Goal: Information Seeking & Learning: Check status

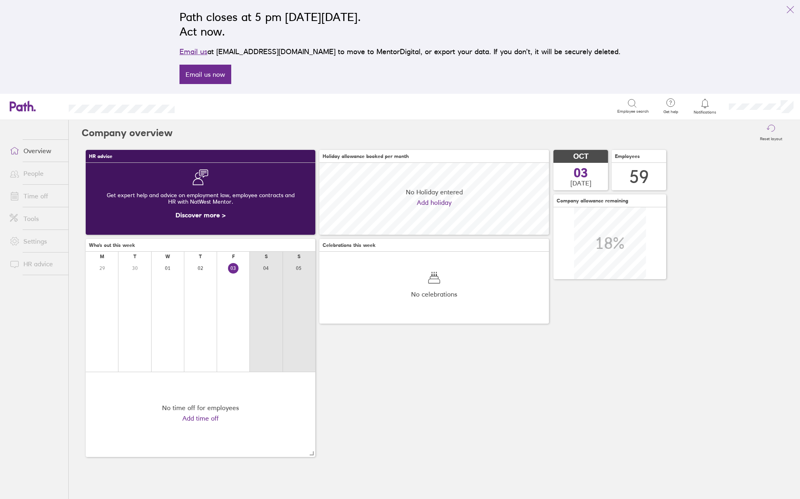
scroll to position [72, 230]
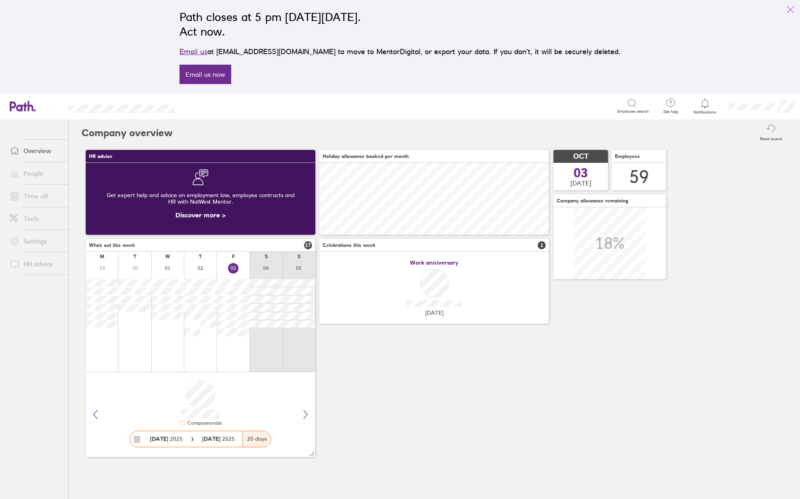
click at [785, 6] on button "link" at bounding box center [790, 10] width 16 height 16
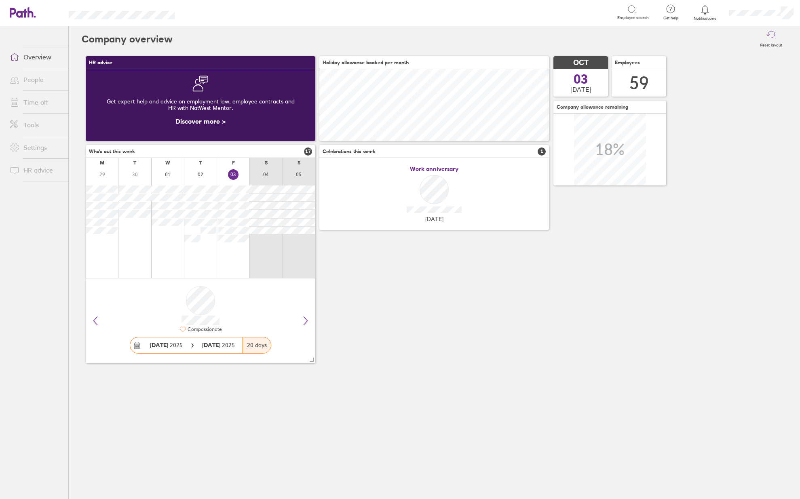
click at [34, 84] on link "People" at bounding box center [35, 80] width 65 height 16
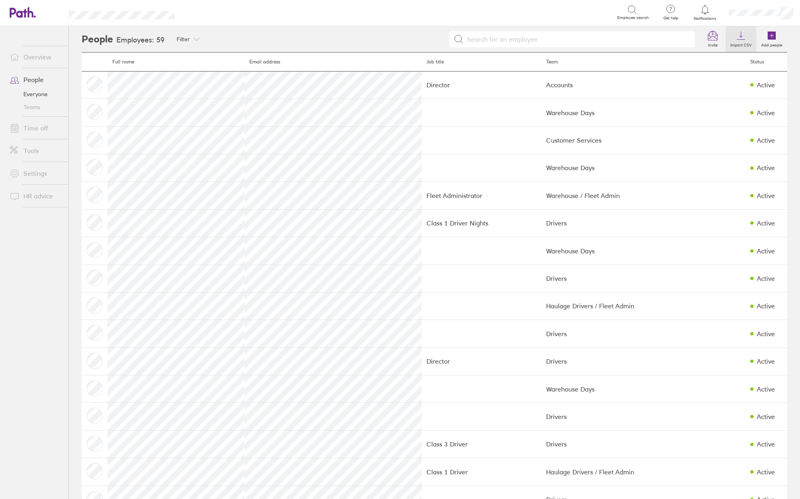
click at [737, 47] on label "Import CSV" at bounding box center [741, 43] width 31 height 7
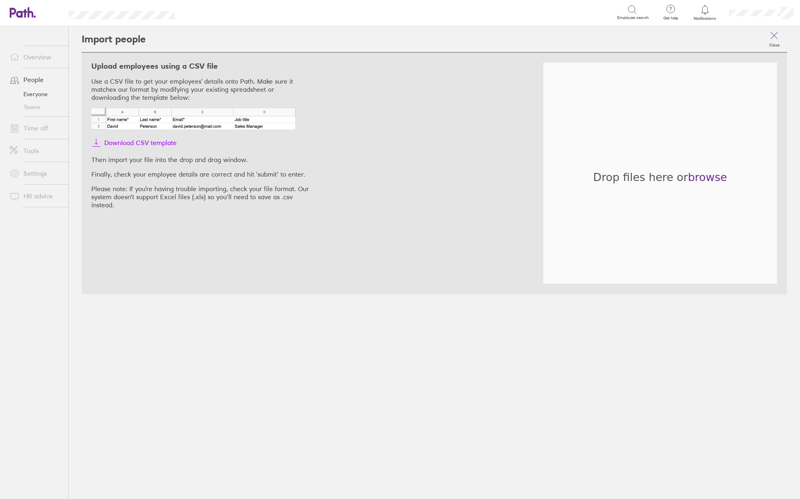
click at [144, 143] on span "Download CSV template" at bounding box center [140, 142] width 72 height 13
click at [27, 82] on link "People" at bounding box center [35, 80] width 65 height 16
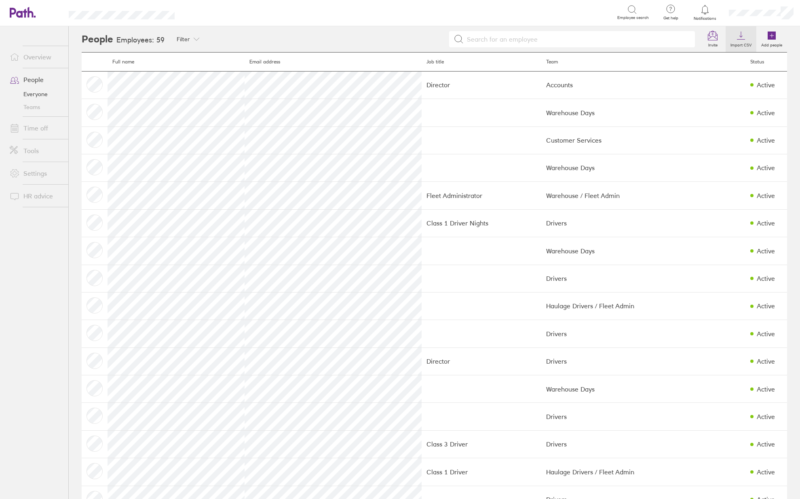
click at [731, 42] on label "Import CSV" at bounding box center [741, 43] width 31 height 7
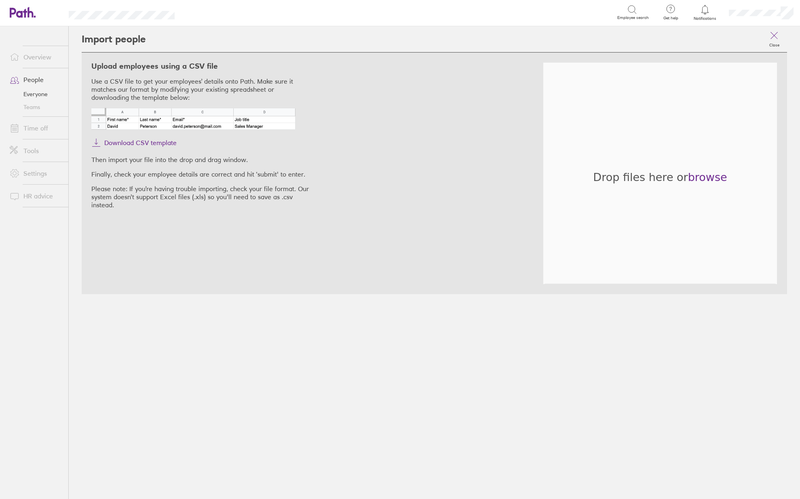
click at [27, 80] on link "People" at bounding box center [35, 80] width 65 height 16
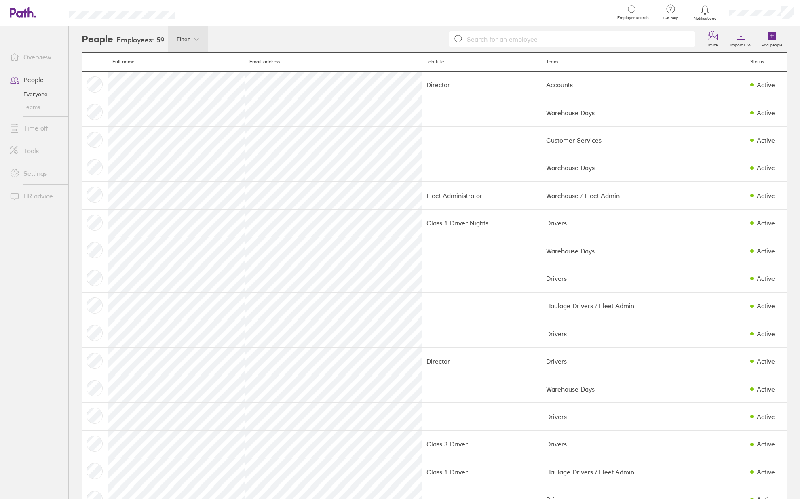
click at [193, 41] on icon at bounding box center [196, 39] width 6 height 6
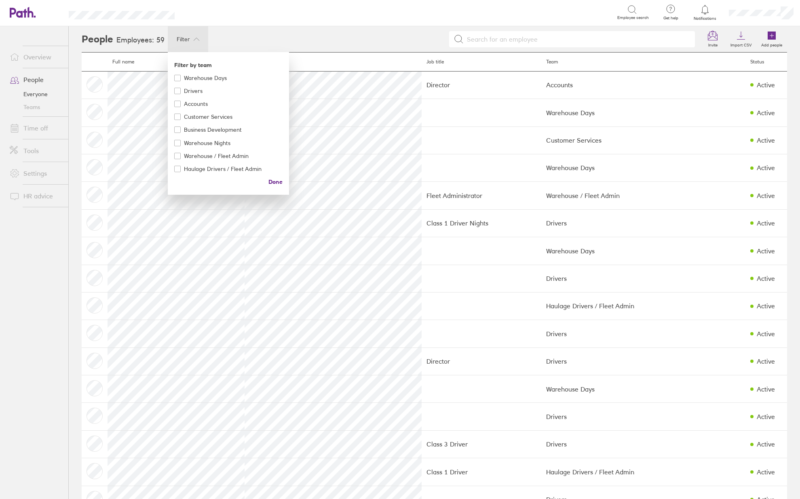
click at [252, 39] on div at bounding box center [400, 249] width 800 height 499
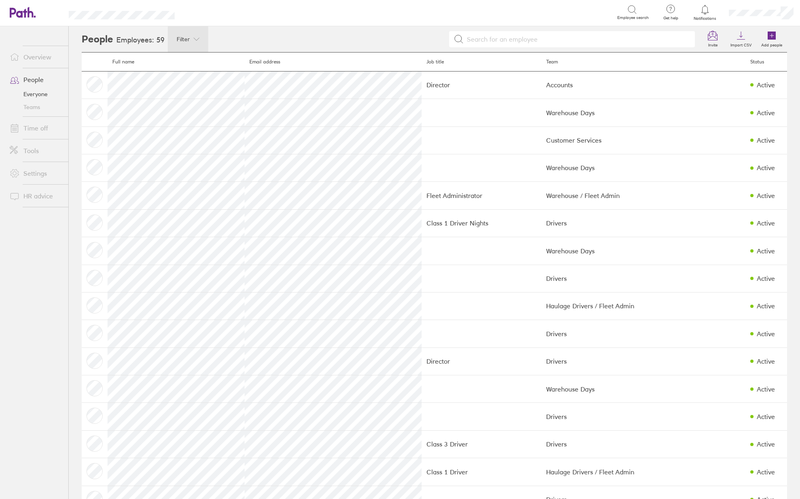
click at [29, 174] on link "Settings" at bounding box center [35, 173] width 65 height 16
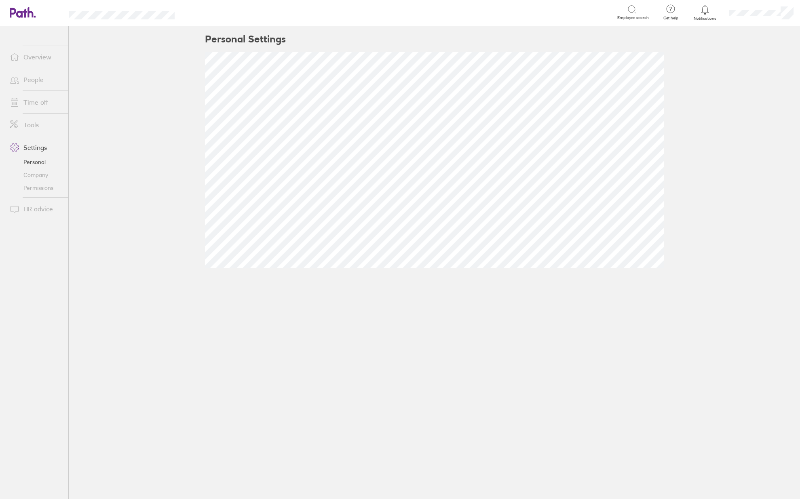
click at [32, 211] on link "HR advice" at bounding box center [35, 209] width 65 height 16
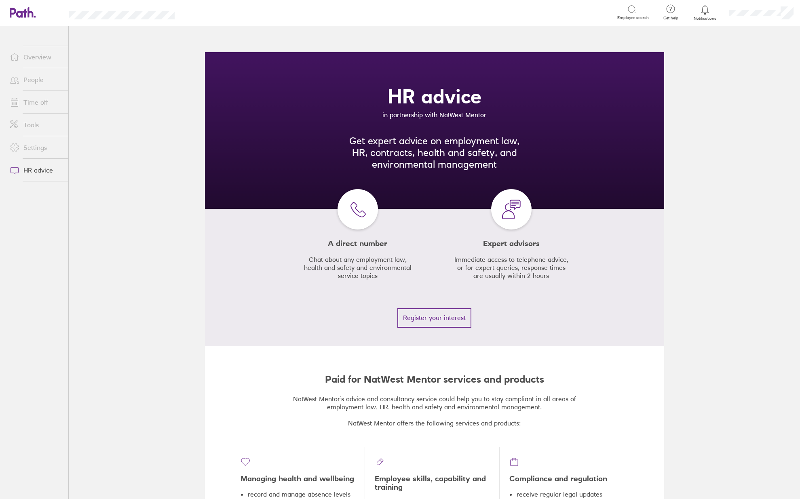
click at [44, 150] on link "Settings" at bounding box center [35, 147] width 65 height 16
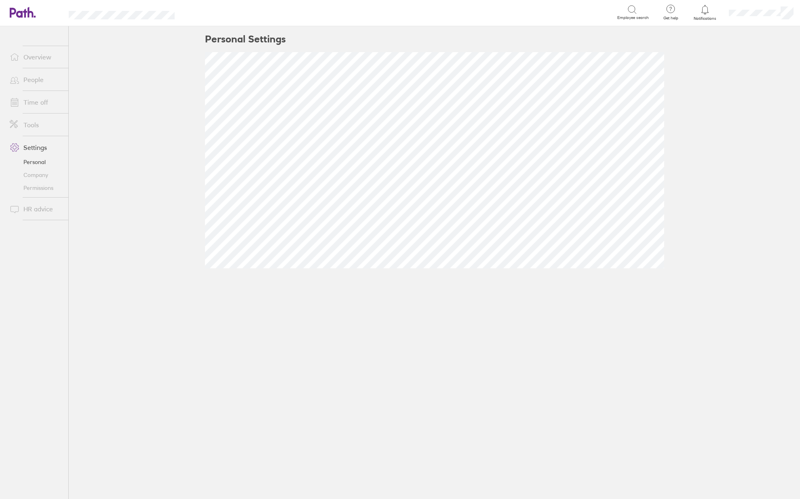
click at [31, 129] on link "Tools" at bounding box center [35, 125] width 65 height 16
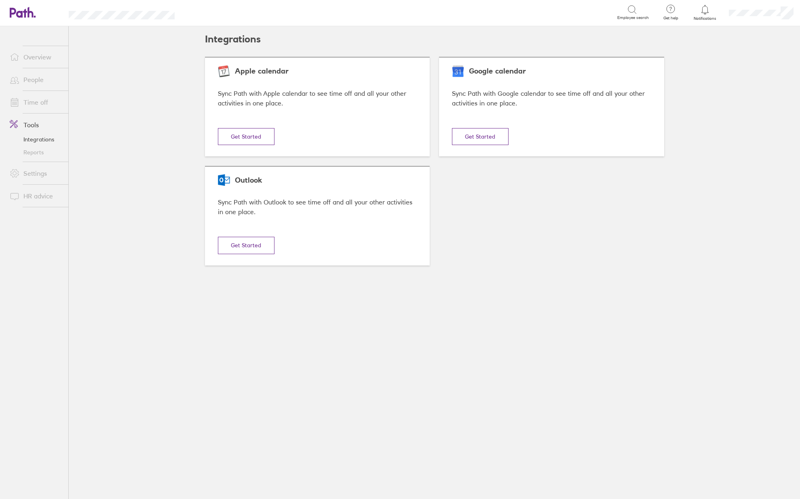
click at [27, 103] on link "Time off" at bounding box center [35, 102] width 65 height 16
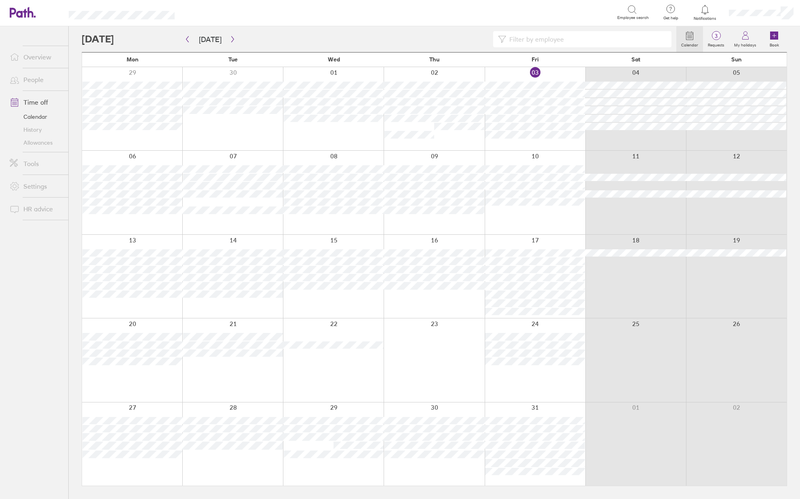
click at [40, 76] on link "People" at bounding box center [35, 80] width 65 height 16
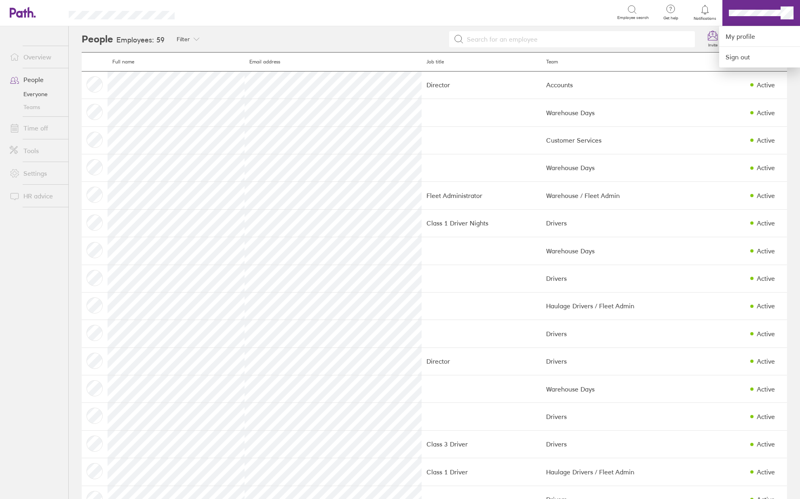
click at [373, 36] on div at bounding box center [400, 249] width 800 height 499
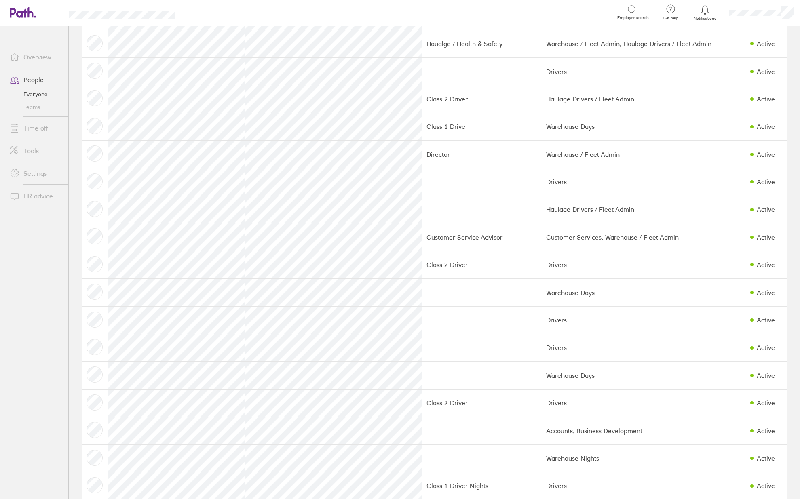
scroll to position [1216, 0]
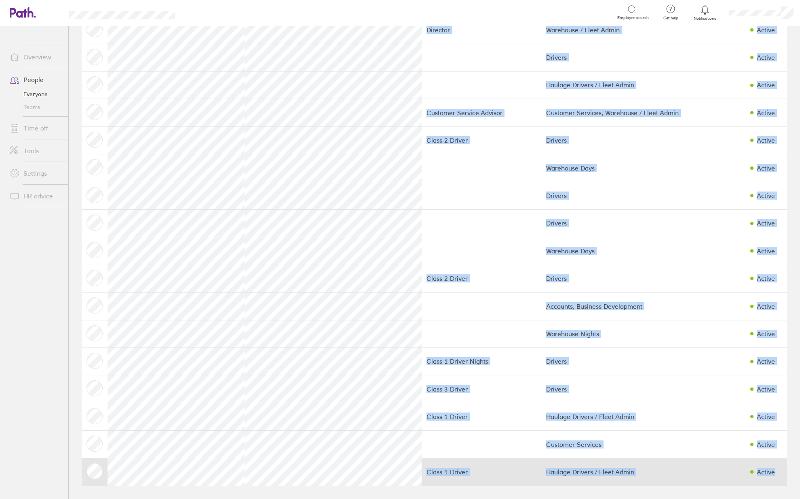
drag, startPoint x: 82, startPoint y: 39, endPoint x: 764, endPoint y: 473, distance: 808.8
copy div "People Employees: 59 Filter Filter by team Warehouse Days Drivers Accounts Cust…"
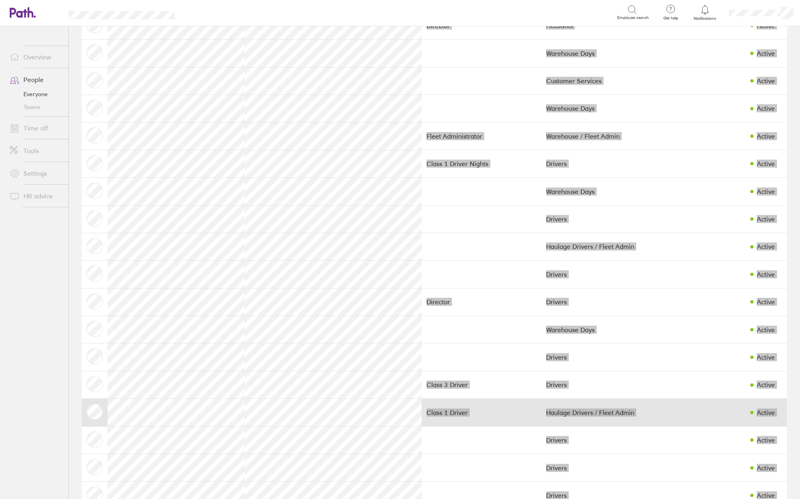
scroll to position [0, 0]
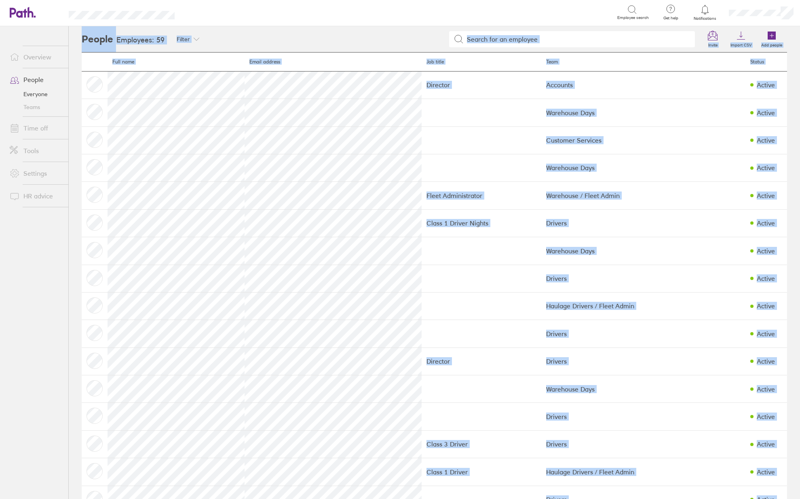
click at [565, 26] on div "Filter Filter by team Warehouse Days Drivers Accounts Customer Services Busines…" at bounding box center [477, 39] width 619 height 26
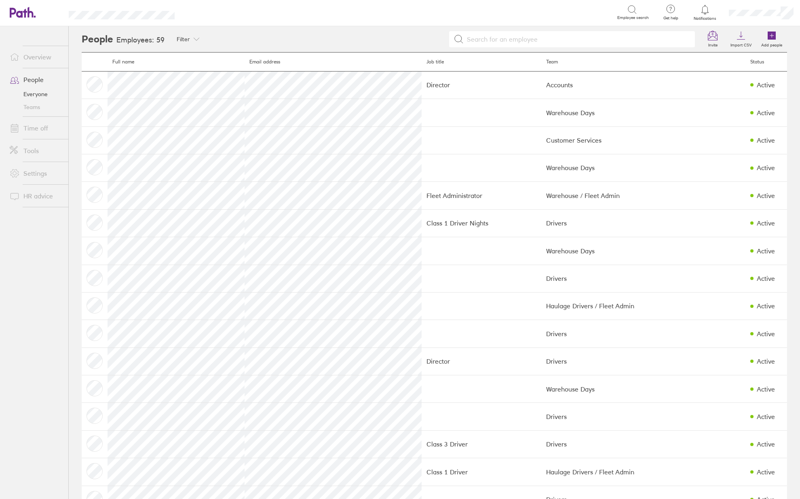
click at [566, 37] on input at bounding box center [577, 39] width 226 height 15
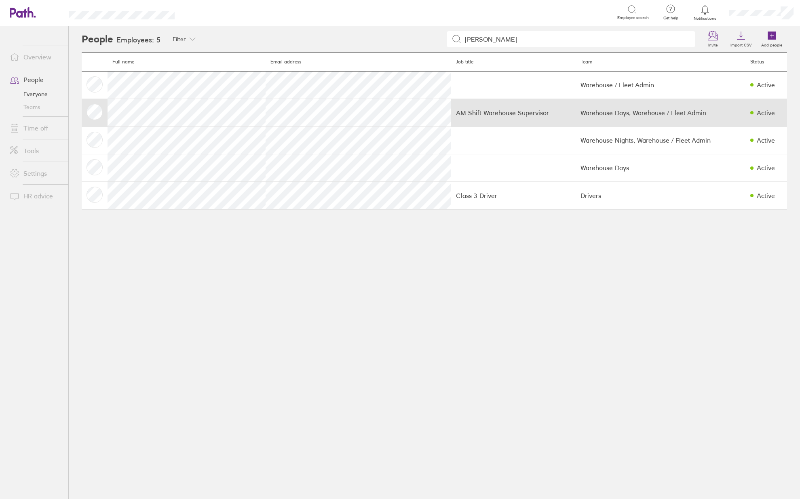
type input "lou"
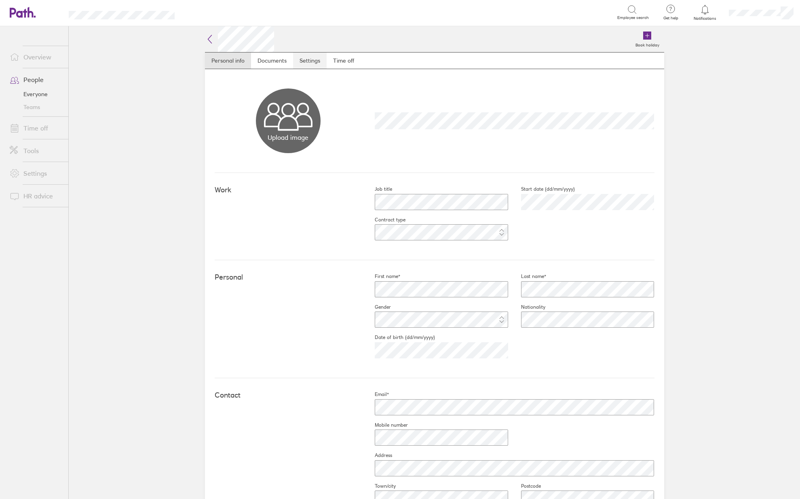
click at [303, 64] on link "Settings" at bounding box center [310, 61] width 34 height 16
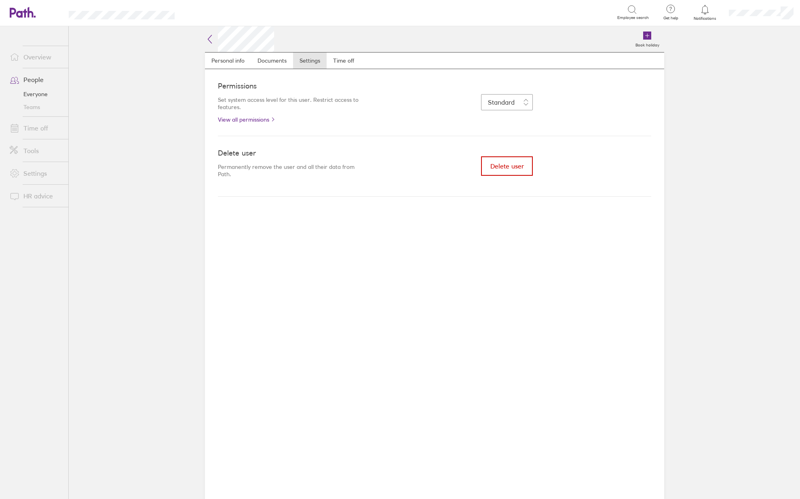
click at [496, 161] on button "Delete user" at bounding box center [507, 165] width 52 height 19
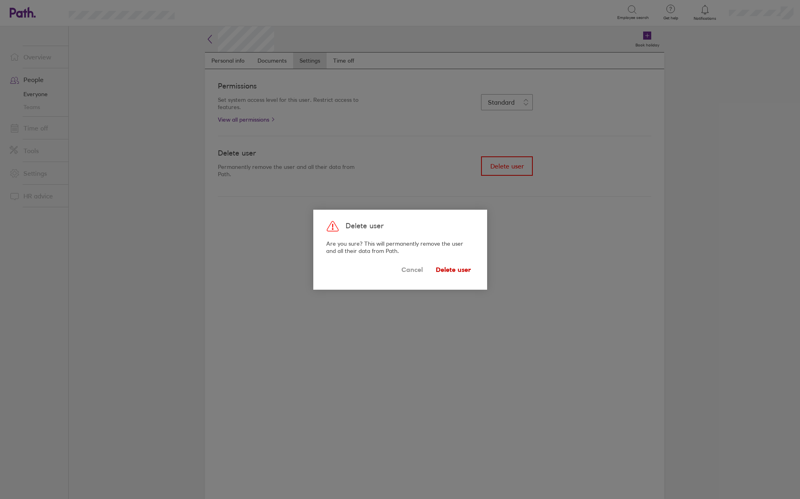
click at [445, 270] on span "Delete user" at bounding box center [453, 270] width 35 height 13
click at [462, 270] on span "Delete user" at bounding box center [453, 270] width 35 height 13
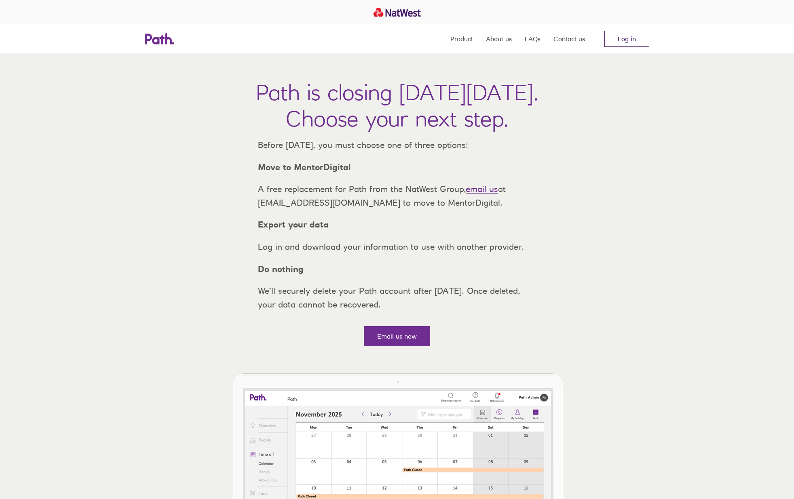
click at [617, 44] on link "Log in" at bounding box center [626, 39] width 45 height 16
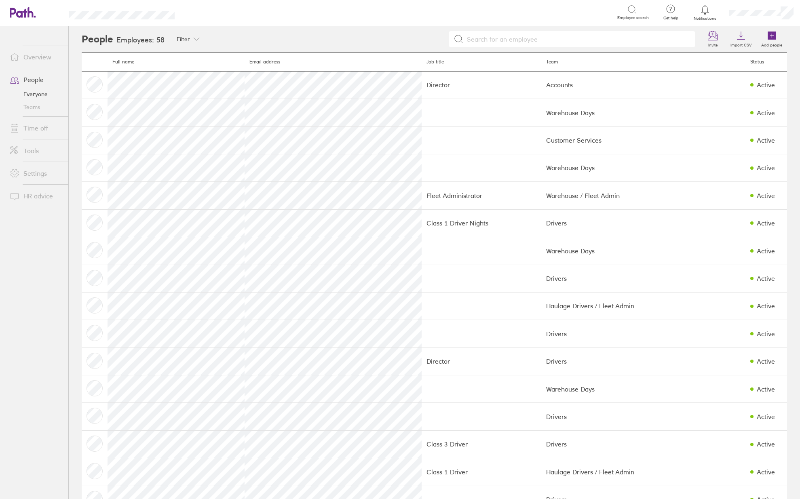
click at [31, 64] on link "Overview" at bounding box center [35, 57] width 65 height 16
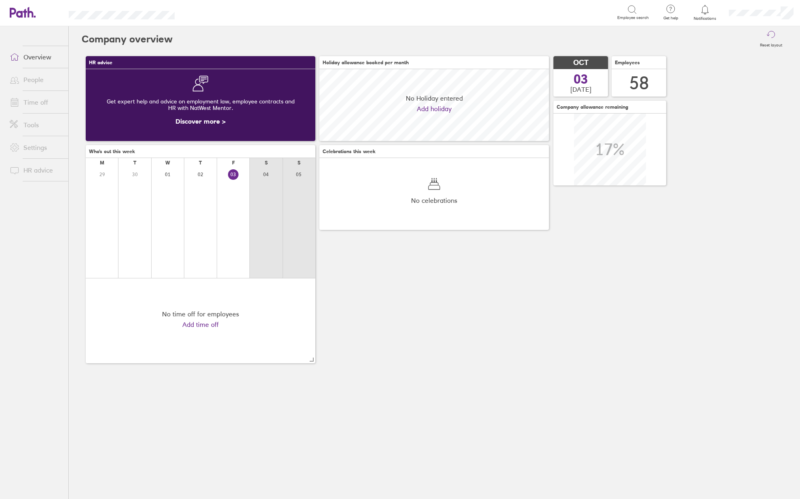
scroll to position [72, 230]
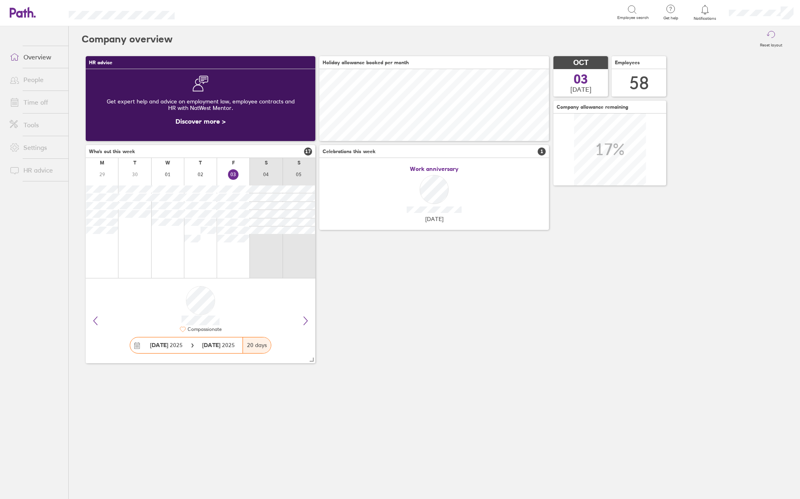
click at [45, 82] on link "People" at bounding box center [35, 80] width 65 height 16
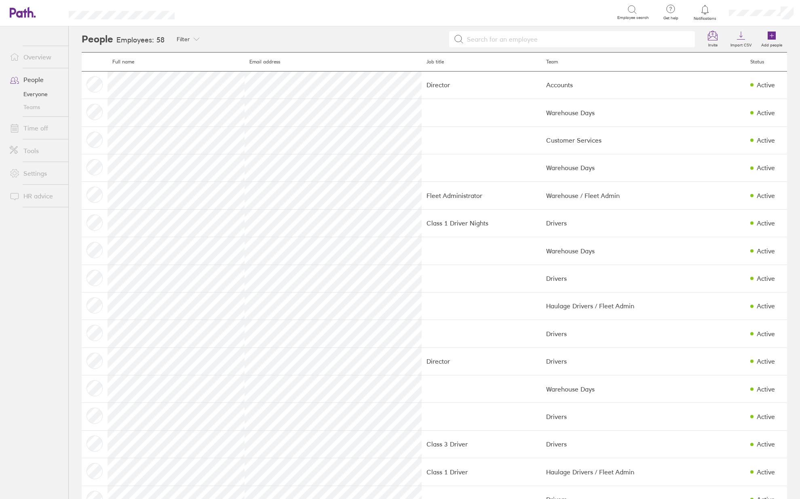
click at [536, 39] on input at bounding box center [577, 39] width 226 height 15
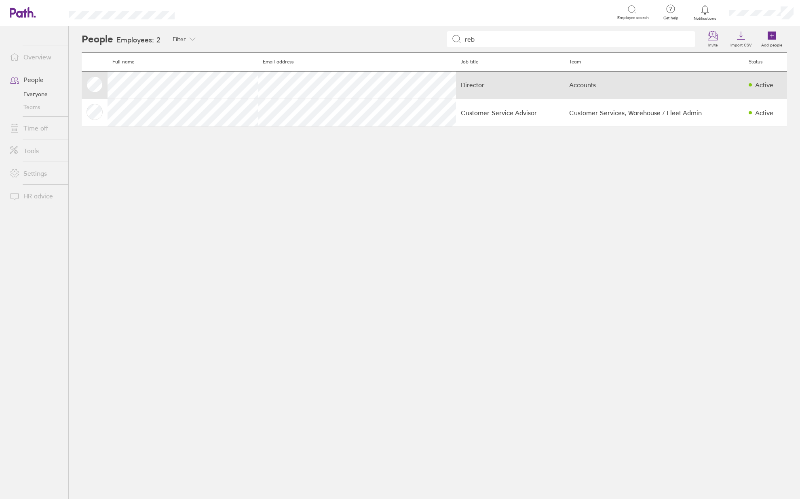
type input "reb"
click at [512, 81] on td "Director" at bounding box center [510, 84] width 108 height 27
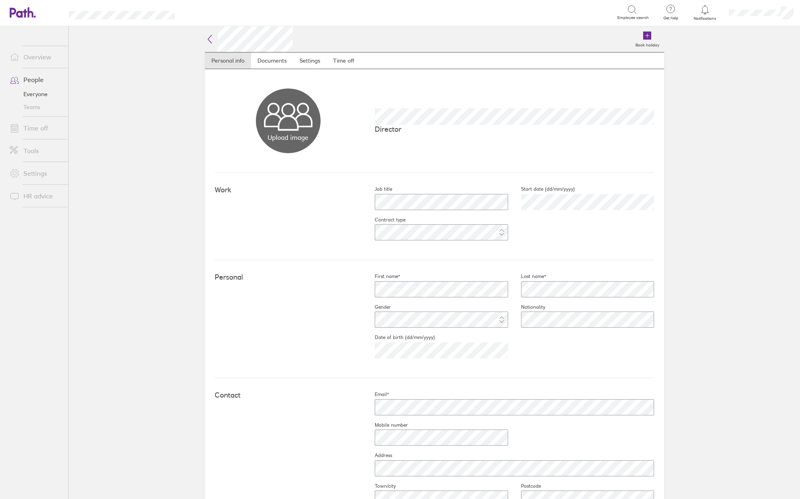
click at [205, 42] on icon at bounding box center [210, 39] width 10 height 10
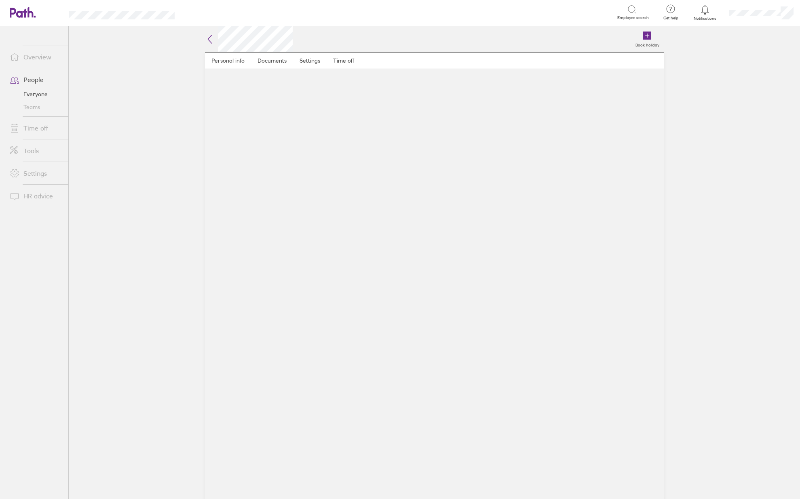
click at [215, 37] on h2 at bounding box center [249, 39] width 88 height 26
click at [210, 38] on icon at bounding box center [210, 39] width 10 height 10
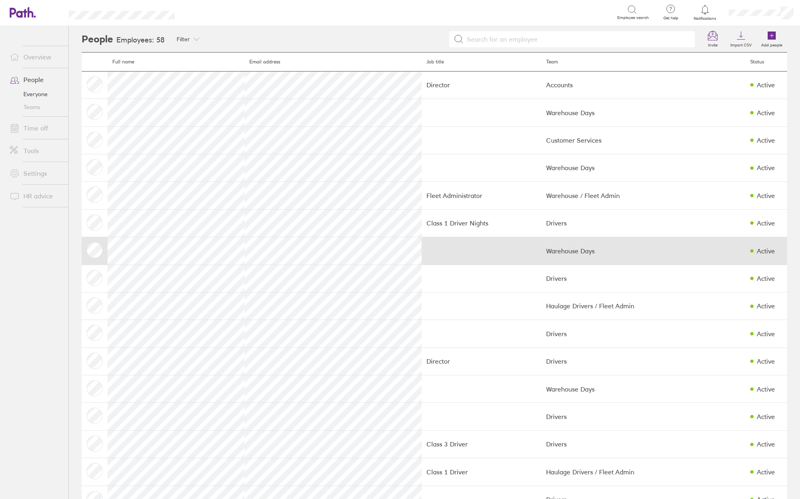
click at [467, 249] on td at bounding box center [482, 250] width 120 height 27
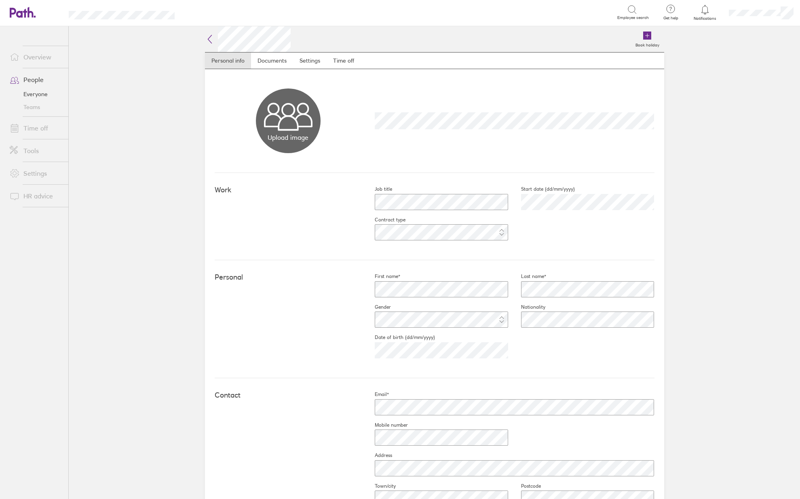
click at [208, 42] on icon at bounding box center [210, 39] width 4 height 8
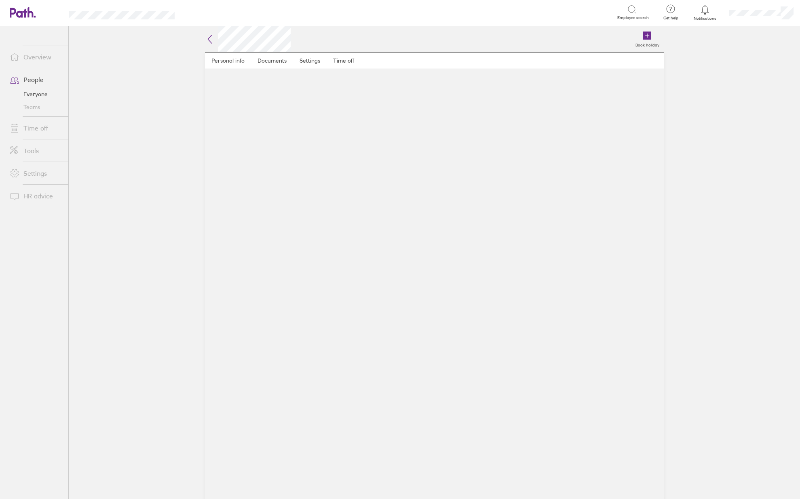
click at [212, 42] on icon at bounding box center [210, 39] width 10 height 10
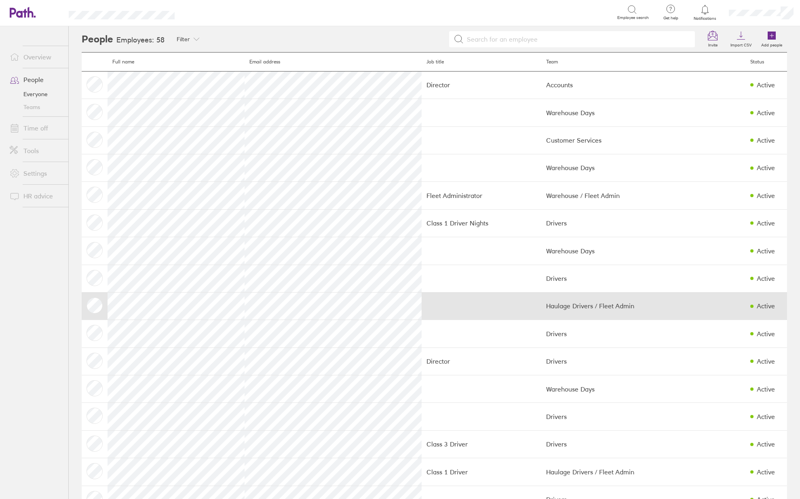
click at [449, 307] on td at bounding box center [482, 305] width 120 height 27
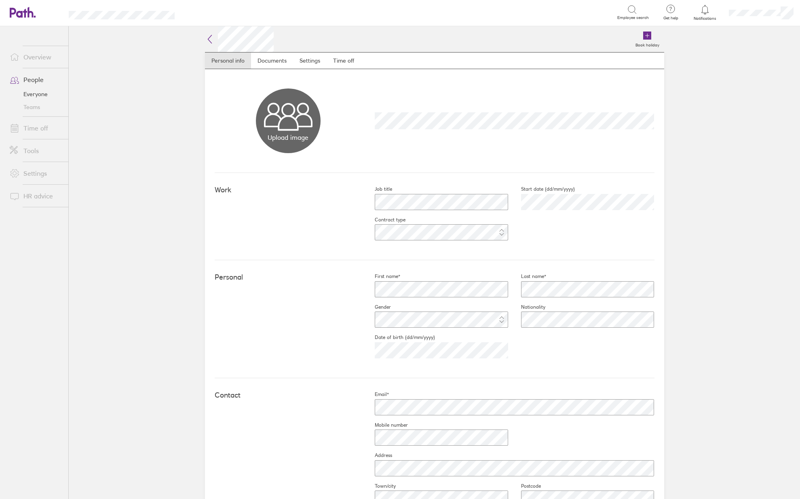
click at [209, 37] on icon at bounding box center [210, 39] width 10 height 10
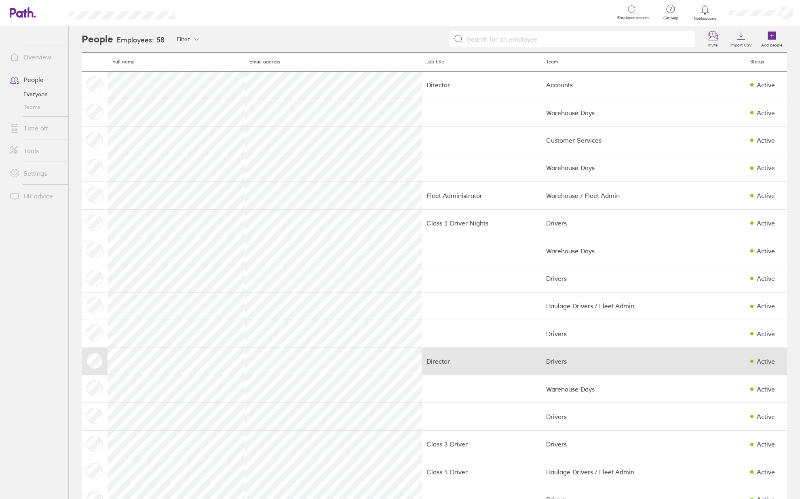
click at [602, 357] on td "Drivers" at bounding box center [643, 361] width 204 height 27
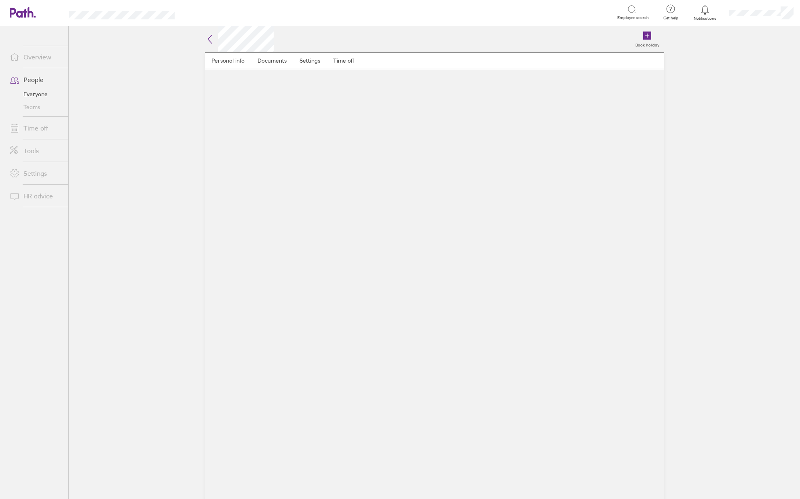
click at [208, 38] on icon at bounding box center [210, 39] width 10 height 10
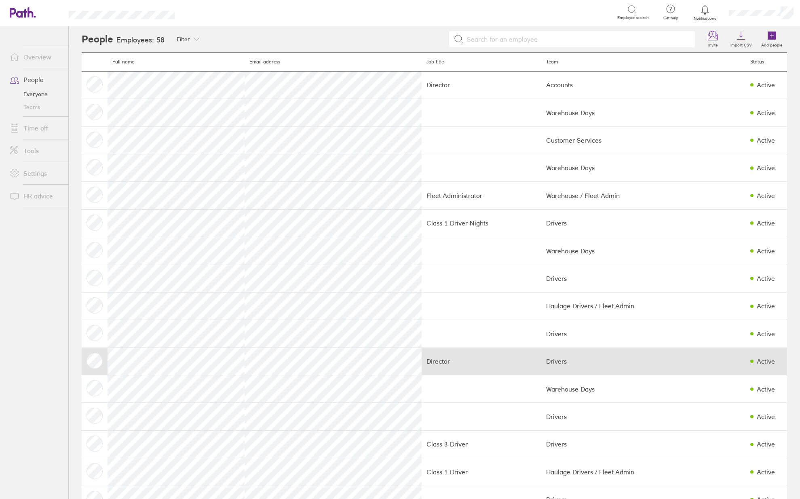
click at [644, 361] on td "Drivers" at bounding box center [643, 361] width 204 height 27
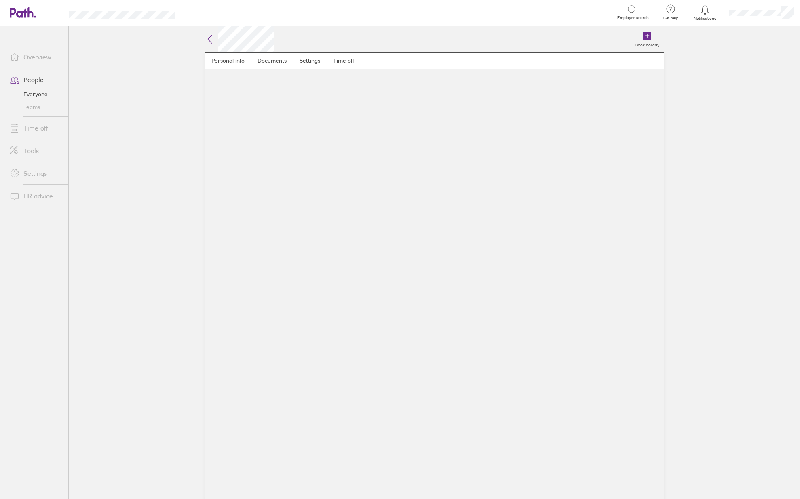
click at [209, 38] on icon at bounding box center [210, 39] width 10 height 10
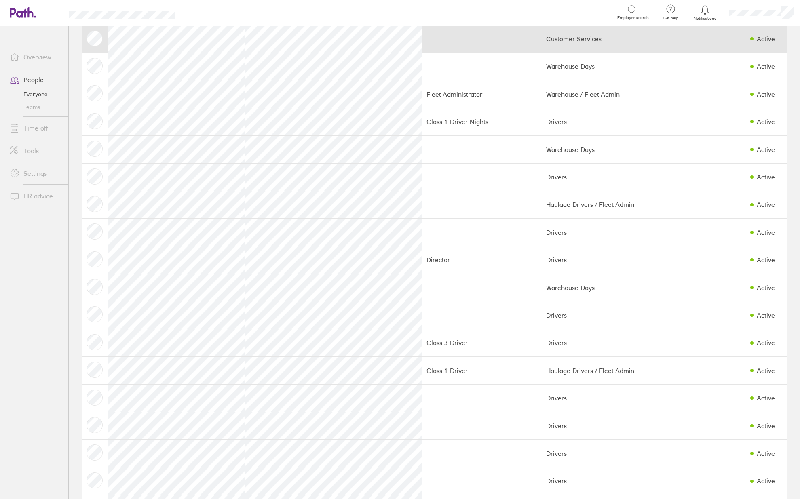
scroll to position [162, 0]
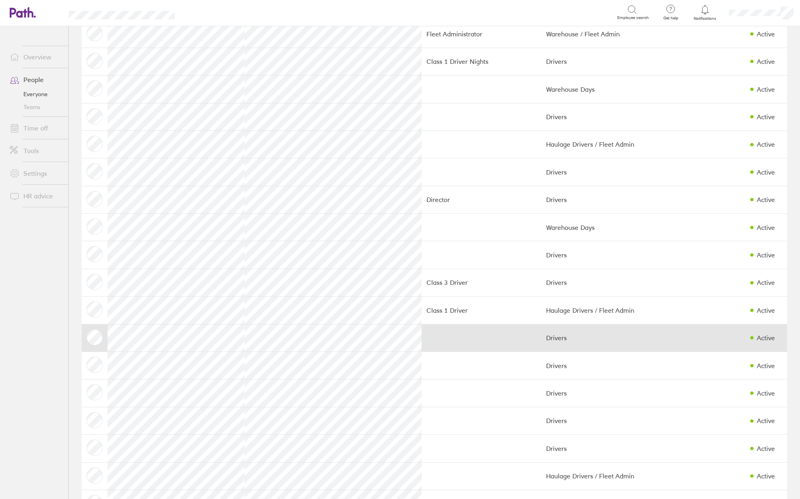
click at [98, 343] on td at bounding box center [95, 337] width 26 height 27
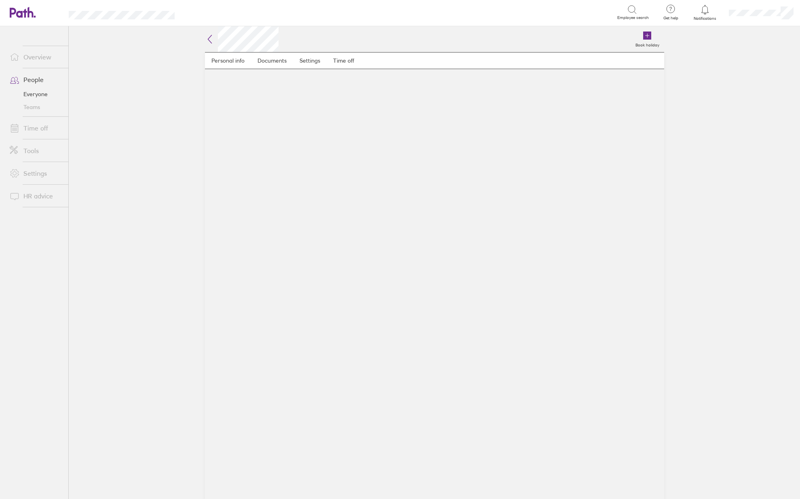
click at [212, 38] on icon at bounding box center [210, 39] width 10 height 10
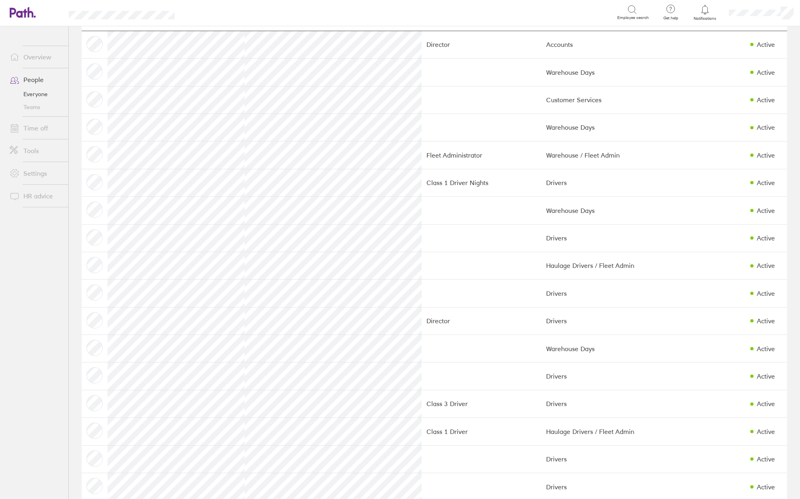
scroll to position [81, 0]
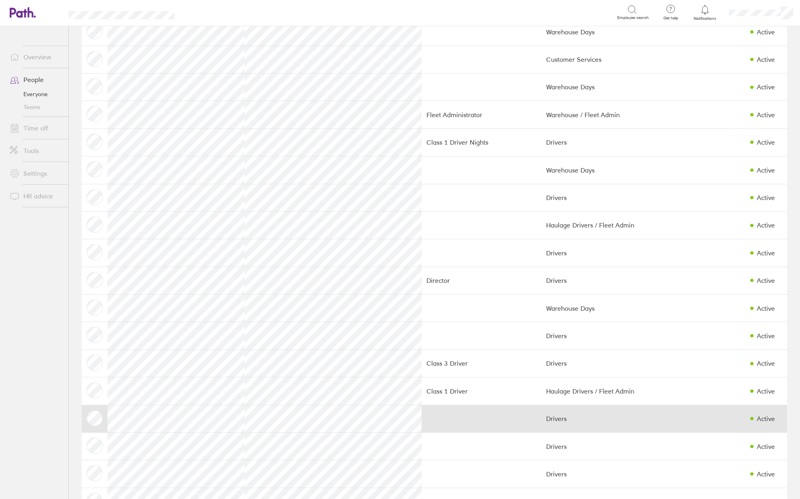
click at [97, 417] on td at bounding box center [95, 418] width 26 height 27
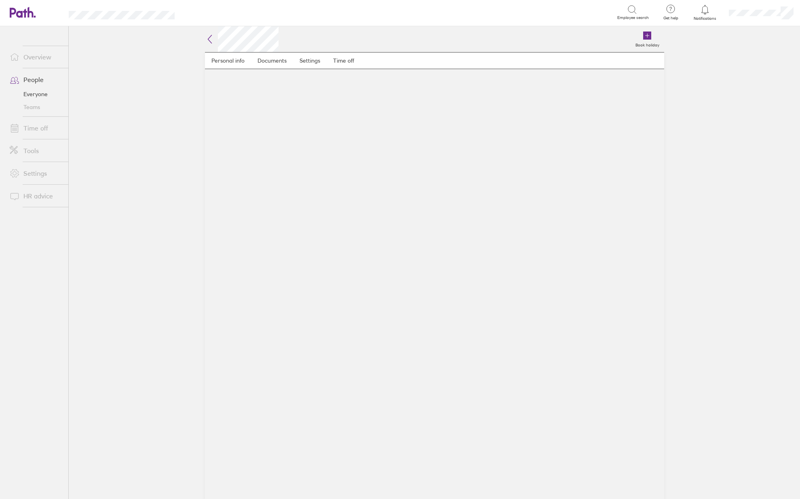
click at [210, 44] on h2 at bounding box center [242, 39] width 74 height 26
click at [211, 42] on icon at bounding box center [210, 39] width 10 height 10
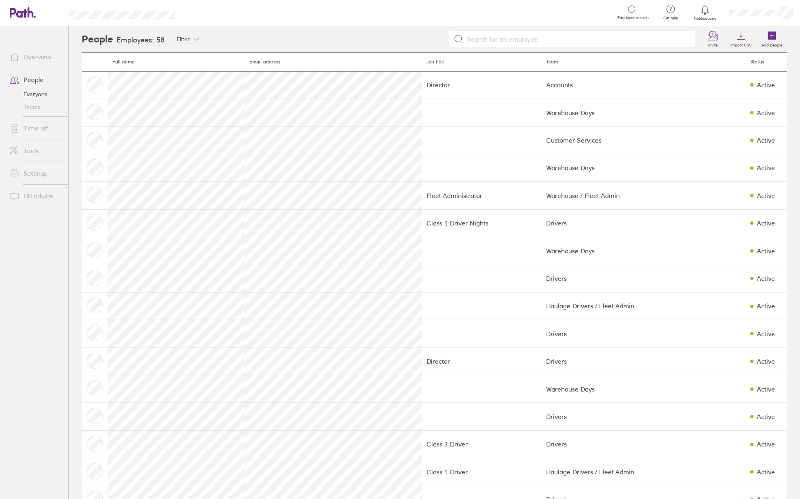
click at [560, 38] on input at bounding box center [577, 39] width 226 height 15
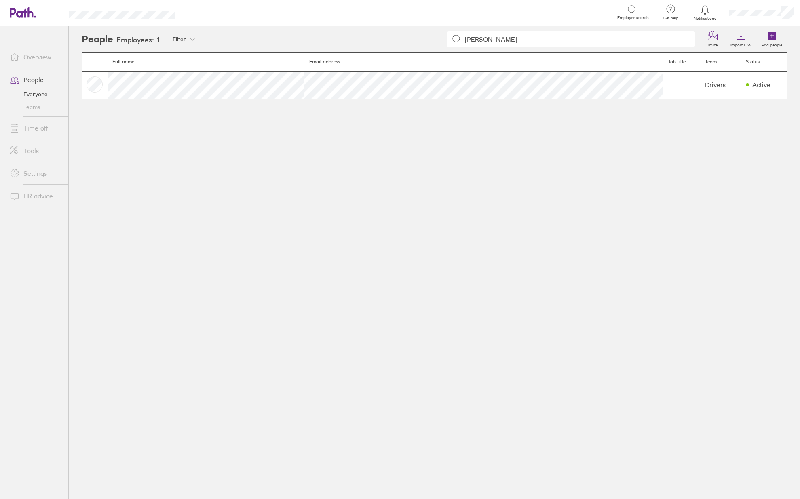
type input "dani"
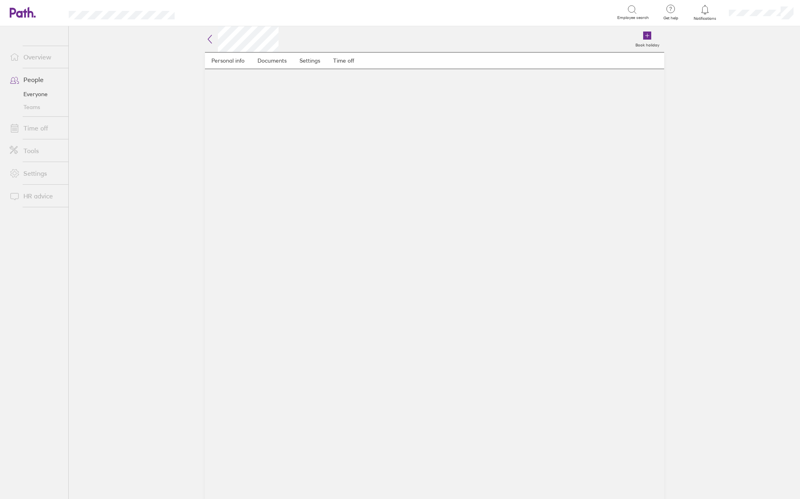
click at [212, 39] on icon at bounding box center [210, 39] width 10 height 10
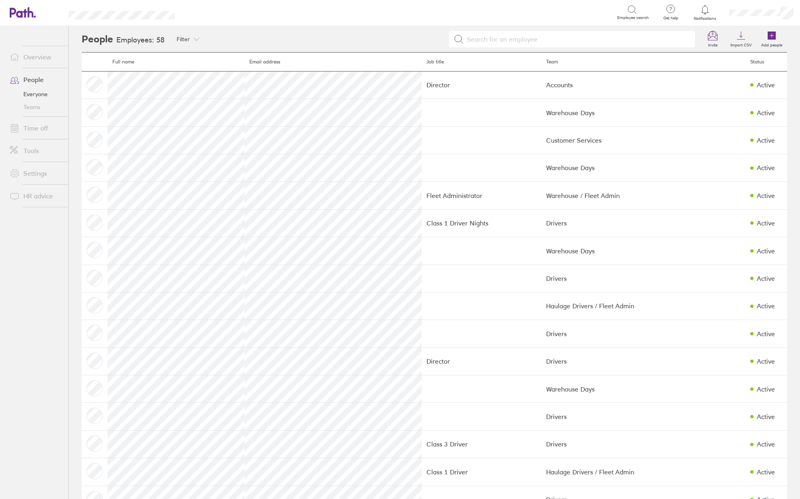
click at [29, 82] on link "People" at bounding box center [35, 80] width 65 height 16
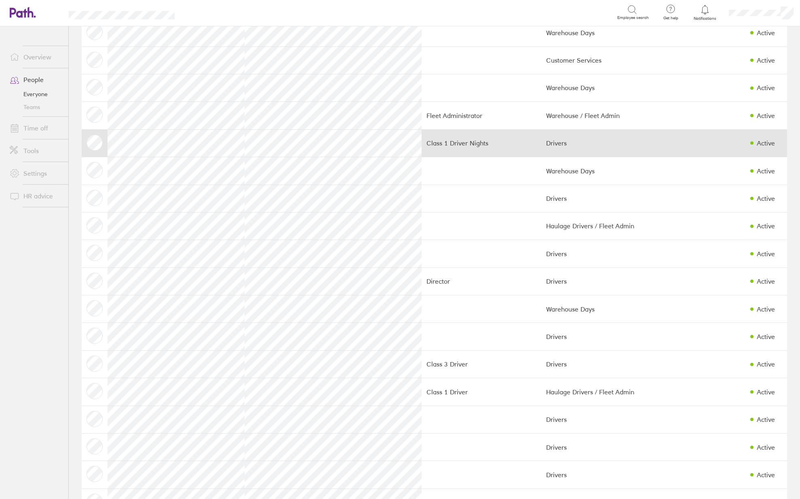
scroll to position [81, 0]
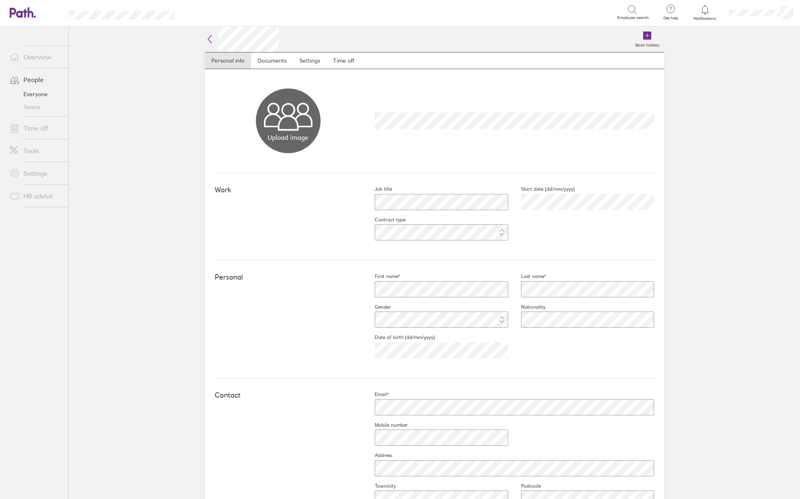
click at [207, 39] on icon at bounding box center [210, 39] width 10 height 10
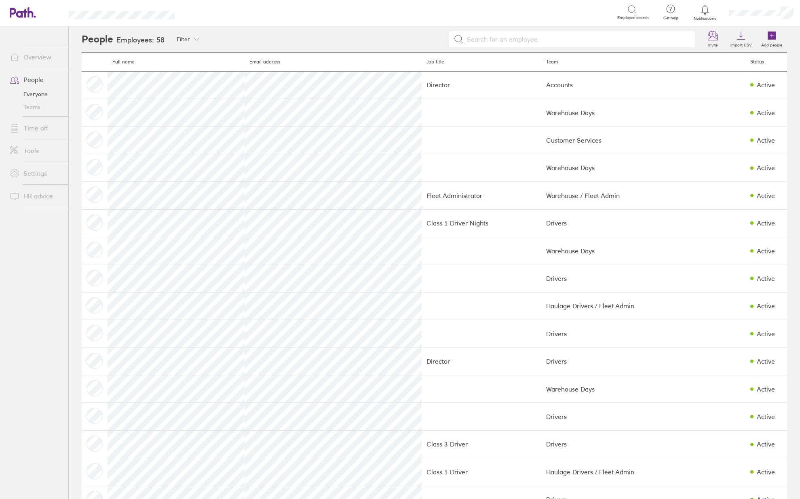
click at [540, 39] on input at bounding box center [577, 39] width 226 height 15
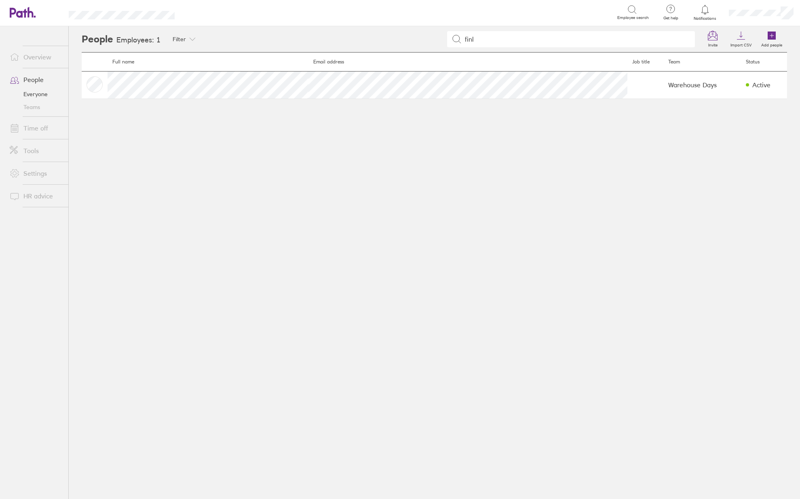
type input "finl"
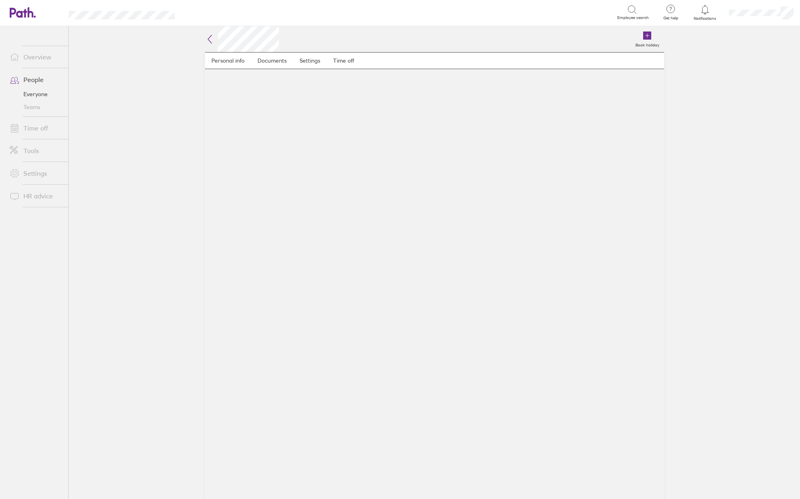
click at [211, 42] on icon at bounding box center [210, 39] width 4 height 8
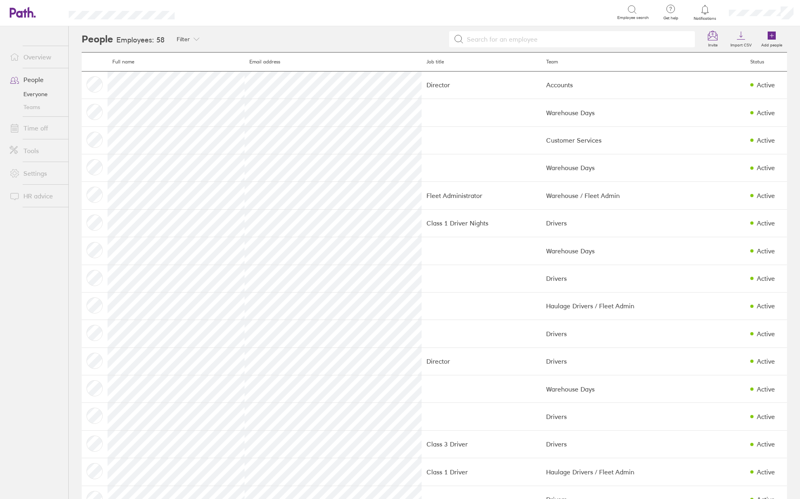
click at [556, 34] on input at bounding box center [577, 39] width 226 height 15
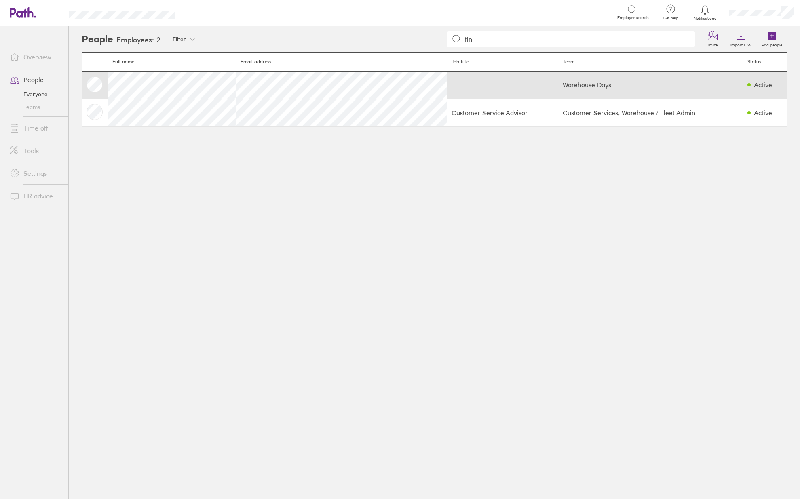
type input "fin"
click at [558, 90] on td "Warehouse Days" at bounding box center [650, 84] width 185 height 27
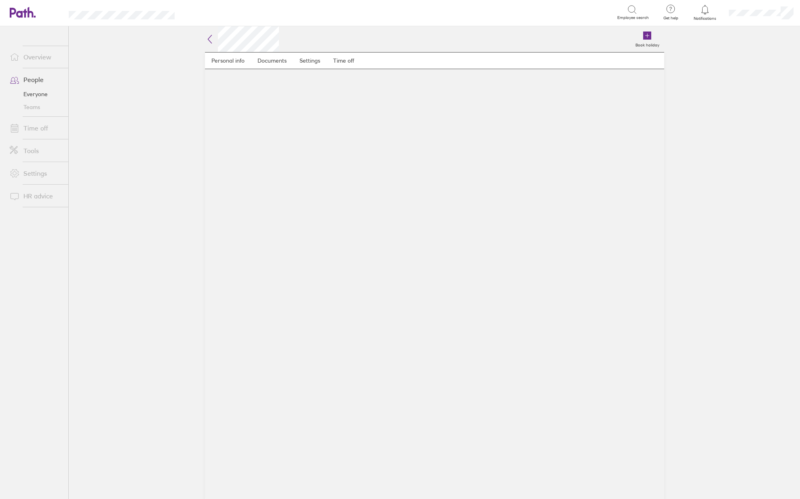
click at [212, 41] on icon at bounding box center [210, 39] width 10 height 10
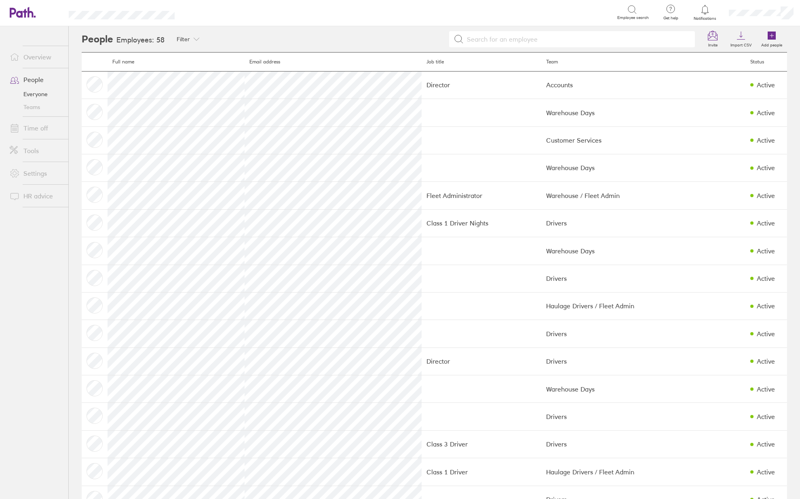
click at [29, 93] on link "Everyone" at bounding box center [35, 94] width 65 height 13
click at [492, 40] on input at bounding box center [577, 39] width 226 height 15
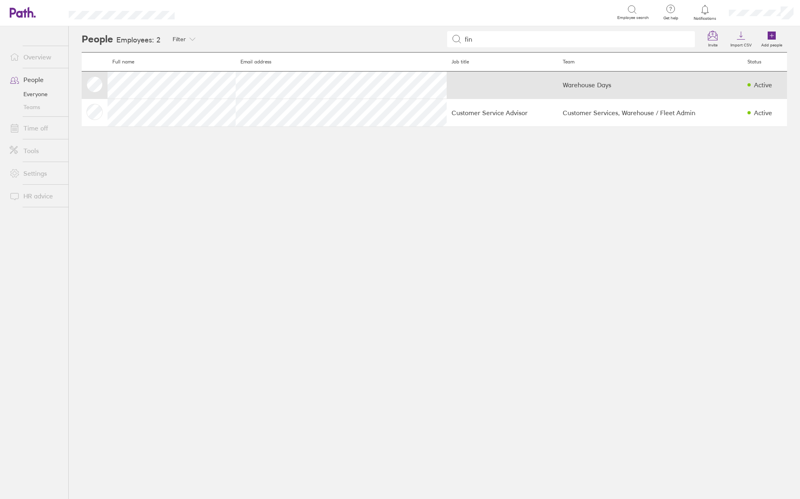
type input "fin"
click at [558, 85] on td "Warehouse Days" at bounding box center [650, 84] width 185 height 27
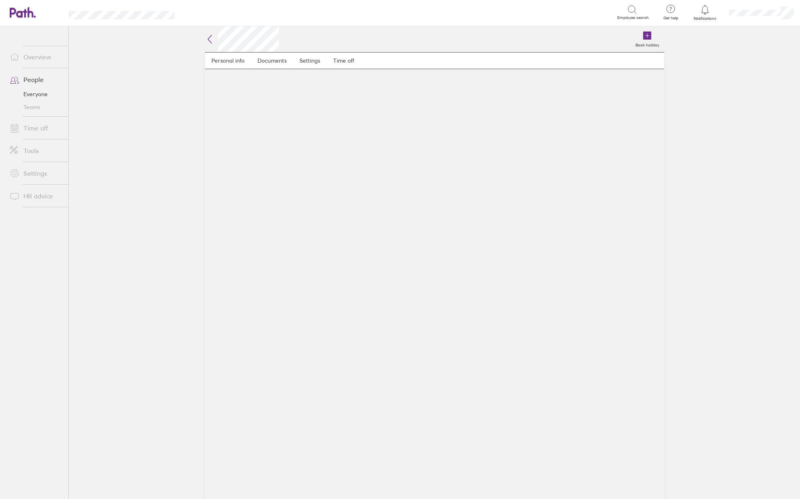
click at [217, 34] on h2 at bounding box center [242, 39] width 74 height 26
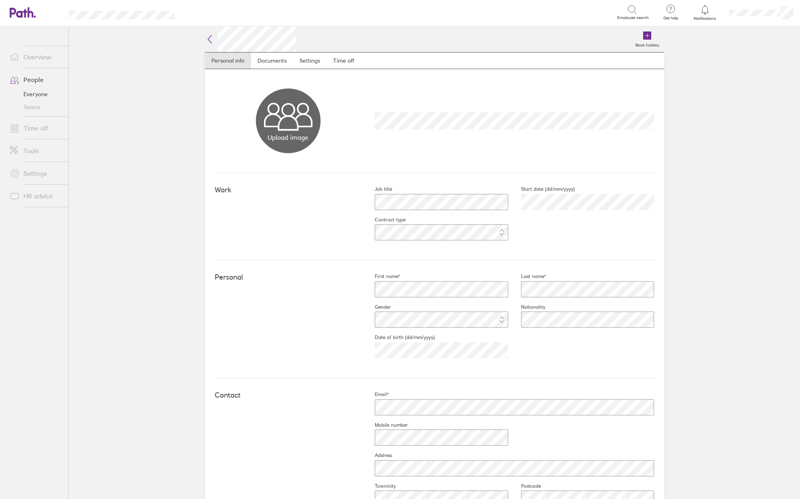
click at [697, 221] on main "Book holiday Personal info Documents Settings Time off Upload image Choose file…" at bounding box center [434, 262] width 731 height 473
click at [208, 42] on icon at bounding box center [210, 39] width 10 height 10
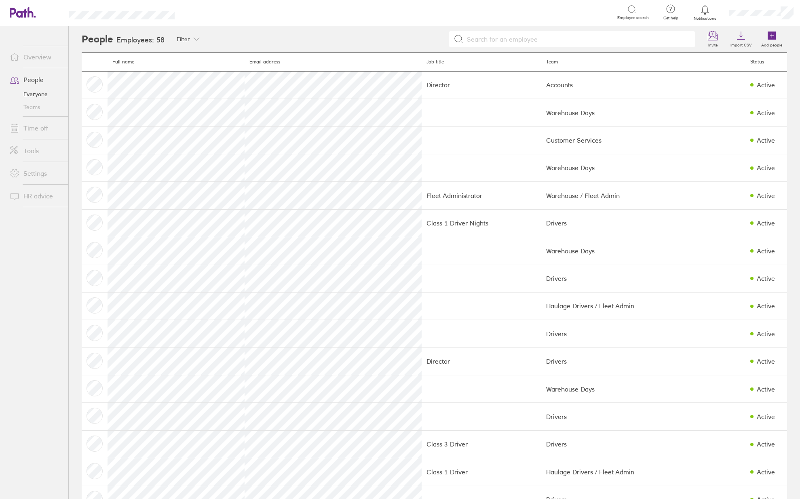
click at [34, 82] on link "People" at bounding box center [35, 80] width 65 height 16
click at [631, 37] on input at bounding box center [577, 39] width 226 height 15
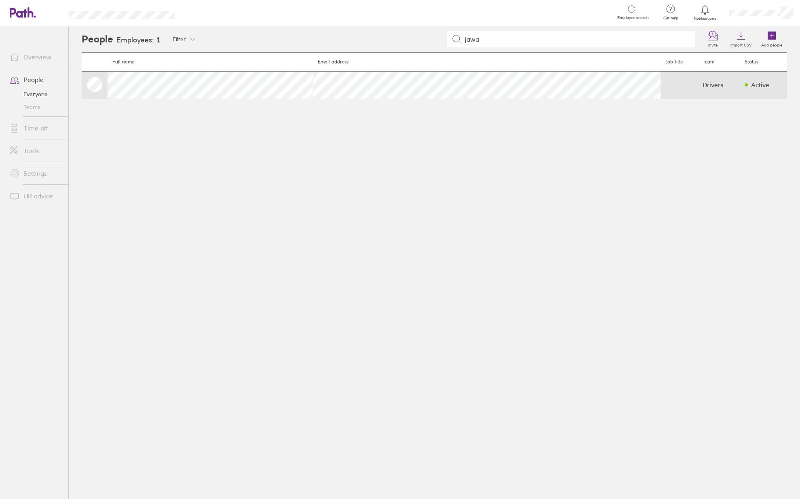
type input "jawa"
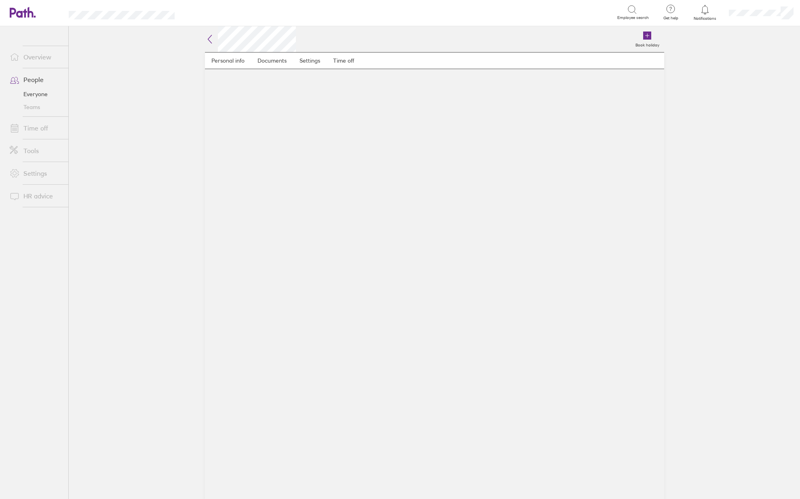
click at [207, 40] on icon at bounding box center [210, 39] width 10 height 10
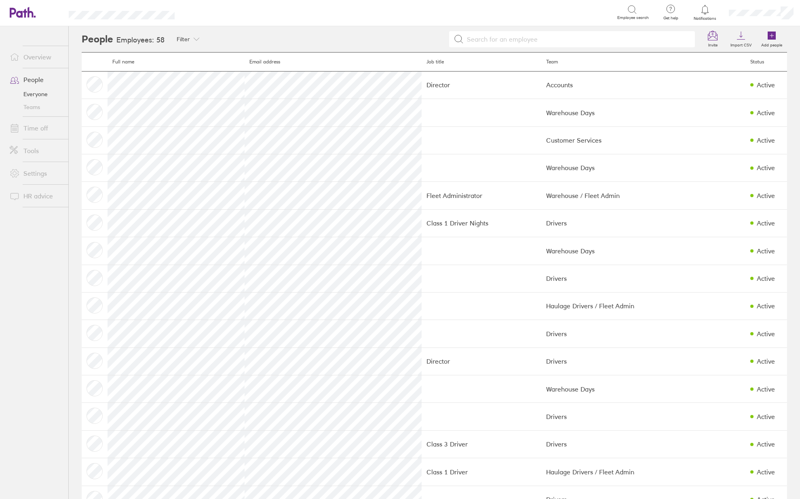
click at [523, 36] on input at bounding box center [577, 39] width 226 height 15
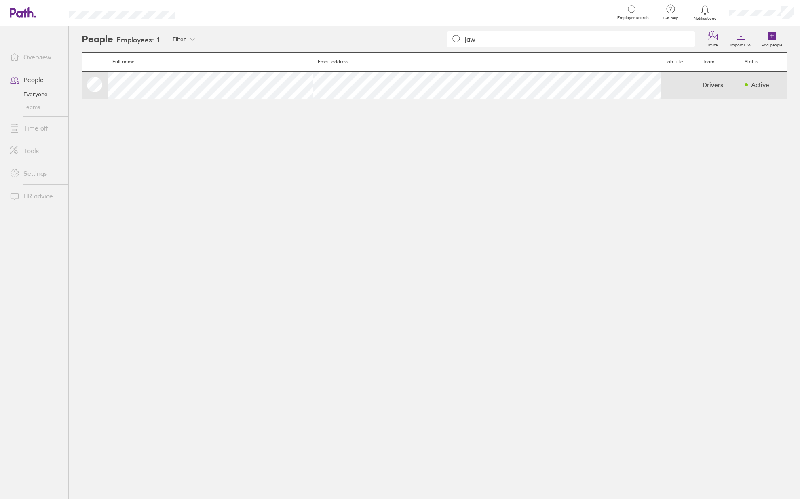
type input "jaw"
click at [661, 87] on td at bounding box center [679, 84] width 37 height 27
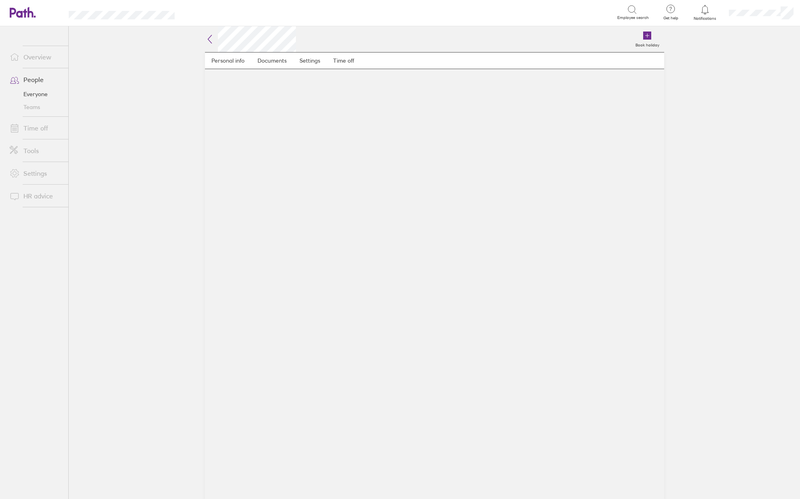
click at [208, 41] on icon at bounding box center [210, 39] width 10 height 10
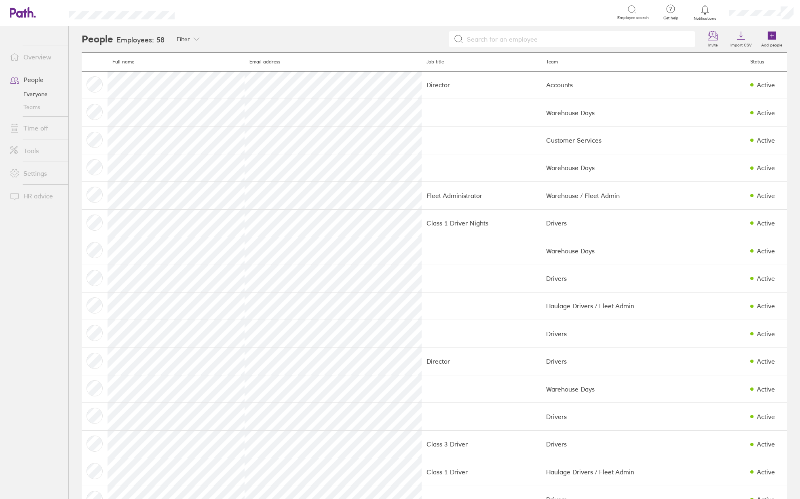
click at [40, 74] on link "People" at bounding box center [35, 80] width 65 height 16
click at [559, 36] on input at bounding box center [577, 39] width 226 height 15
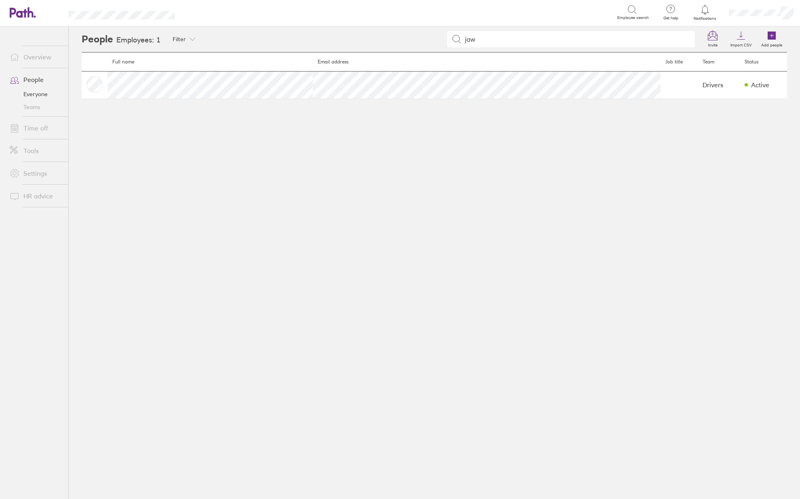
type input "jaw"
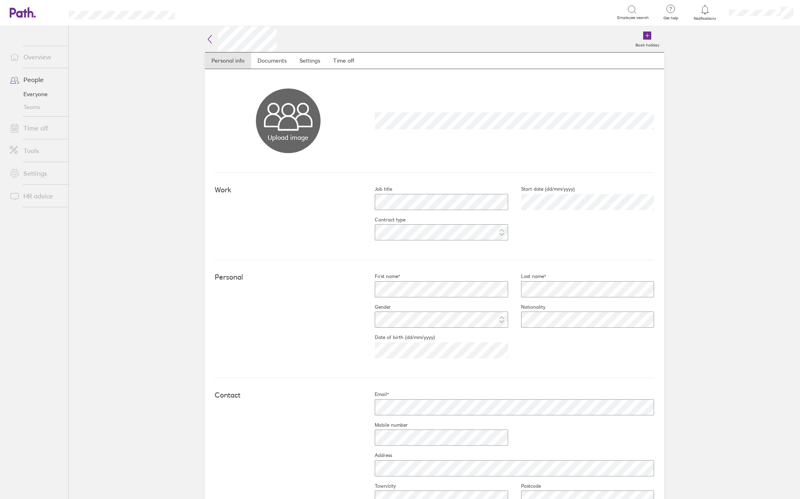
click at [728, 100] on main "Book holiday Personal info Documents Settings Time off Upload image Choose file…" at bounding box center [434, 262] width 731 height 473
click at [34, 82] on link "People" at bounding box center [35, 80] width 65 height 16
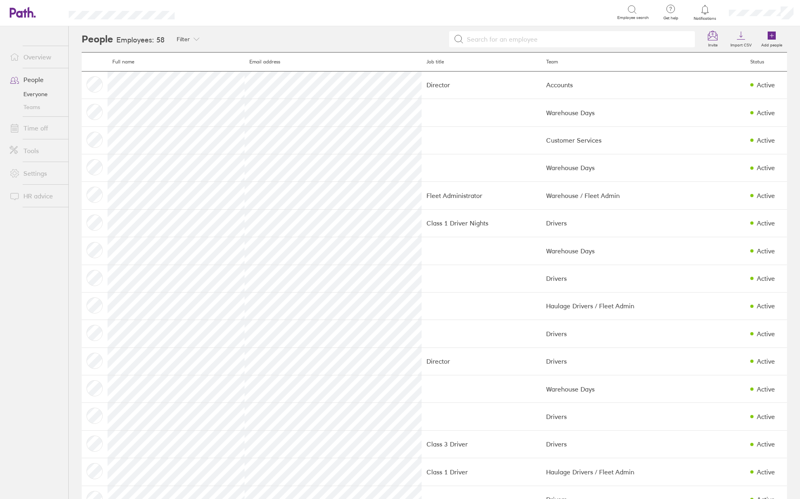
click at [619, 38] on input at bounding box center [577, 39] width 226 height 15
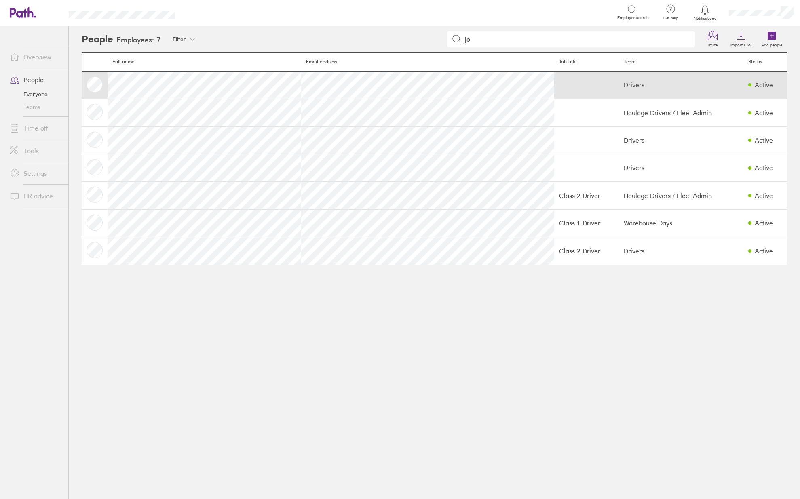
type input "jo"
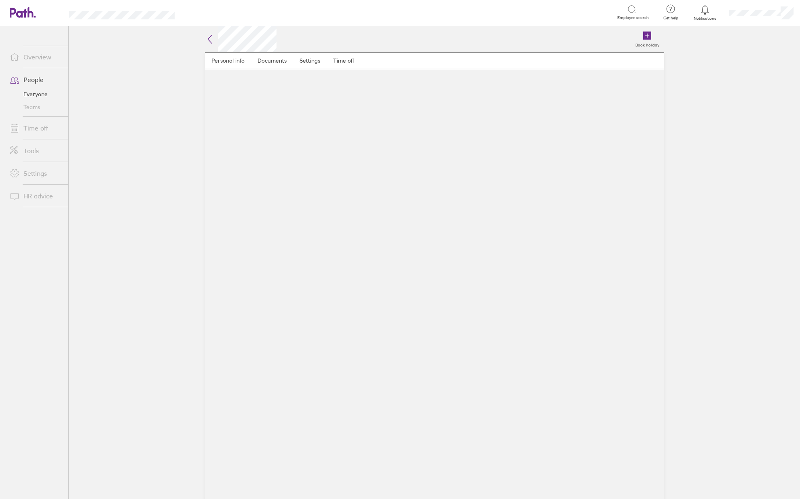
click at [718, 174] on main "Book holiday Personal info Documents Settings Time off" at bounding box center [434, 262] width 731 height 473
click at [207, 36] on icon at bounding box center [210, 39] width 10 height 10
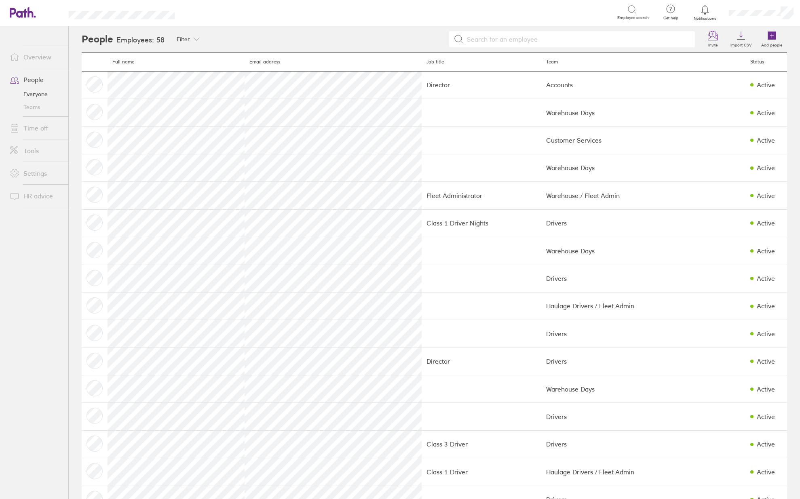
click at [525, 33] on input at bounding box center [577, 39] width 226 height 15
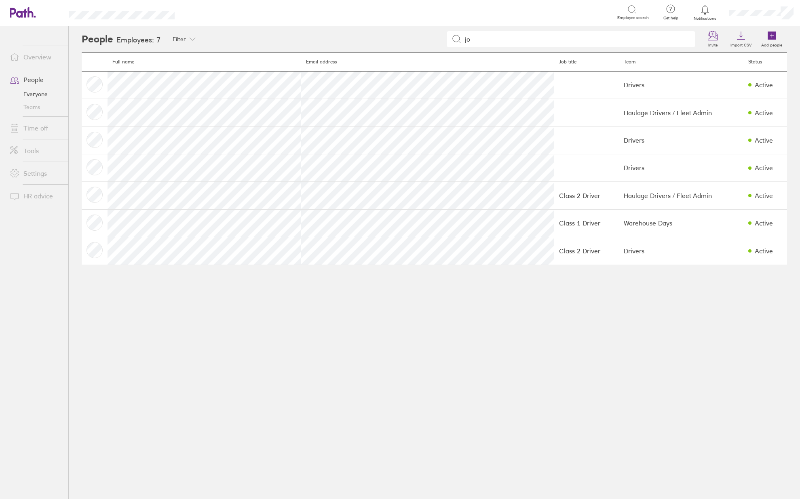
type input "jo"
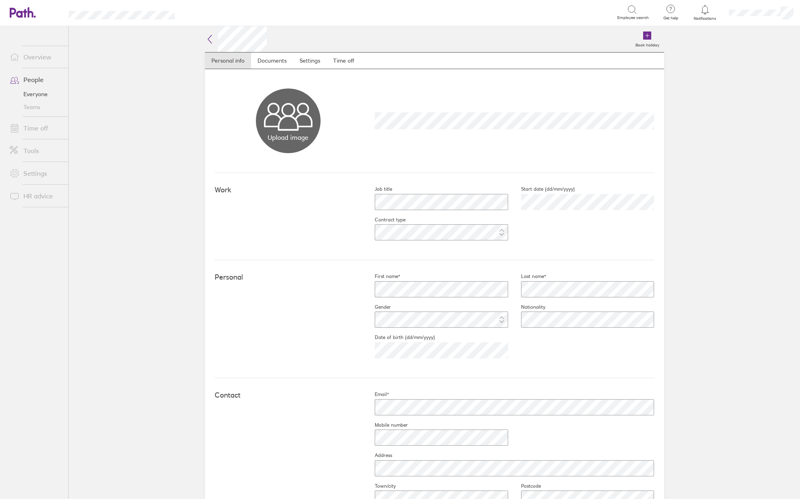
click at [206, 35] on icon at bounding box center [210, 39] width 10 height 10
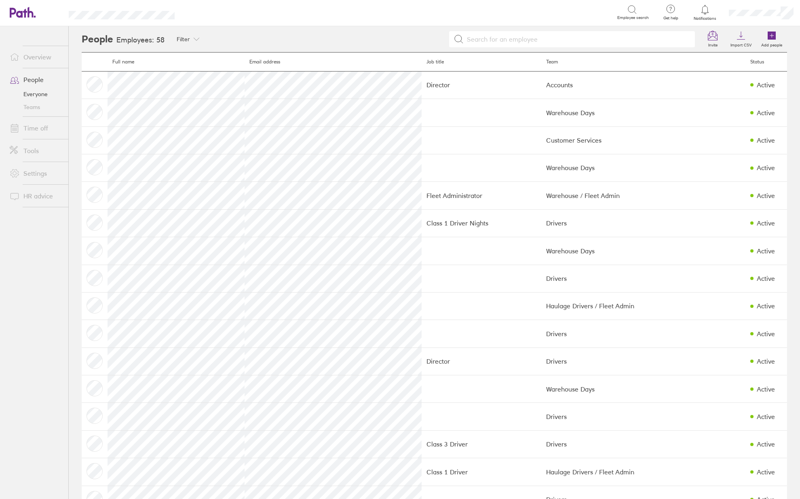
click at [567, 44] on input at bounding box center [577, 39] width 226 height 15
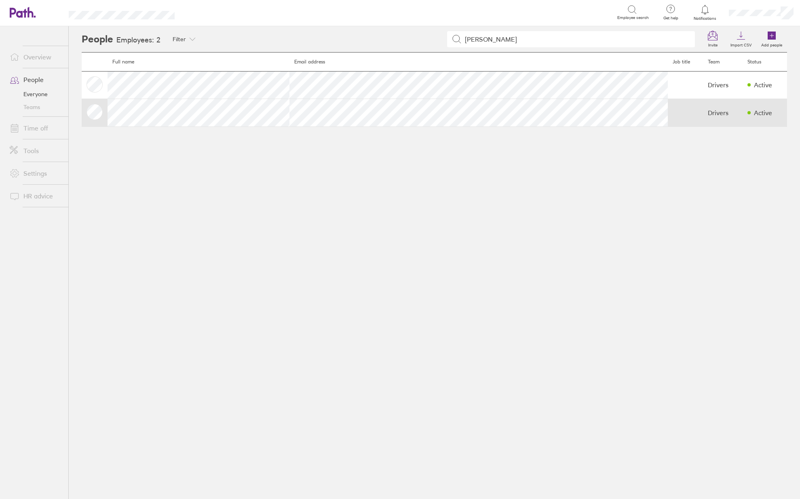
type input "jos"
click at [668, 111] on td at bounding box center [685, 112] width 35 height 27
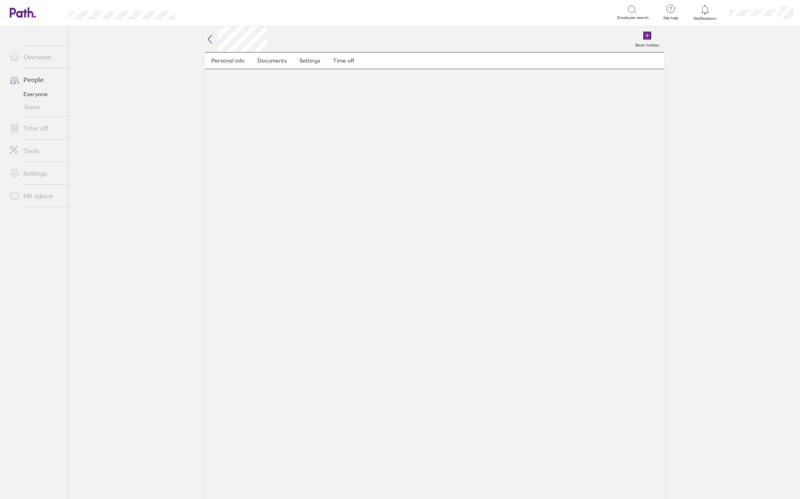
click at [208, 41] on icon at bounding box center [210, 39] width 10 height 10
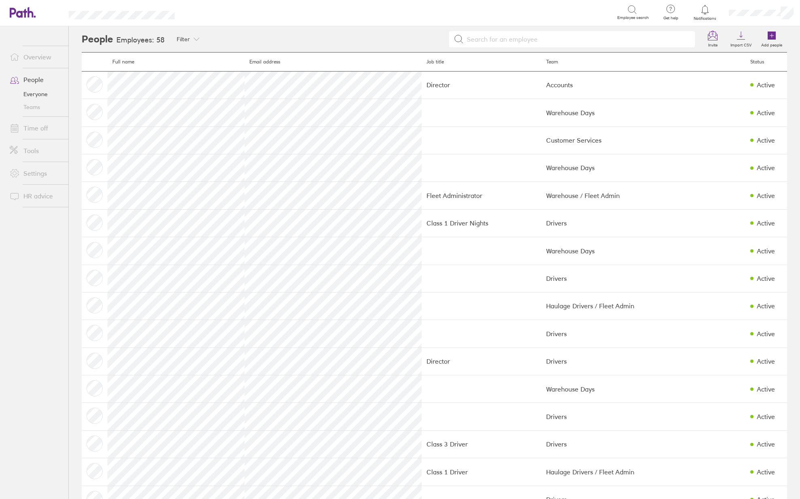
click at [547, 38] on input at bounding box center [577, 39] width 226 height 15
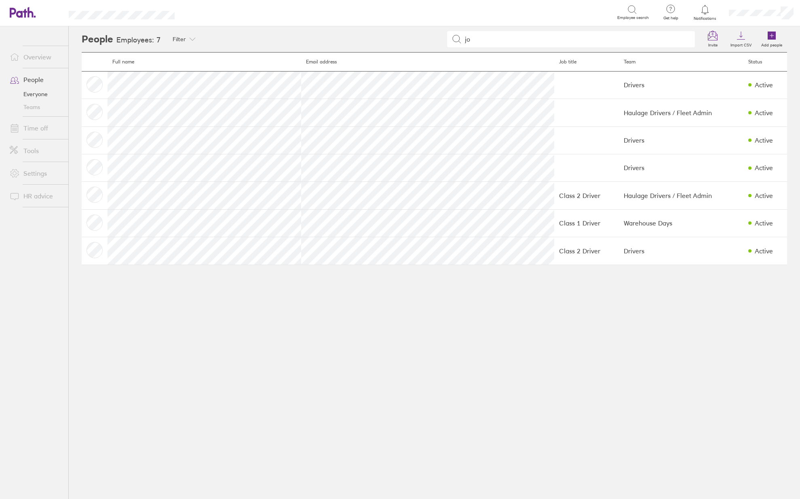
type input "jo"
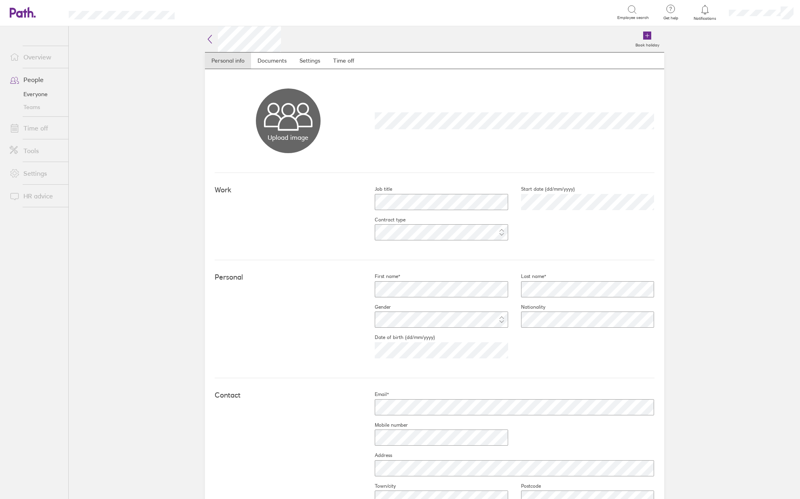
click at [208, 41] on icon at bounding box center [210, 39] width 10 height 10
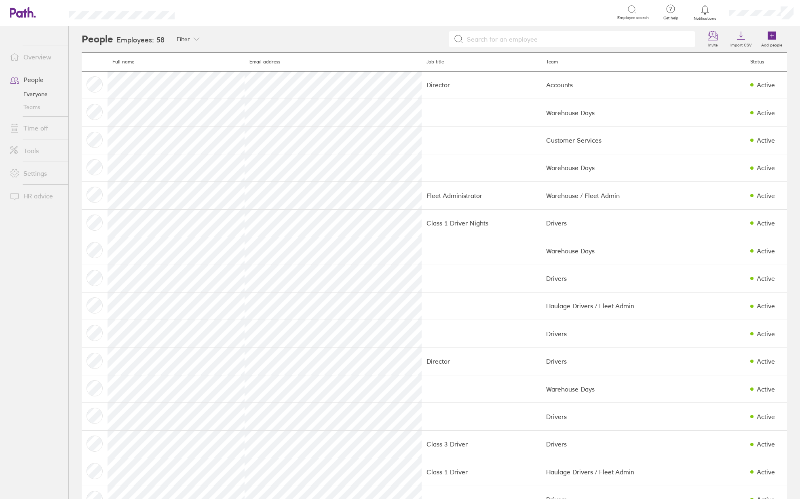
click at [496, 32] on input at bounding box center [577, 39] width 226 height 15
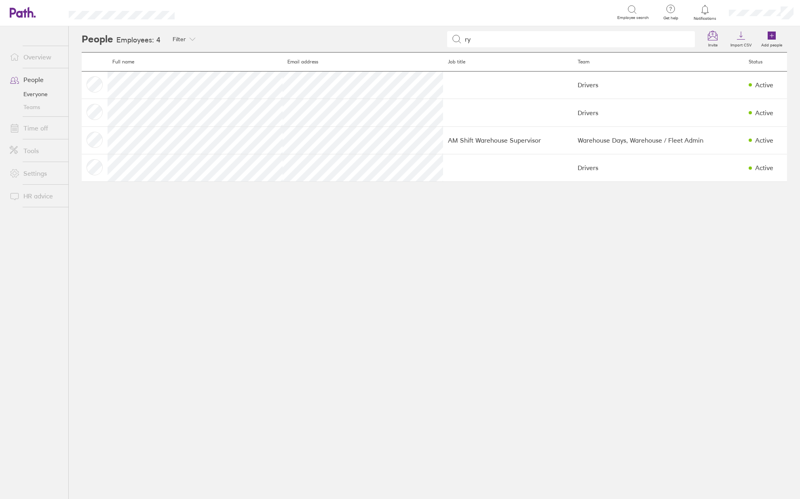
type input "ry"
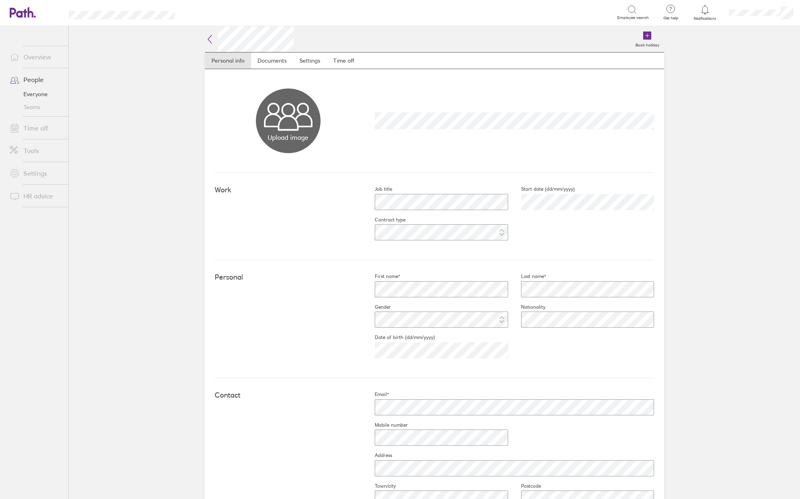
click at [44, 81] on link "People" at bounding box center [35, 80] width 65 height 16
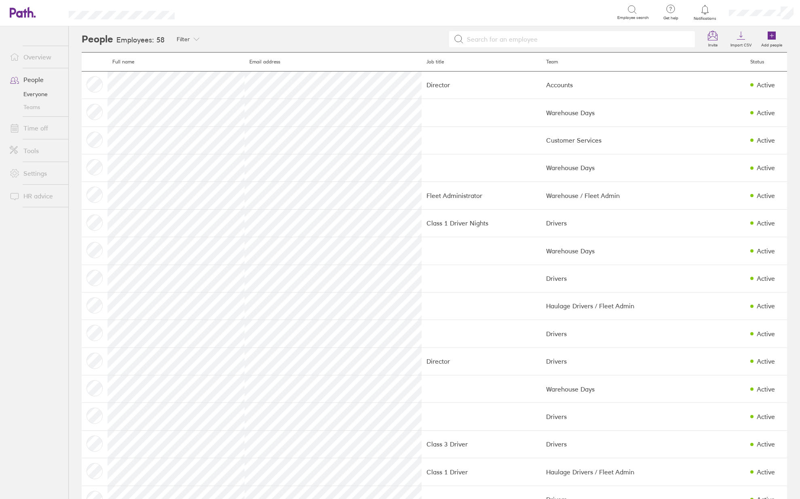
click at [39, 62] on link "Overview" at bounding box center [35, 57] width 65 height 16
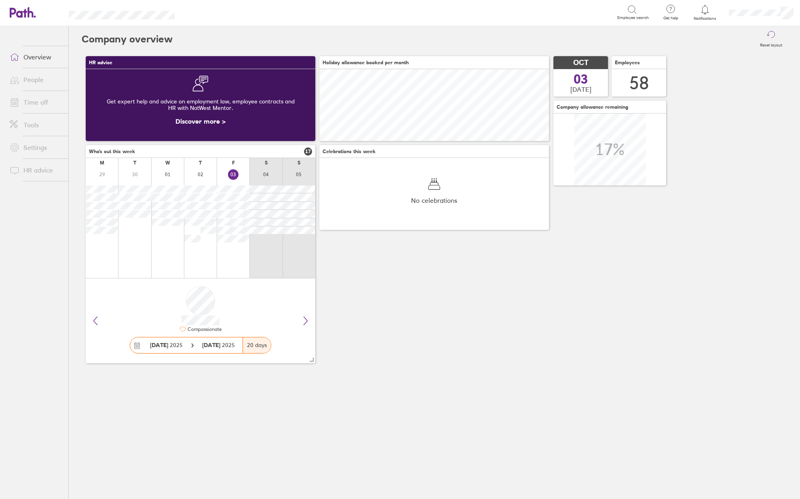
scroll to position [72, 230]
click at [39, 102] on link "Time off" at bounding box center [35, 102] width 65 height 16
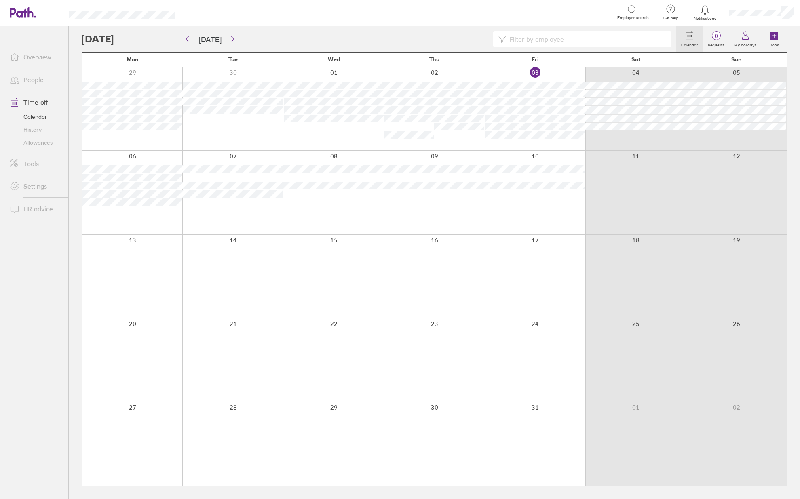
click at [33, 84] on link "People" at bounding box center [35, 80] width 65 height 16
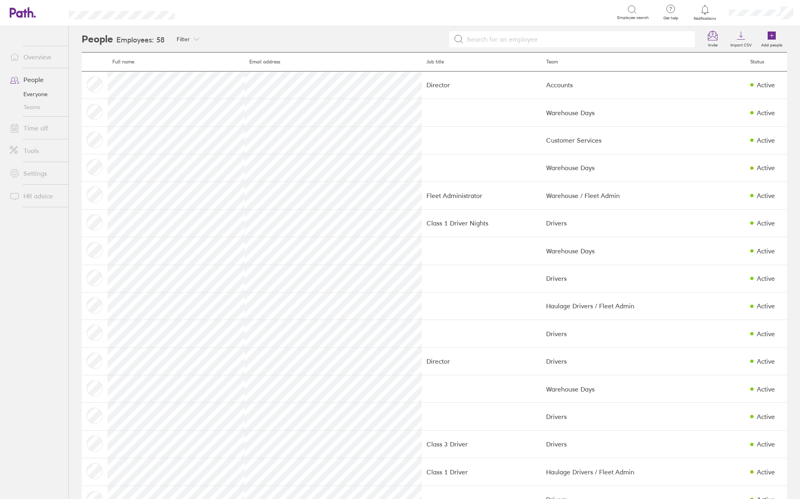
click at [40, 108] on link "Teams" at bounding box center [35, 107] width 65 height 13
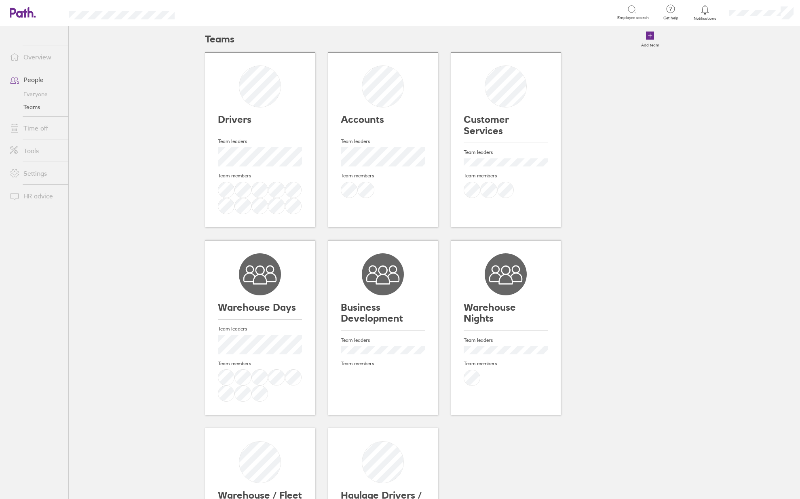
click at [626, 221] on div "Drivers Team leaders Team members Accounts Team leaders Team members Customer S…" at bounding box center [434, 334] width 459 height 564
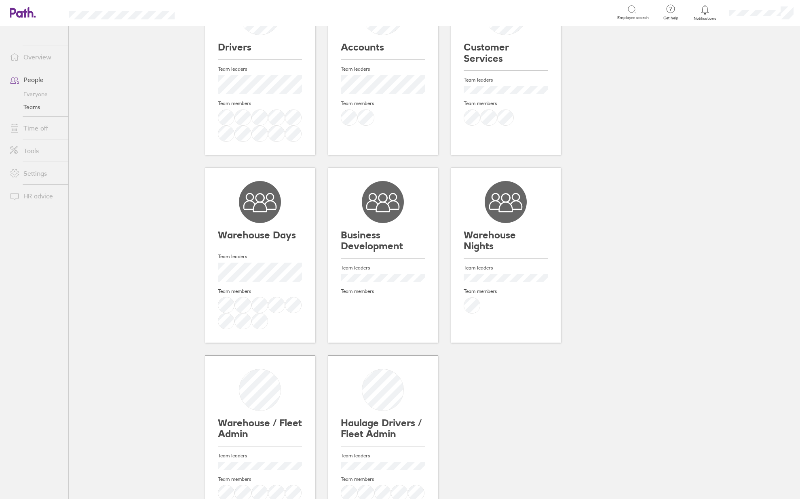
scroll to position [129, 0]
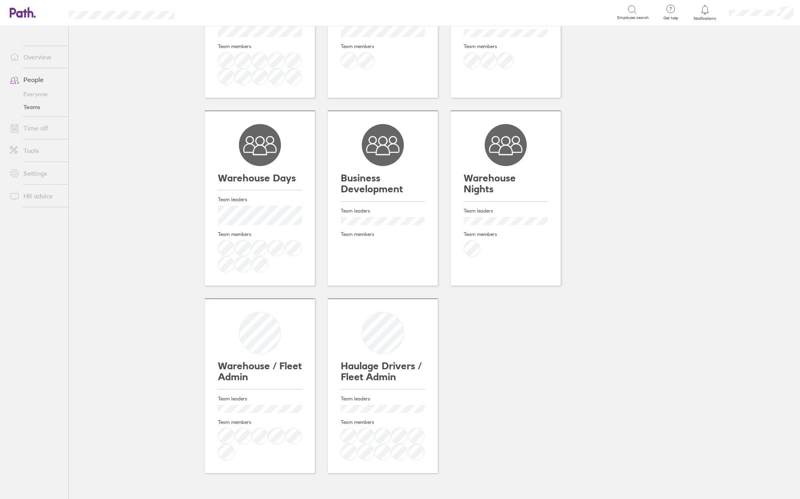
click at [381, 391] on div "Team leaders Team members" at bounding box center [383, 425] width 84 height 71
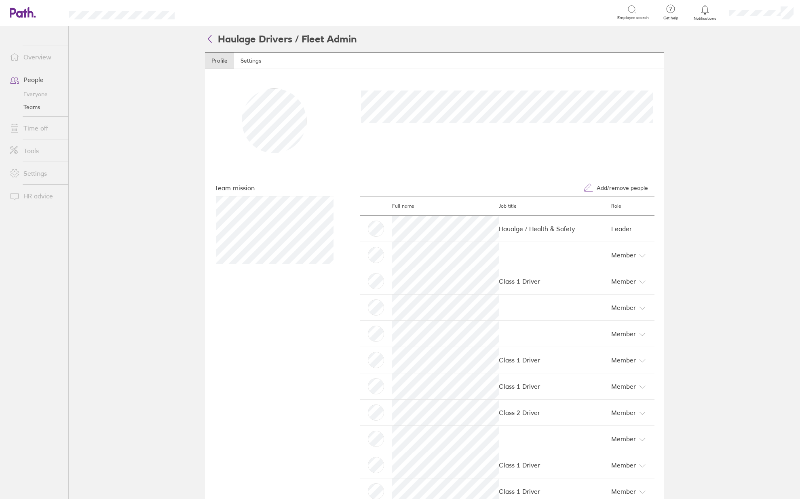
click at [208, 41] on icon at bounding box center [209, 38] width 3 height 7
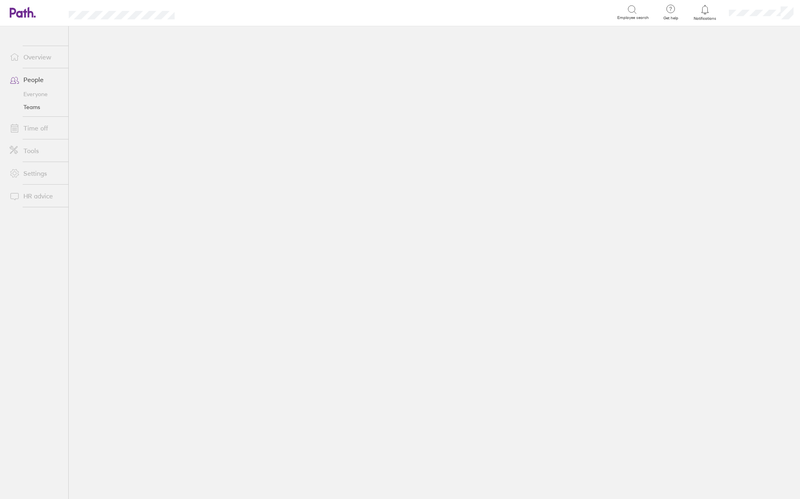
click at [36, 108] on link "Teams" at bounding box center [35, 107] width 65 height 13
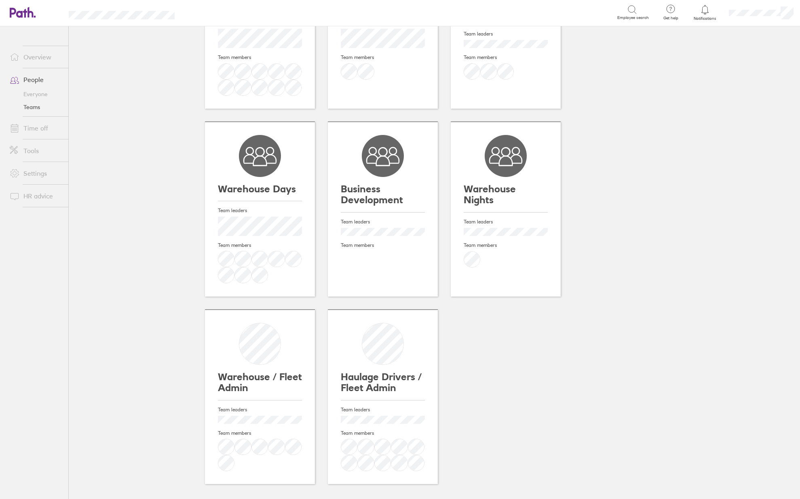
scroll to position [129, 0]
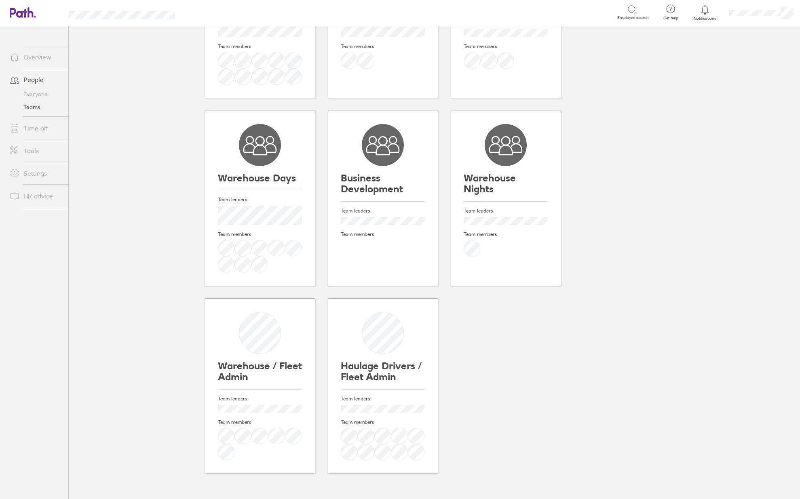
click at [251, 370] on h3 "Warehouse / Fleet Admin" at bounding box center [260, 372] width 84 height 22
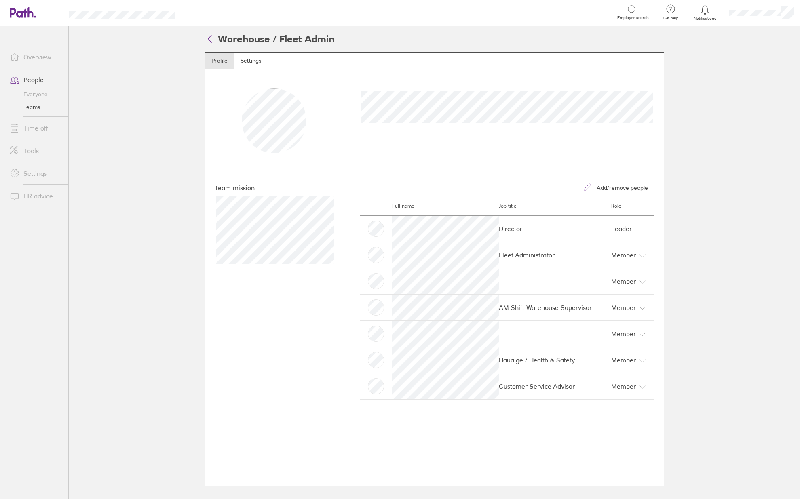
click at [210, 40] on icon at bounding box center [210, 39] width 10 height 10
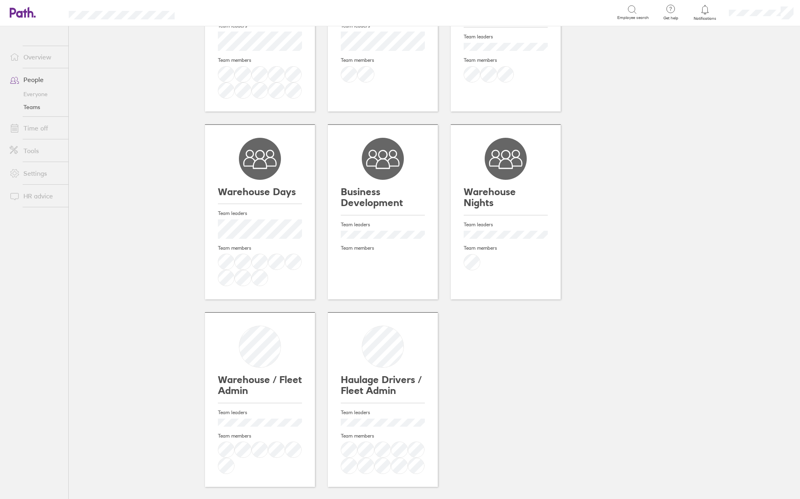
scroll to position [129, 0]
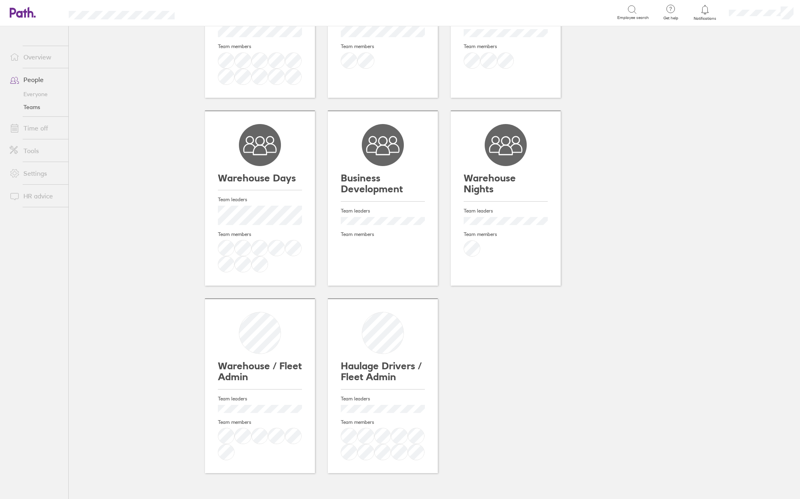
click at [497, 205] on div "Team leaders Team members" at bounding box center [506, 237] width 84 height 71
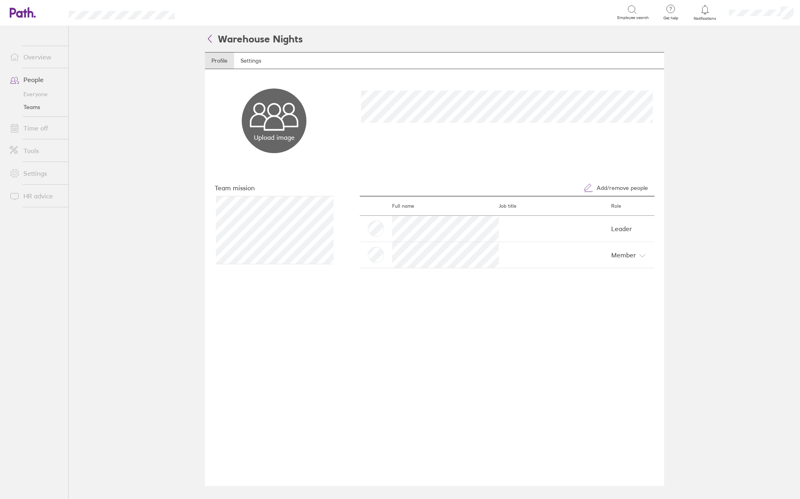
click at [207, 37] on icon at bounding box center [210, 39] width 10 height 10
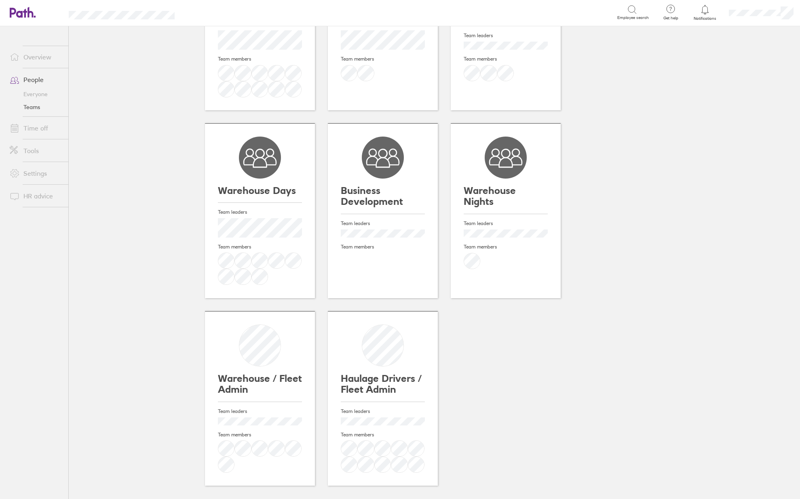
scroll to position [121, 0]
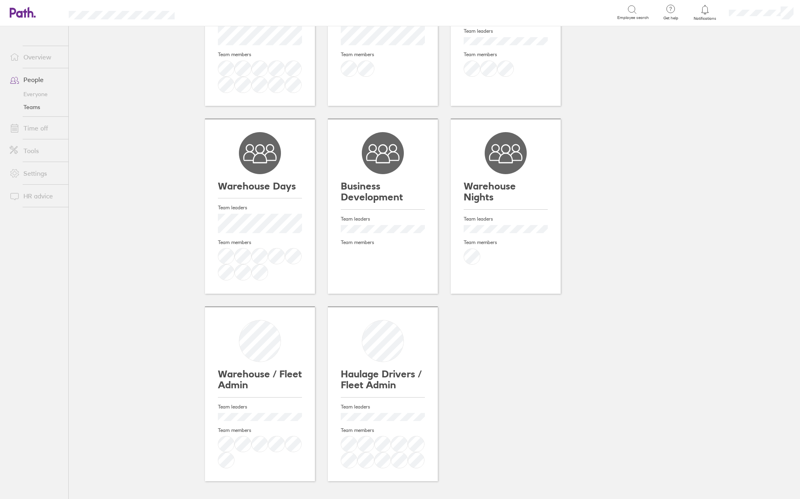
click at [259, 170] on icon at bounding box center [260, 153] width 42 height 42
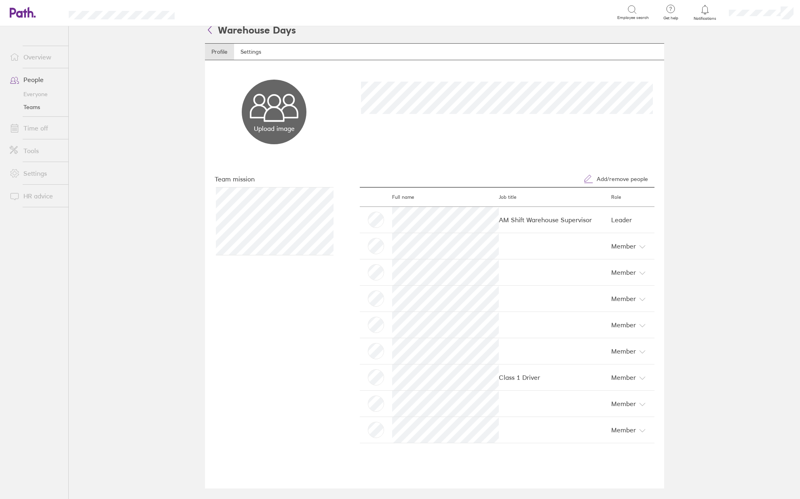
scroll to position [11, 0]
click at [205, 30] on icon at bounding box center [210, 27] width 10 height 10
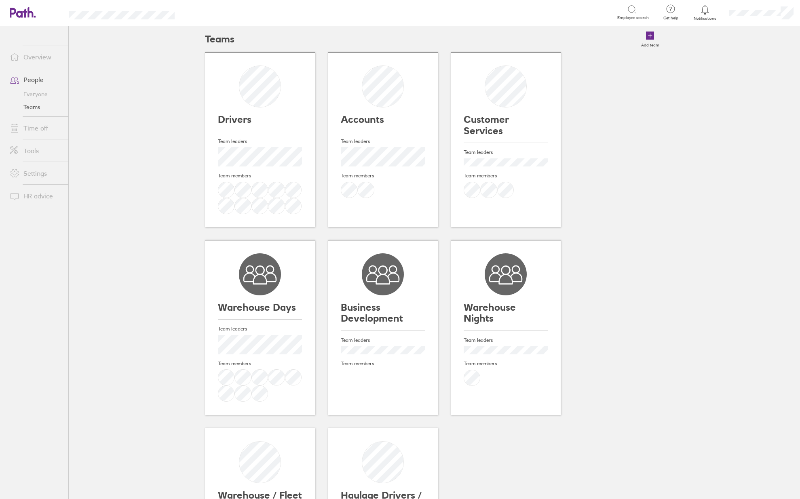
click at [482, 141] on div "Customer Services" at bounding box center [506, 104] width 84 height 78
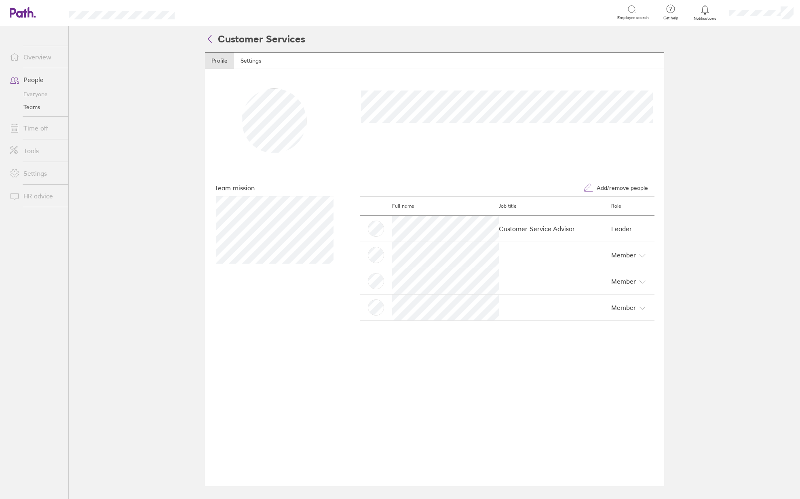
click at [212, 40] on icon at bounding box center [210, 39] width 10 height 10
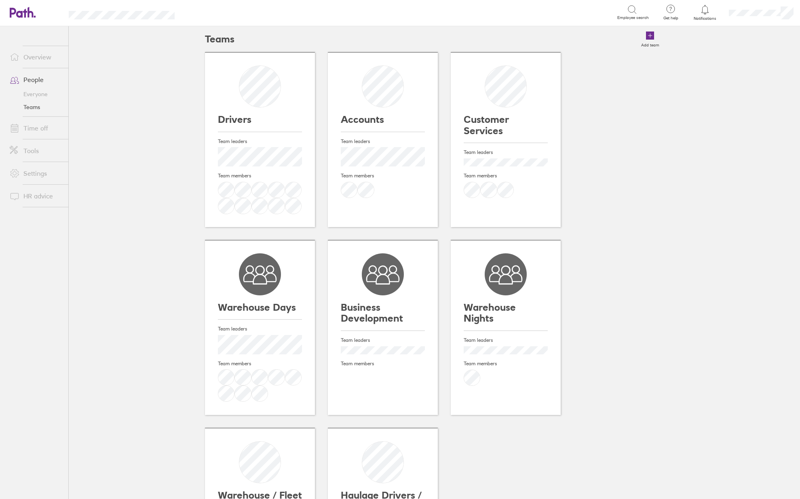
click at [389, 190] on div at bounding box center [383, 198] width 84 height 32
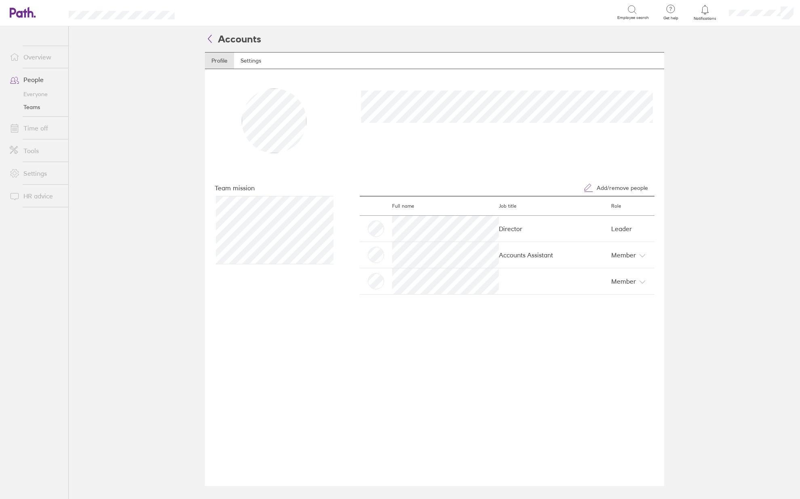
click at [707, 220] on main "Accounts Profile Settings Change image Team mission Add/remove people Full name…" at bounding box center [434, 262] width 731 height 473
click at [213, 41] on icon at bounding box center [210, 39] width 10 height 10
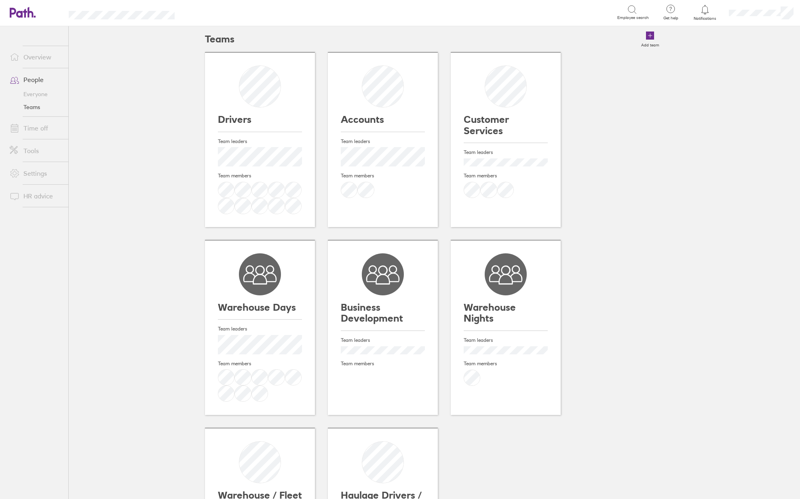
click at [259, 125] on h3 "Drivers" at bounding box center [260, 119] width 84 height 11
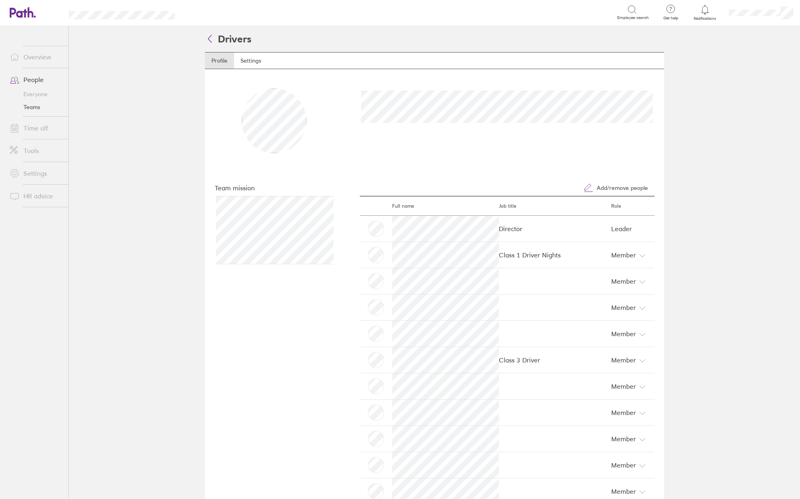
click at [208, 36] on icon at bounding box center [210, 39] width 10 height 10
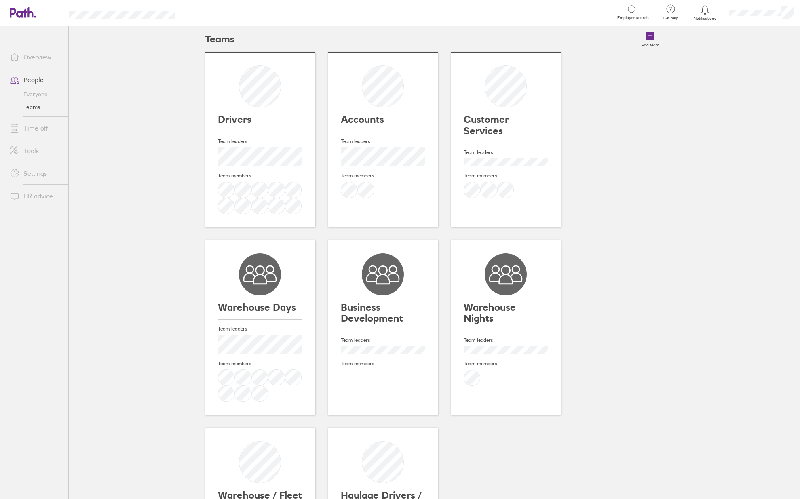
click at [33, 60] on link "Overview" at bounding box center [35, 57] width 65 height 16
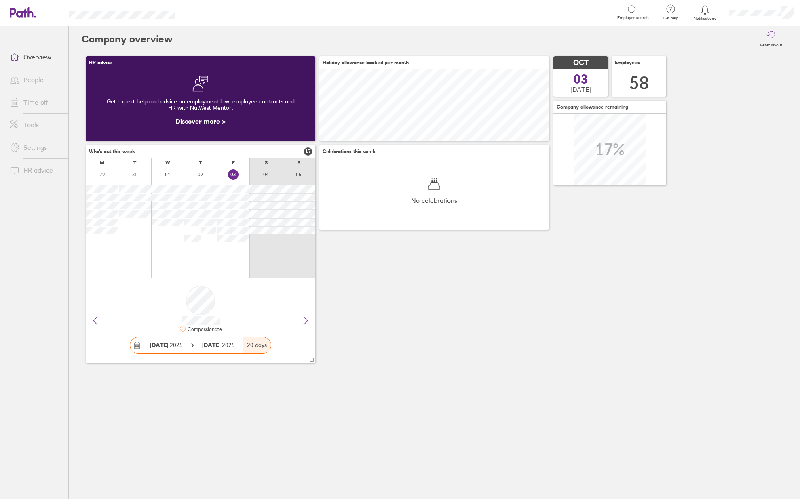
scroll to position [72, 230]
click at [32, 81] on link "People" at bounding box center [35, 80] width 65 height 16
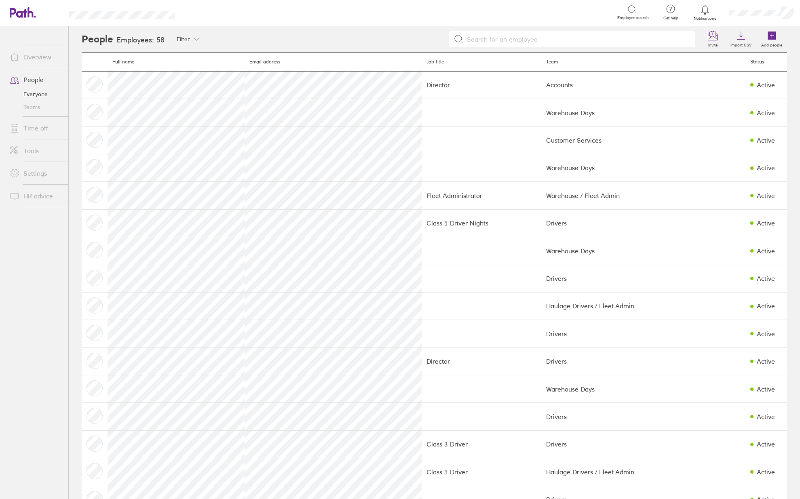
click at [31, 112] on link "Teams" at bounding box center [35, 107] width 65 height 13
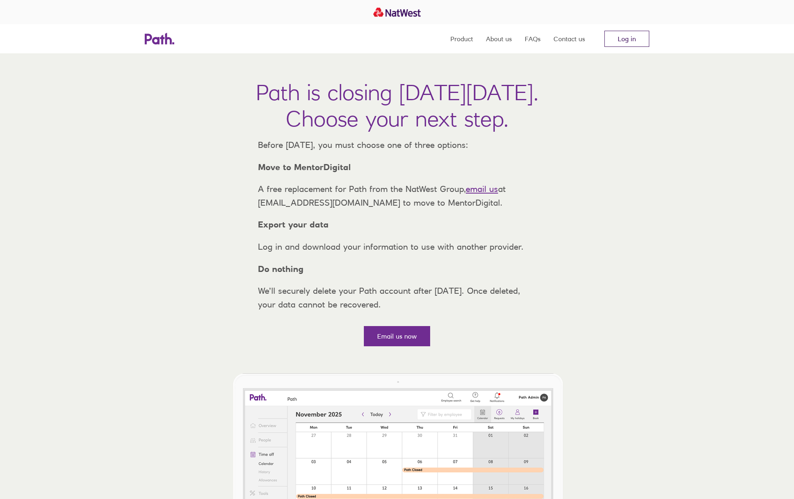
click at [621, 34] on link "Log in" at bounding box center [626, 39] width 45 height 16
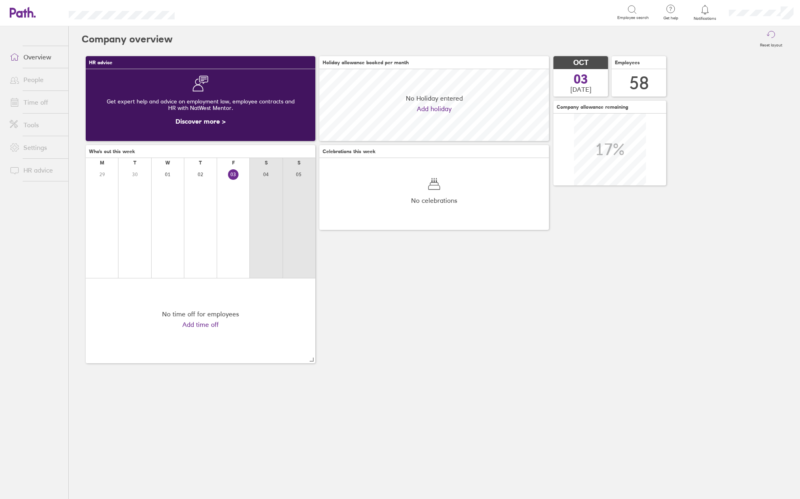
scroll to position [72, 230]
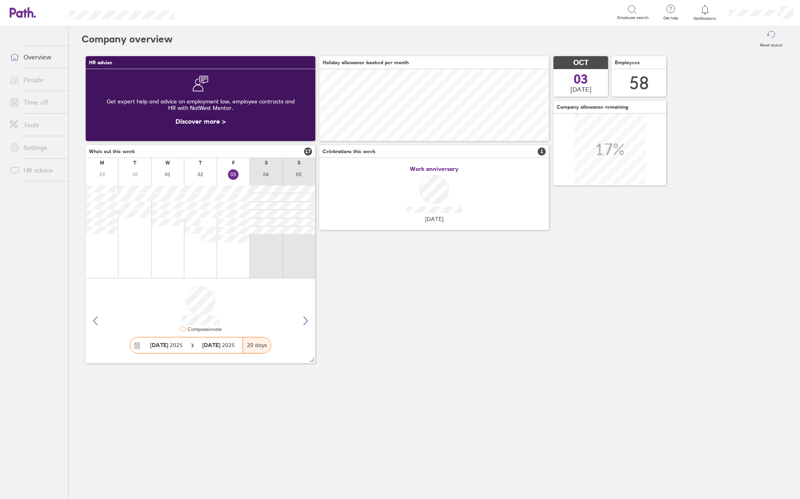
click at [26, 81] on link "People" at bounding box center [35, 80] width 65 height 16
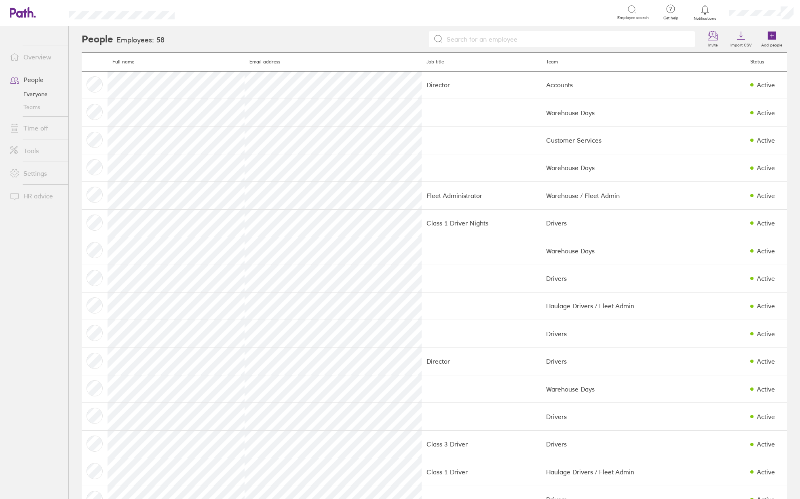
click at [30, 106] on link "Teams" at bounding box center [35, 107] width 65 height 13
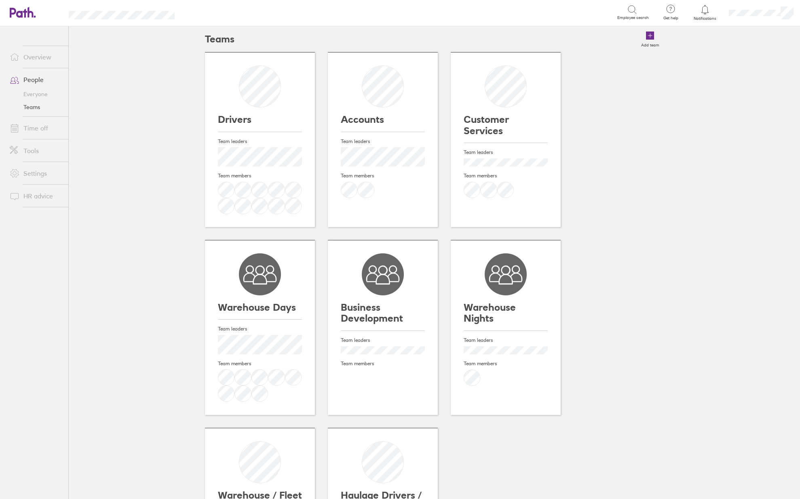
click at [275, 131] on div "Drivers" at bounding box center [260, 98] width 84 height 67
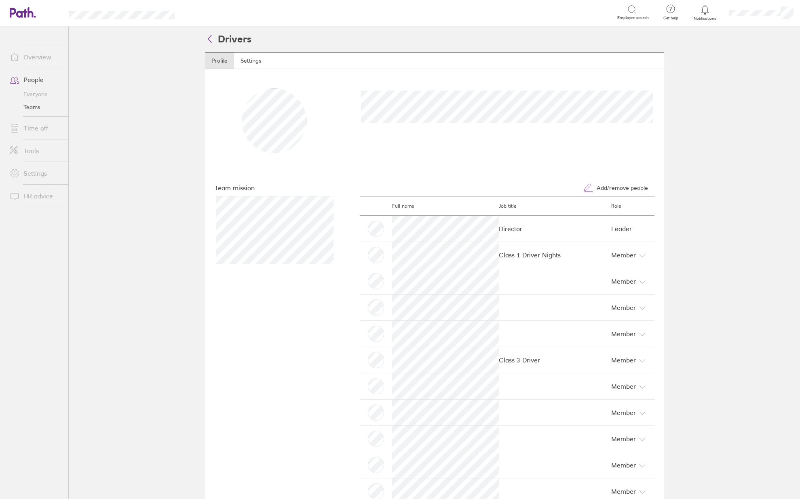
click at [207, 39] on icon at bounding box center [210, 39] width 10 height 10
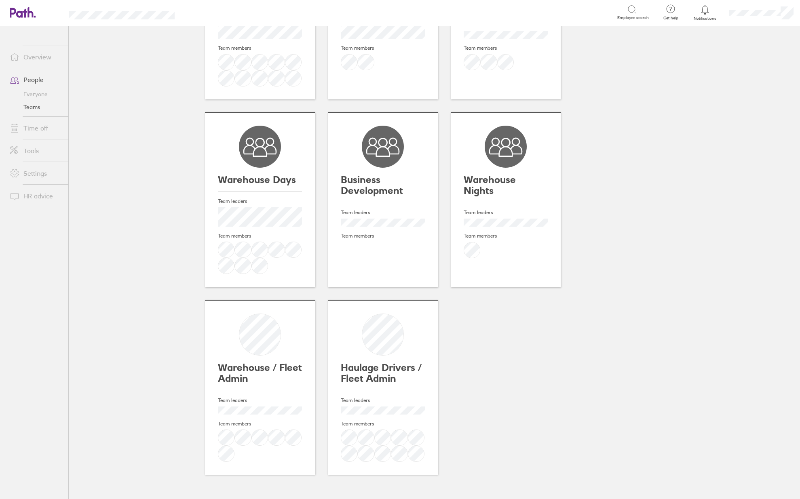
scroll to position [129, 0]
click at [236, 193] on div "Team leaders Team members" at bounding box center [260, 231] width 84 height 82
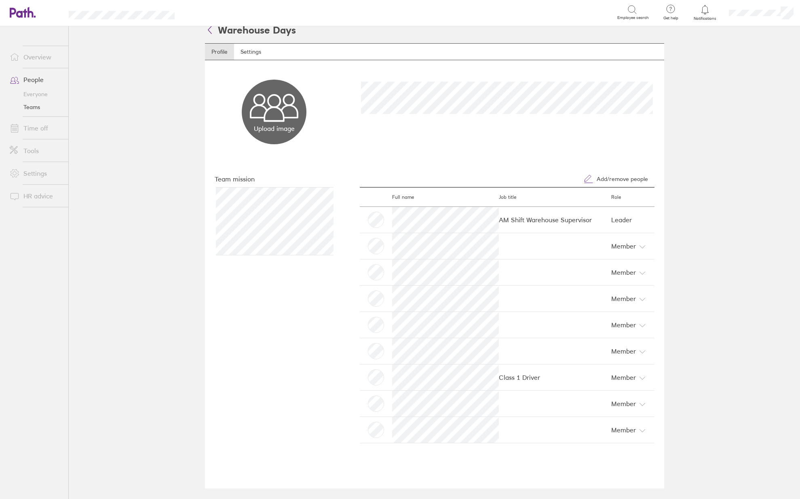
scroll to position [11, 0]
click at [208, 29] on icon at bounding box center [210, 27] width 10 height 10
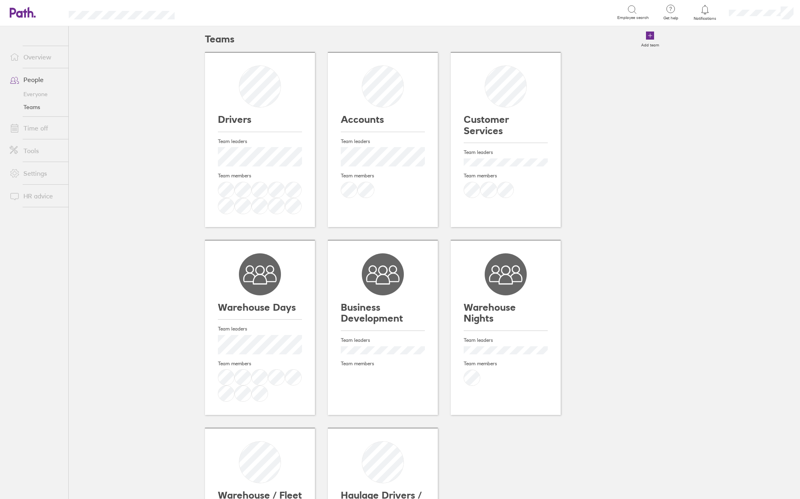
click at [380, 346] on div "Team leaders Team members" at bounding box center [383, 366] width 84 height 71
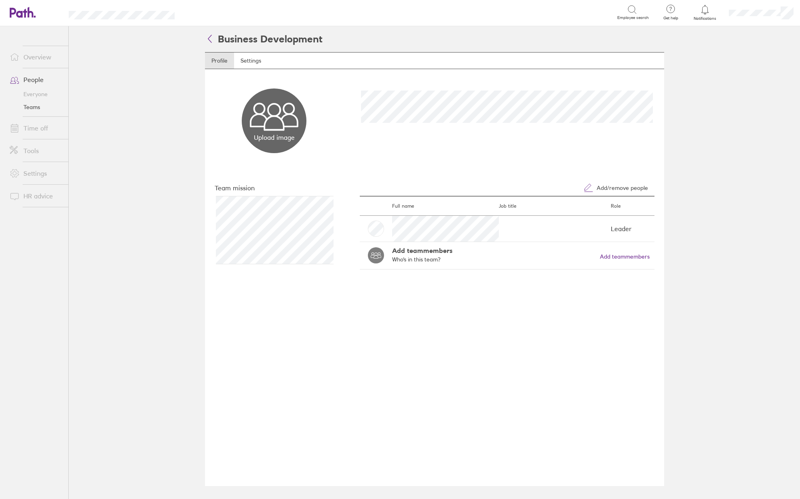
click at [206, 40] on icon at bounding box center [210, 39] width 10 height 10
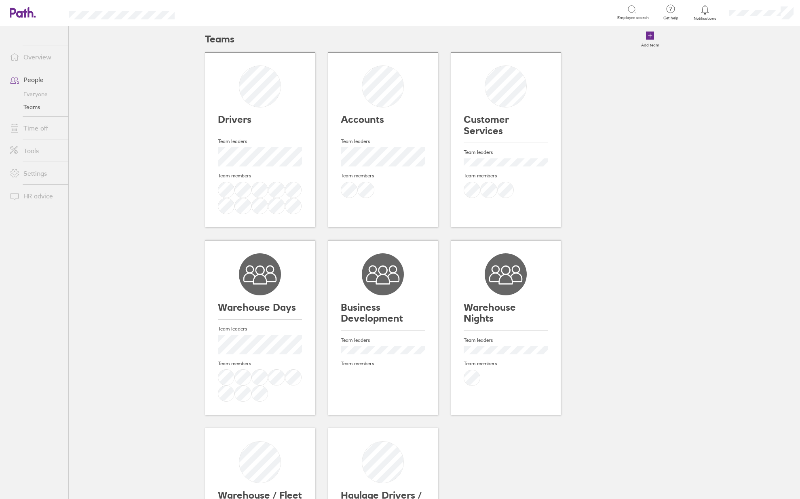
click at [500, 300] on div "Warehouse Nights" at bounding box center [506, 292] width 84 height 78
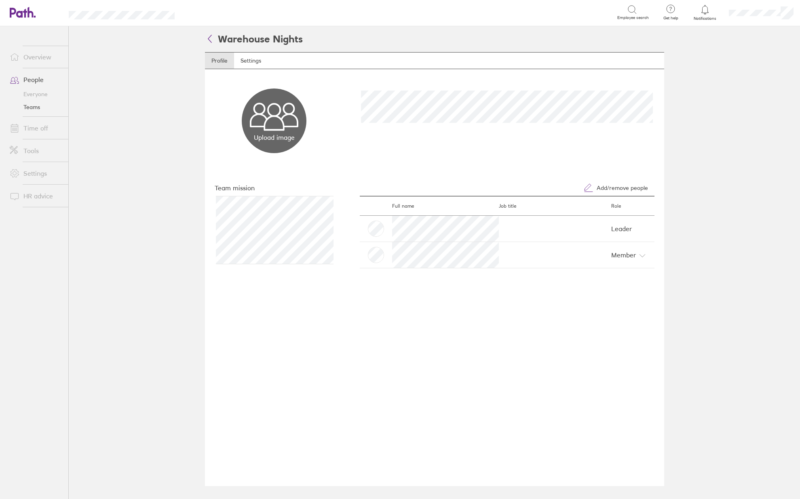
click at [209, 37] on icon at bounding box center [210, 39] width 10 height 10
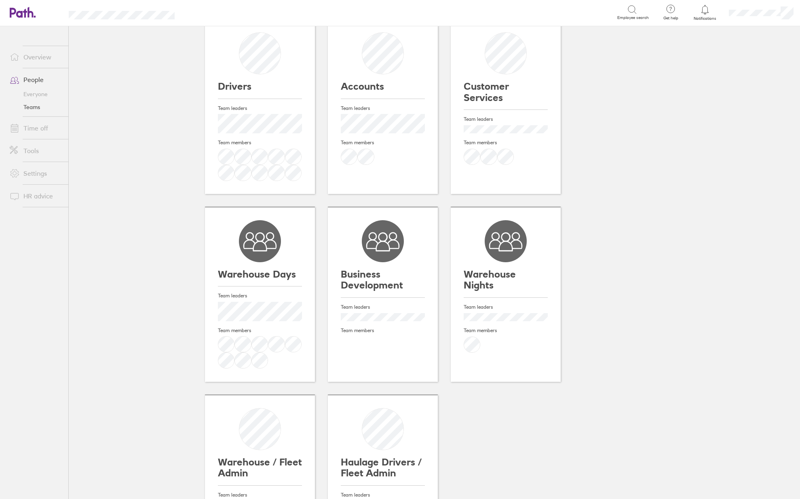
scroll to position [129, 0]
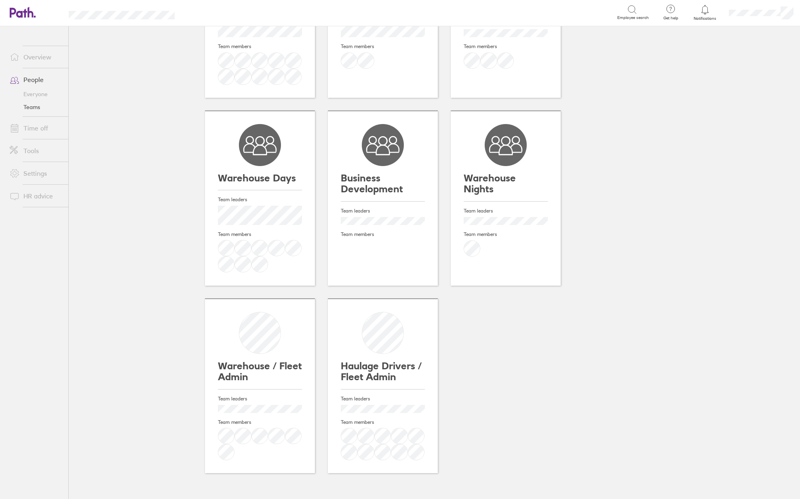
click at [251, 367] on h3 "Warehouse / Fleet Admin" at bounding box center [260, 372] width 84 height 22
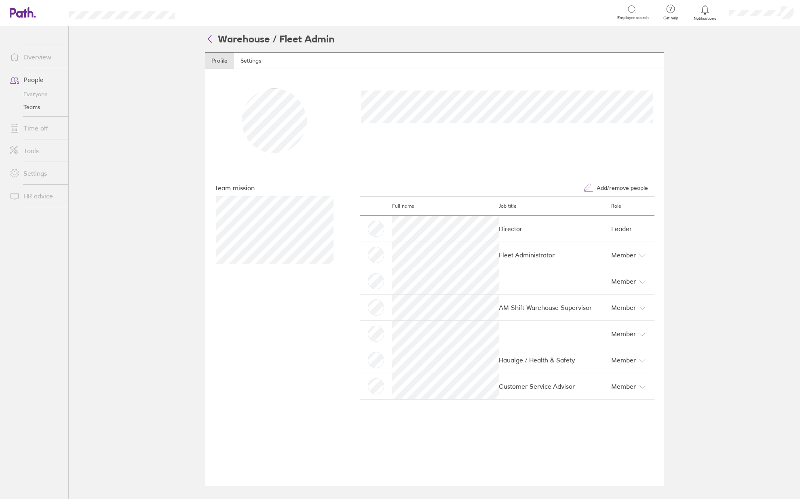
click at [208, 40] on icon at bounding box center [210, 39] width 10 height 10
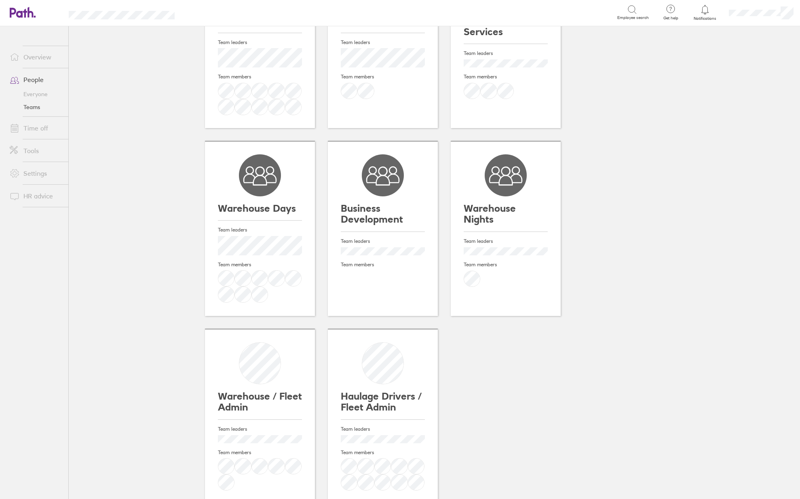
scroll to position [121, 0]
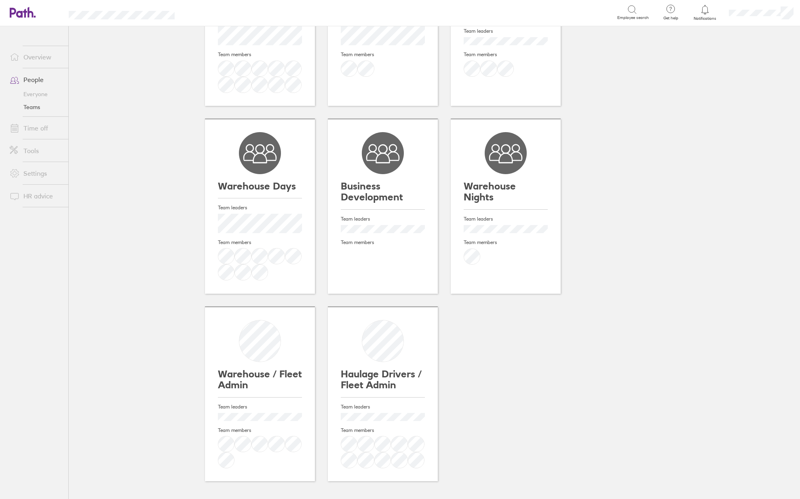
click at [382, 352] on div "Haulage Drivers / Fleet Admin" at bounding box center [383, 359] width 84 height 78
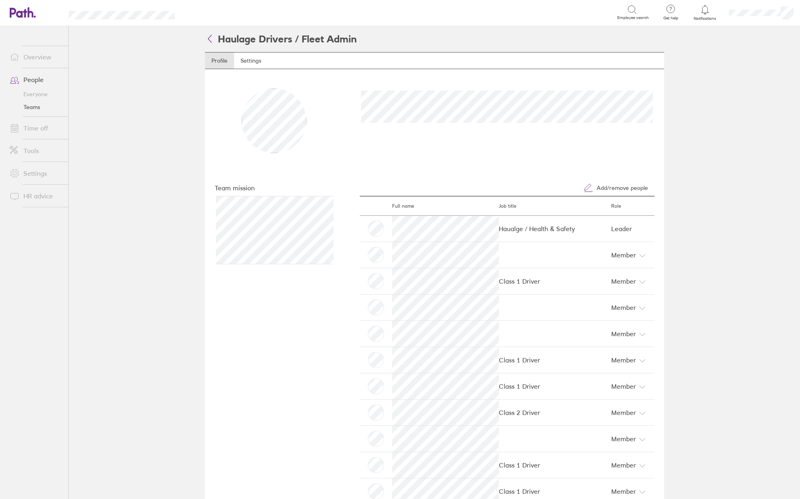
click at [207, 40] on icon at bounding box center [210, 39] width 10 height 10
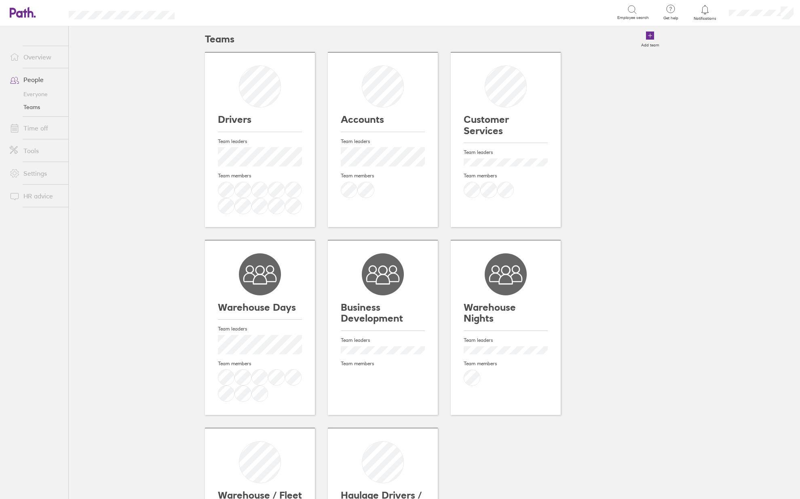
click at [36, 55] on link "Overview" at bounding box center [35, 57] width 65 height 16
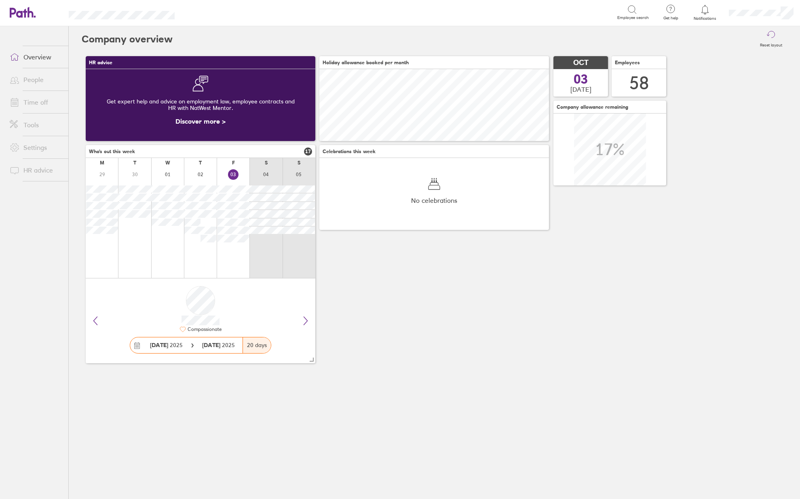
scroll to position [72, 230]
click at [31, 80] on link "People" at bounding box center [35, 80] width 65 height 16
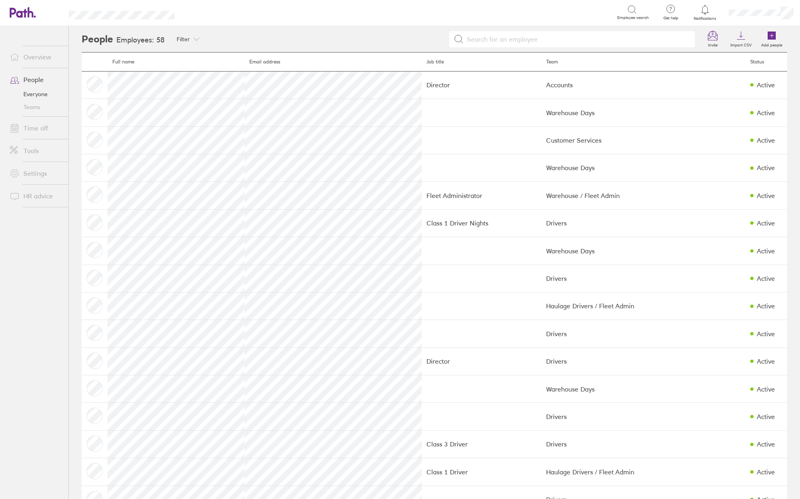
click at [33, 122] on link "Time off" at bounding box center [35, 128] width 65 height 16
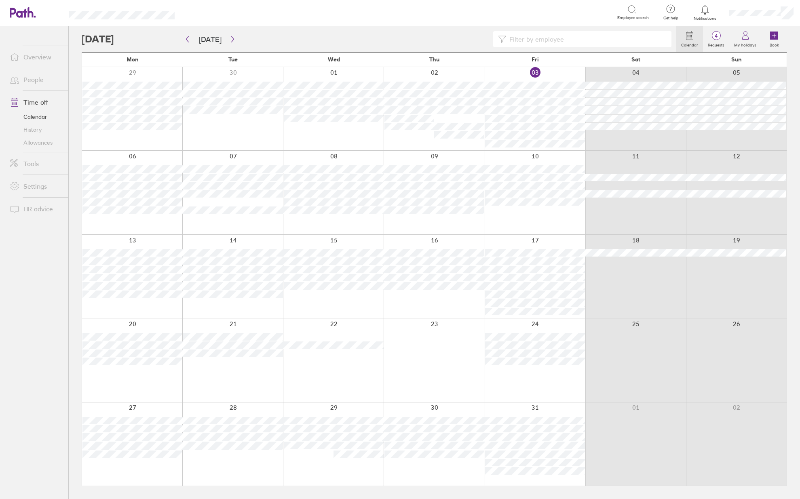
click at [39, 143] on link "Allowances" at bounding box center [35, 142] width 65 height 13
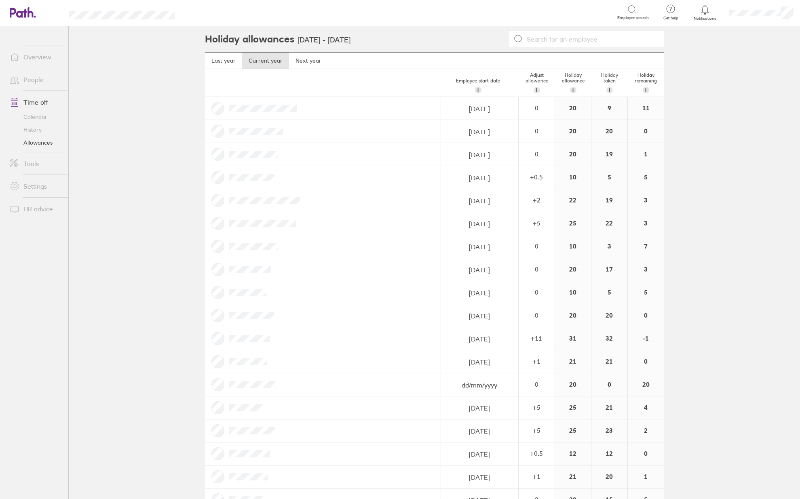
click at [568, 76] on div "Holiday allowance i Annual holiday allowance this employee is entitled to (excl…" at bounding box center [573, 82] width 36 height 27
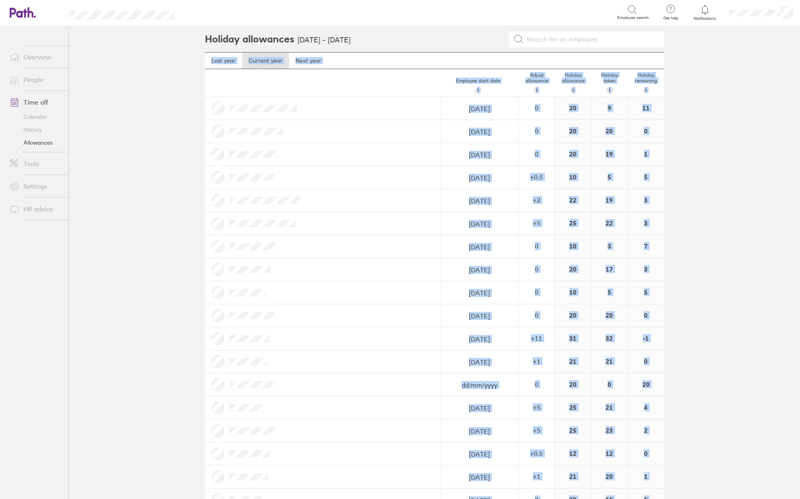
drag, startPoint x: 669, startPoint y: 483, endPoint x: 194, endPoint y: 68, distance: 630.7
click at [194, 68] on main "Holiday allowances [DATE] - [DATE] Last year Current year Next year Employee st…" at bounding box center [434, 262] width 731 height 473
copy main "Lore ipsu Dolorsi amet Cons adip Elitsedd eiusm temp i Utl etdo magn aliquaen a…"
click at [135, 171] on main "Holiday allowances [DATE] - [DATE] Last year Current year Next year Employee st…" at bounding box center [434, 262] width 731 height 473
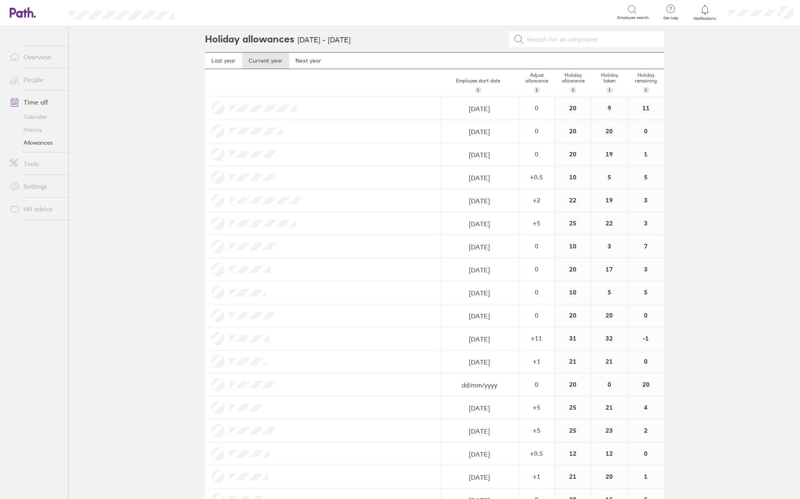
click at [707, 131] on main "Holiday allowances [DATE] - [DATE] Last year Current year Next year Employee st…" at bounding box center [434, 262] width 731 height 473
click at [52, 57] on link "Overview" at bounding box center [35, 57] width 65 height 16
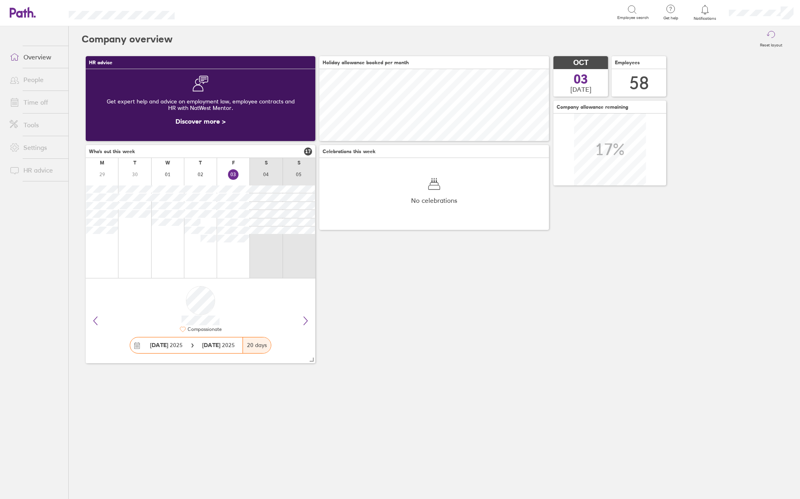
scroll to position [72, 230]
click at [668, 290] on div "HR advice Get expert help and advice on employment law, employee contracts and …" at bounding box center [434, 209] width 705 height 315
click at [45, 101] on link "Time off" at bounding box center [35, 102] width 65 height 16
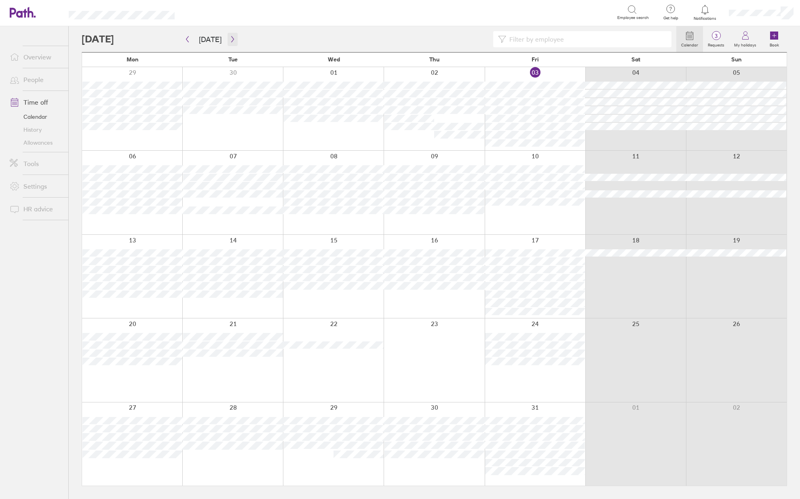
click at [232, 44] on button "button" at bounding box center [233, 39] width 10 height 13
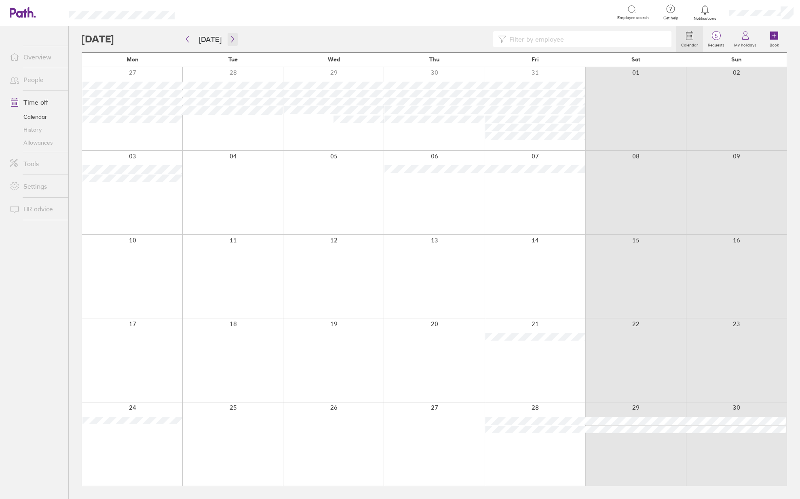
click at [231, 39] on icon "button" at bounding box center [233, 39] width 6 height 6
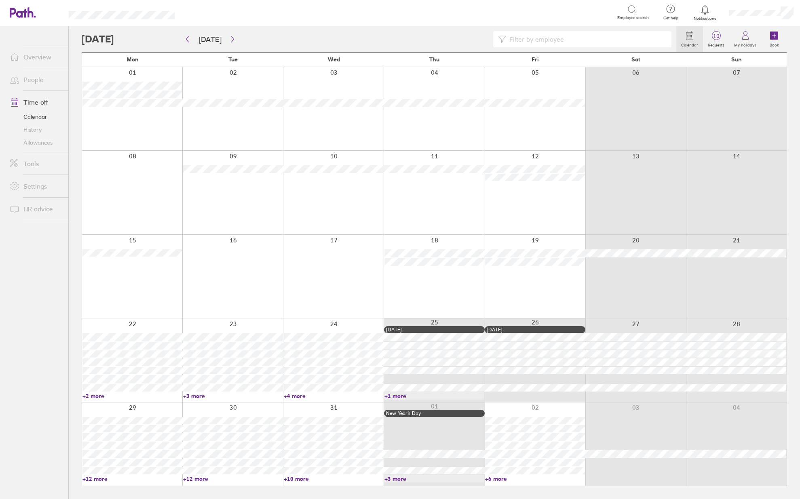
click at [24, 147] on link "Allowances" at bounding box center [35, 142] width 65 height 13
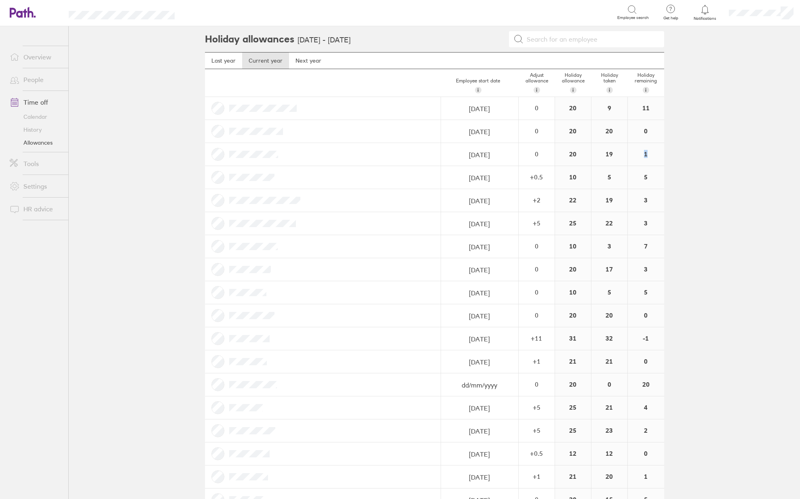
drag, startPoint x: 644, startPoint y: 154, endPoint x: 638, endPoint y: 154, distance: 6.1
click at [638, 154] on div "1" at bounding box center [646, 154] width 36 height 23
click at [719, 157] on main "Holiday allowances [DATE] - [DATE] Last year Current year Next year Employee st…" at bounding box center [434, 262] width 731 height 473
click at [153, 117] on main "Holiday allowances [DATE] - [DATE] Last year Current year Next year Employee st…" at bounding box center [434, 262] width 731 height 473
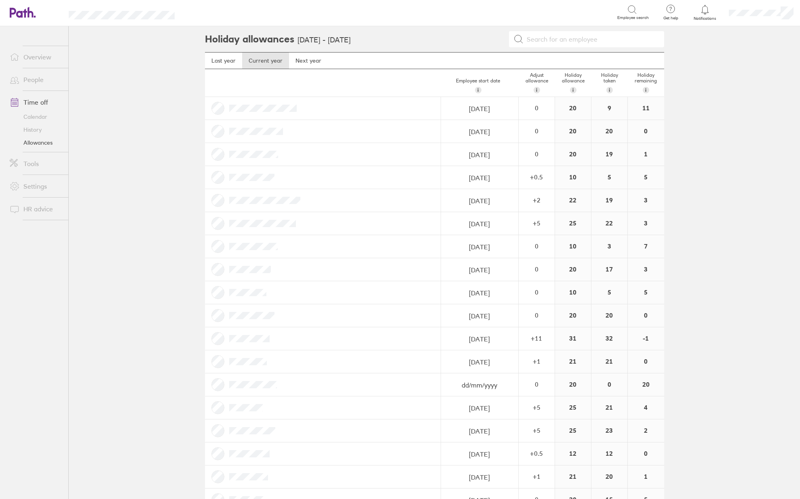
click at [40, 117] on link "Calendar" at bounding box center [35, 116] width 65 height 13
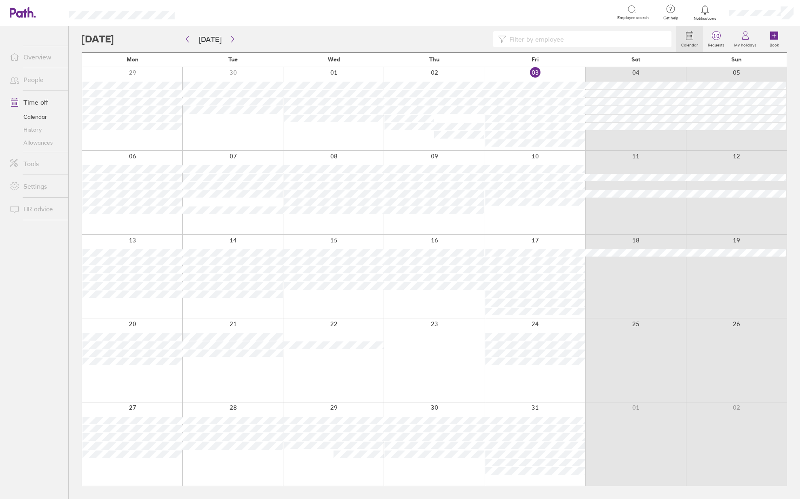
click at [50, 141] on link "Allowances" at bounding box center [35, 142] width 65 height 13
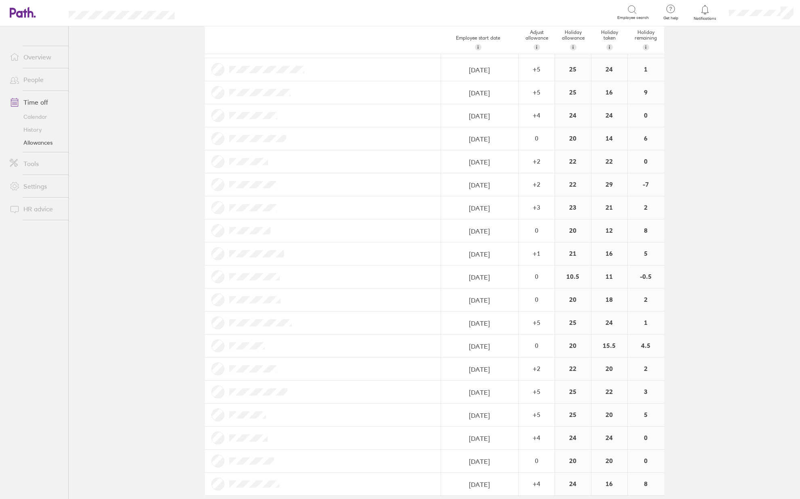
scroll to position [947, 0]
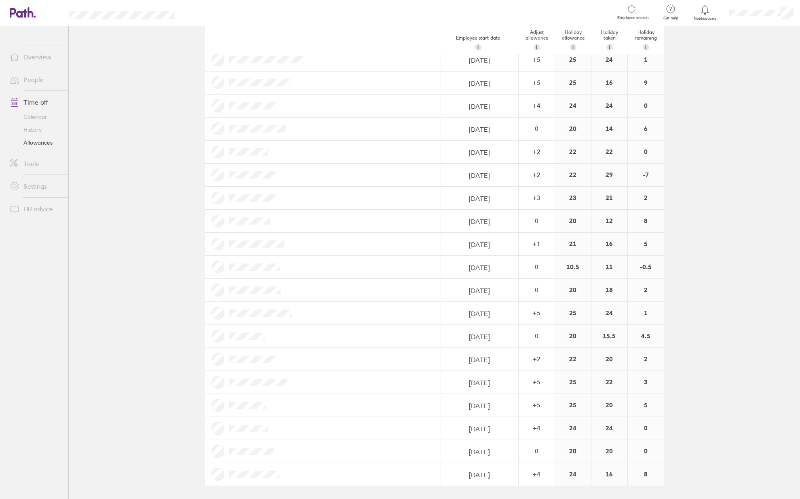
click at [40, 116] on link "Calendar" at bounding box center [35, 116] width 65 height 13
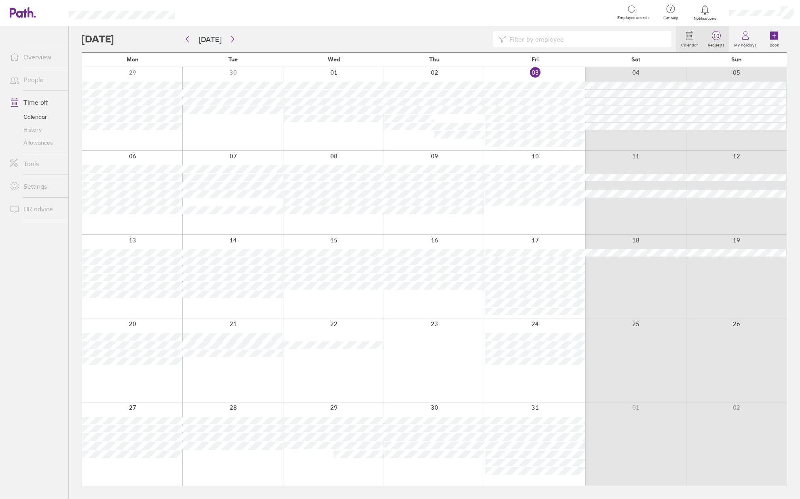
click at [718, 44] on label "Requests" at bounding box center [716, 43] width 26 height 7
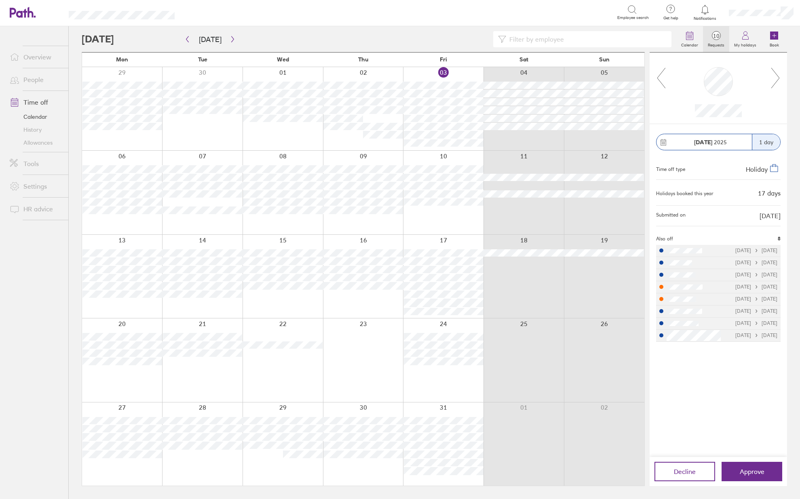
click at [778, 81] on icon at bounding box center [776, 78] width 10 height 22
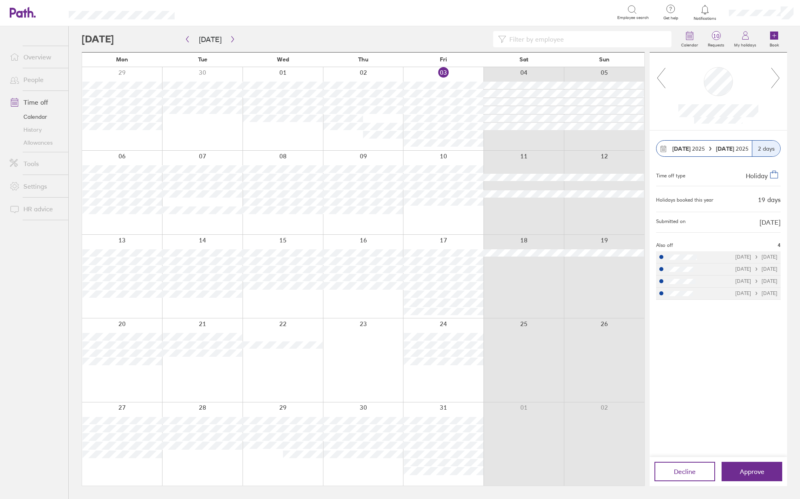
click at [778, 82] on icon at bounding box center [776, 78] width 10 height 22
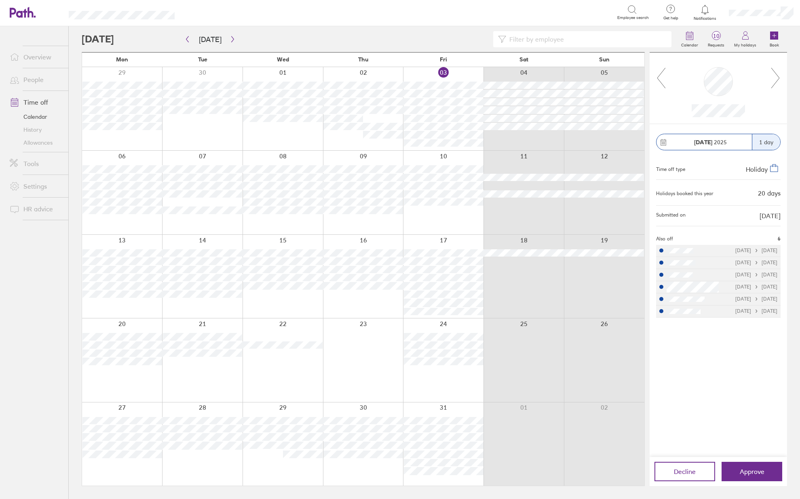
click at [778, 82] on icon at bounding box center [776, 78] width 10 height 22
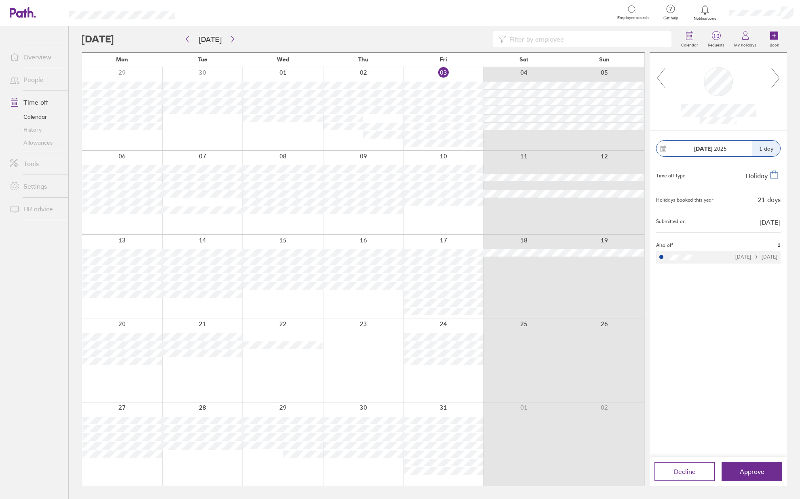
click at [778, 82] on icon at bounding box center [776, 78] width 10 height 22
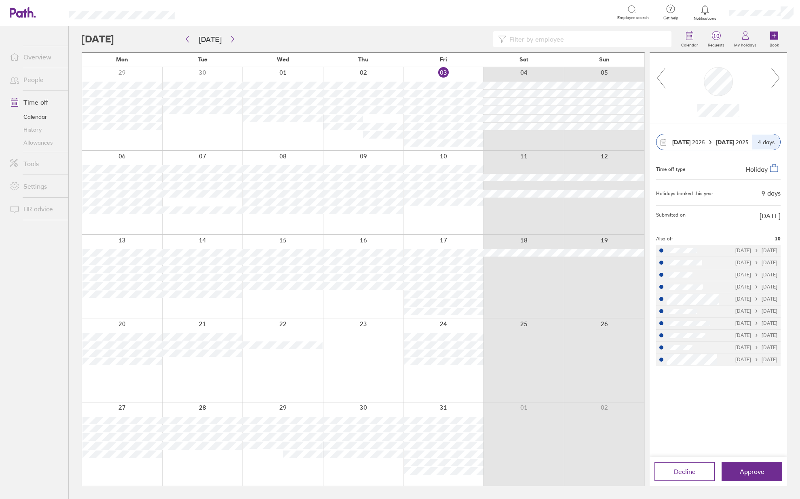
click at [778, 82] on icon at bounding box center [776, 78] width 10 height 22
click at [775, 85] on icon at bounding box center [776, 78] width 10 height 22
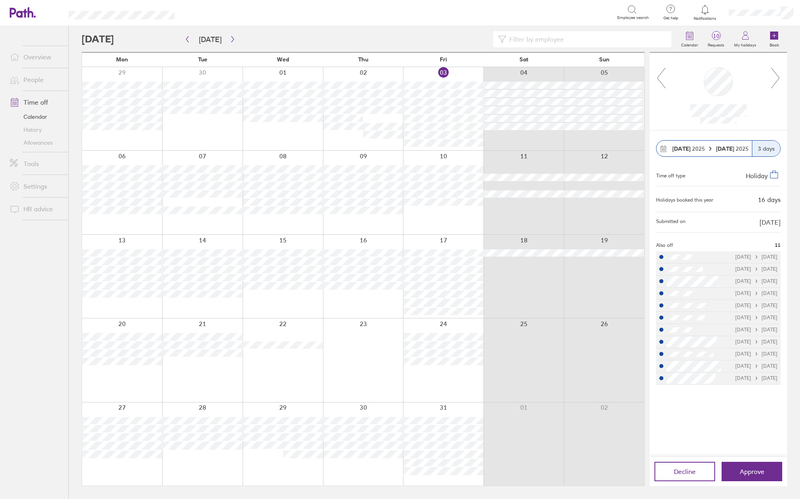
click at [777, 78] on icon at bounding box center [776, 78] width 10 height 22
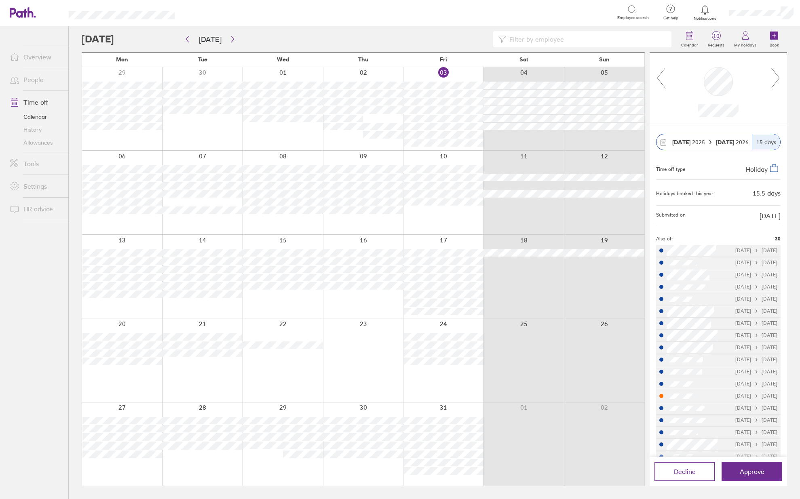
click at [662, 75] on icon at bounding box center [661, 78] width 10 height 22
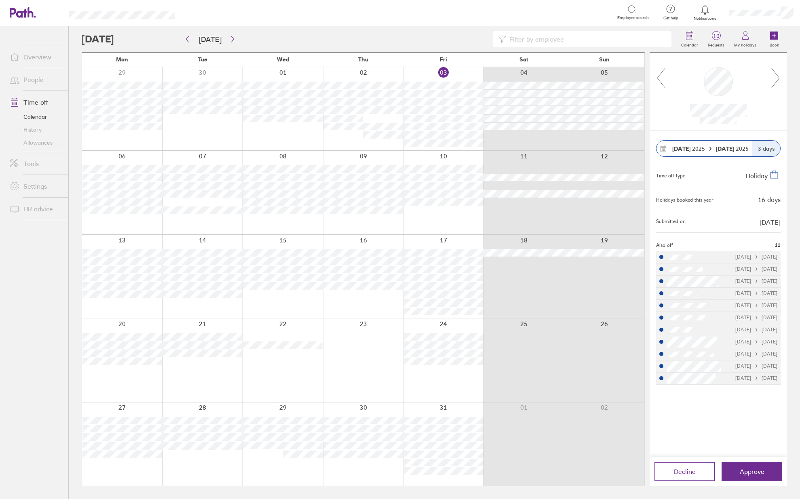
click at [779, 85] on icon at bounding box center [776, 78] width 10 height 22
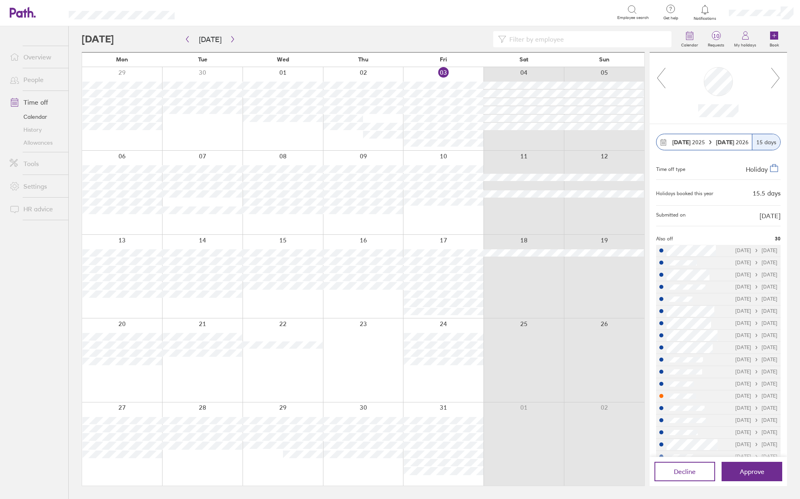
click at [774, 84] on icon at bounding box center [776, 78] width 10 height 22
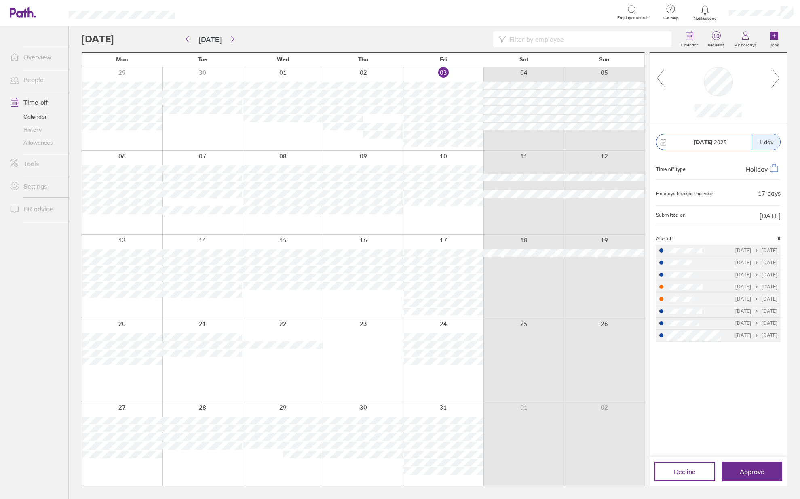
click at [773, 73] on icon at bounding box center [776, 78] width 10 height 22
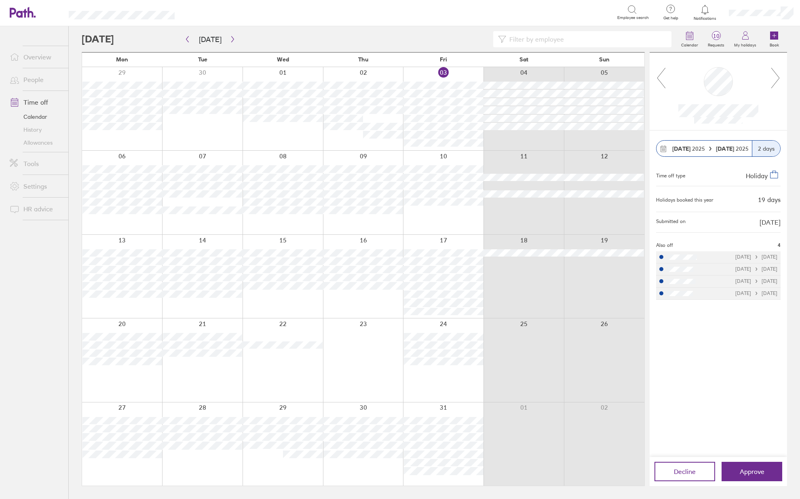
click at [35, 142] on link "Allowances" at bounding box center [35, 142] width 65 height 13
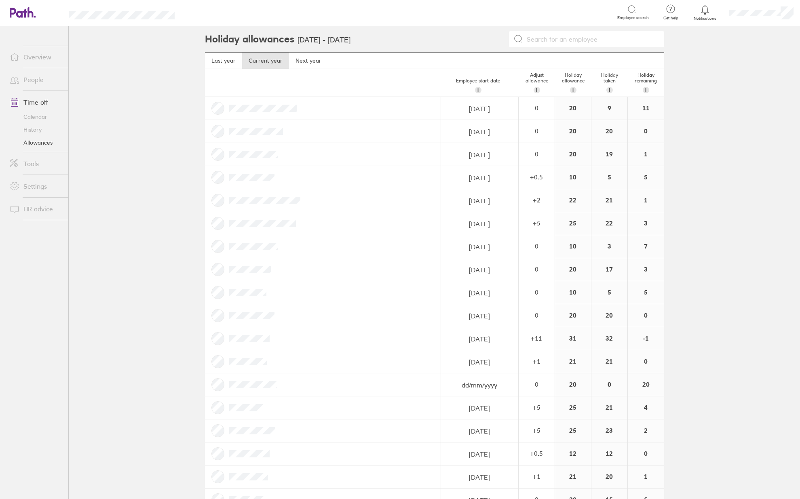
click at [38, 81] on link "People" at bounding box center [35, 80] width 65 height 16
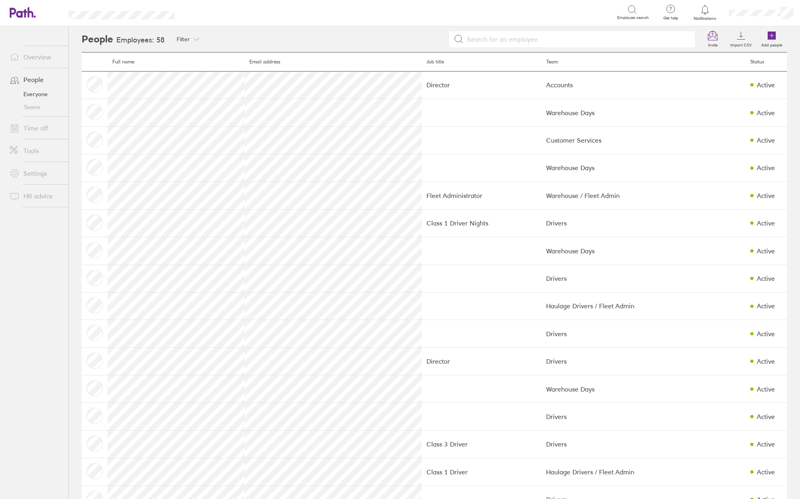
click at [44, 129] on link "Time off" at bounding box center [35, 128] width 65 height 16
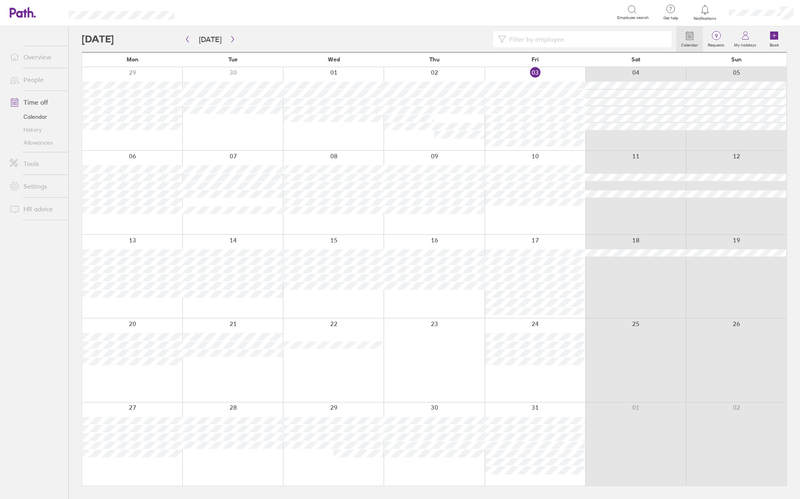
click at [714, 35] on span "9" at bounding box center [716, 36] width 26 height 6
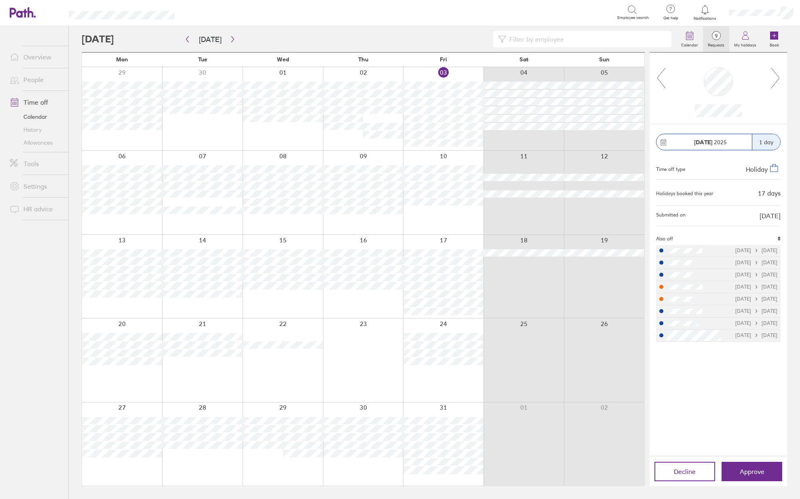
click at [778, 78] on icon at bounding box center [776, 78] width 10 height 22
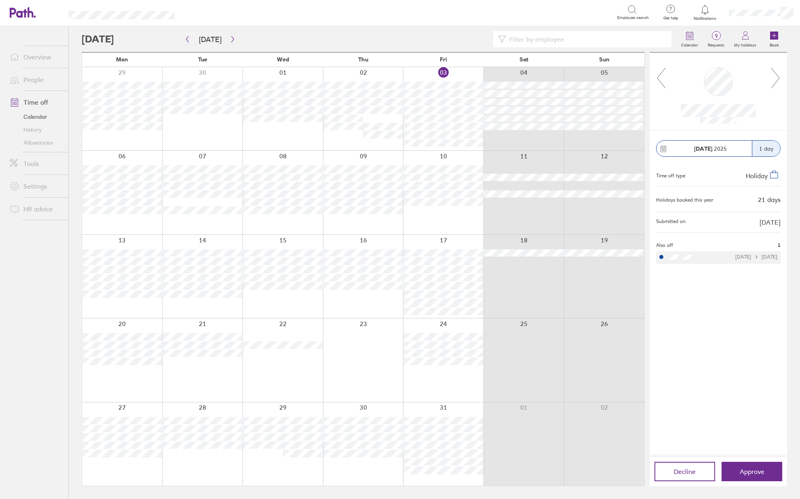
click at [778, 78] on icon at bounding box center [776, 78] width 10 height 22
click at [231, 37] on icon "button" at bounding box center [232, 39] width 2 height 6
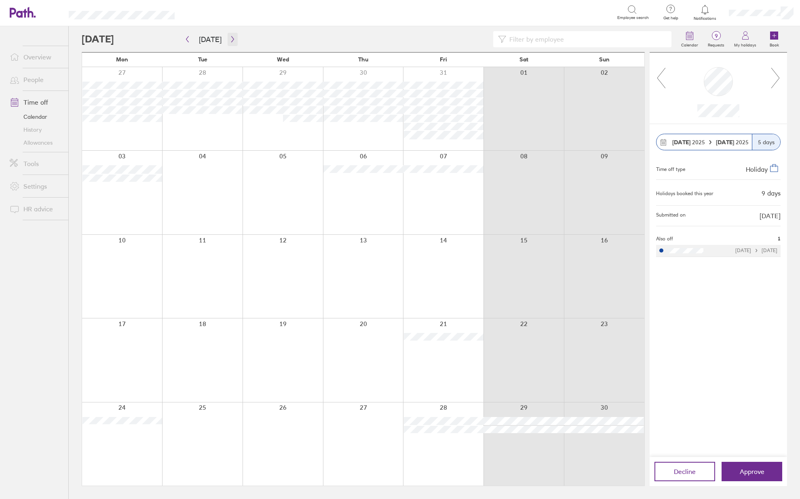
click at [231, 37] on icon "button" at bounding box center [232, 39] width 2 height 6
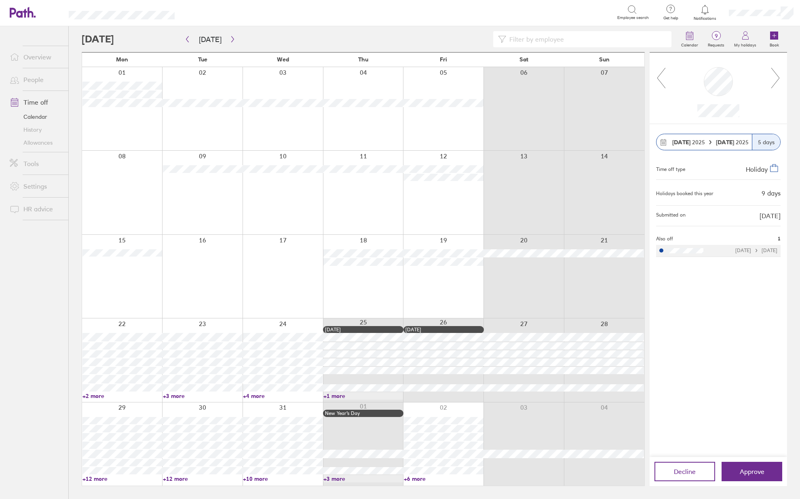
click at [777, 79] on icon at bounding box center [776, 78] width 10 height 22
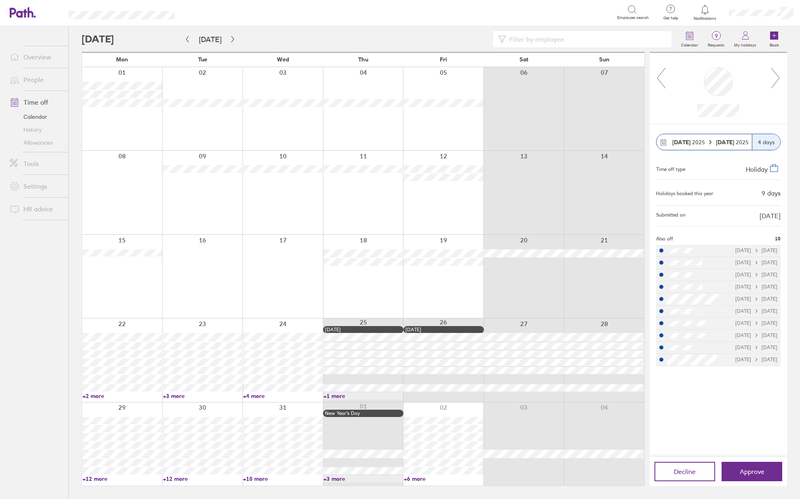
click at [777, 82] on icon at bounding box center [776, 78] width 10 height 22
click at [40, 145] on link "Allowances" at bounding box center [35, 142] width 65 height 13
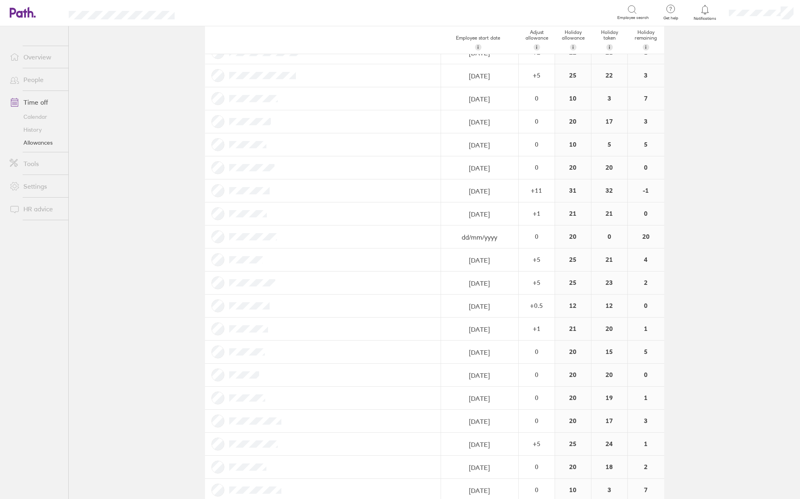
scroll to position [162, 0]
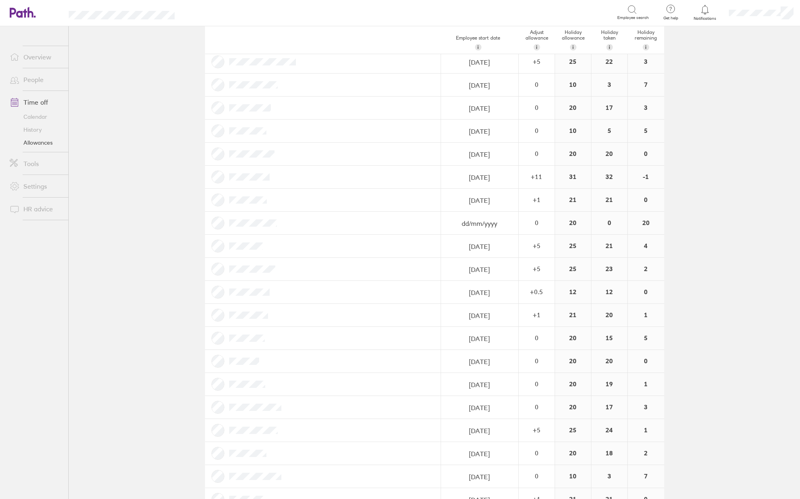
click at [43, 141] on link "Allowances" at bounding box center [35, 142] width 65 height 13
click at [35, 83] on link "People" at bounding box center [35, 80] width 65 height 16
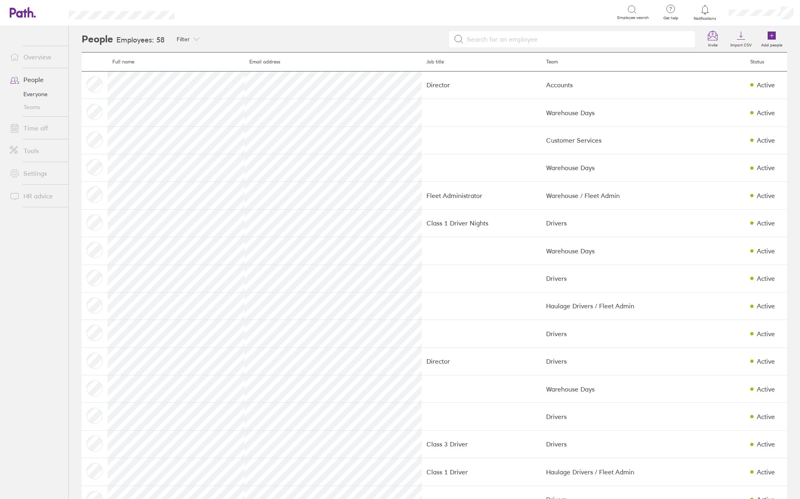
click at [39, 130] on link "Time off" at bounding box center [35, 128] width 65 height 16
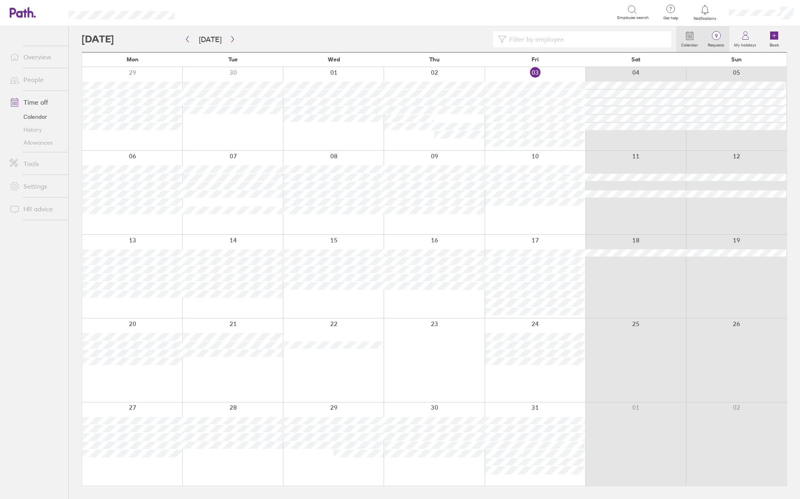
click at [714, 38] on span "9" at bounding box center [716, 36] width 26 height 6
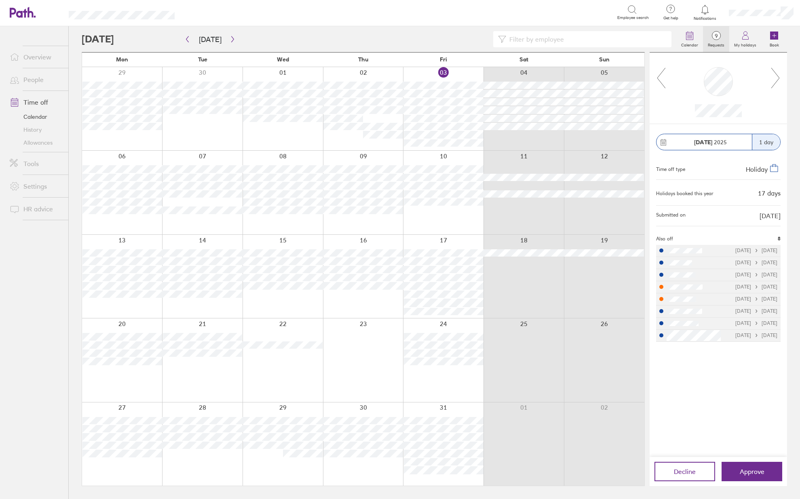
click at [776, 78] on icon at bounding box center [776, 78] width 10 height 22
click at [776, 76] on icon at bounding box center [776, 78] width 10 height 22
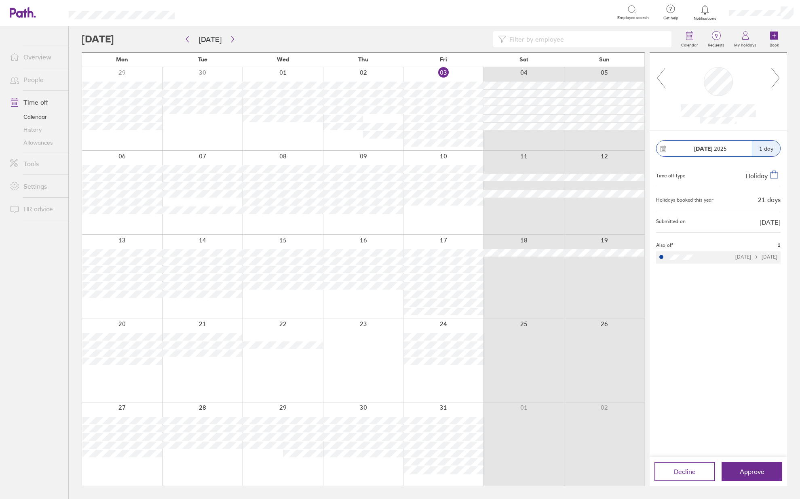
click at [661, 79] on icon at bounding box center [661, 78] width 10 height 22
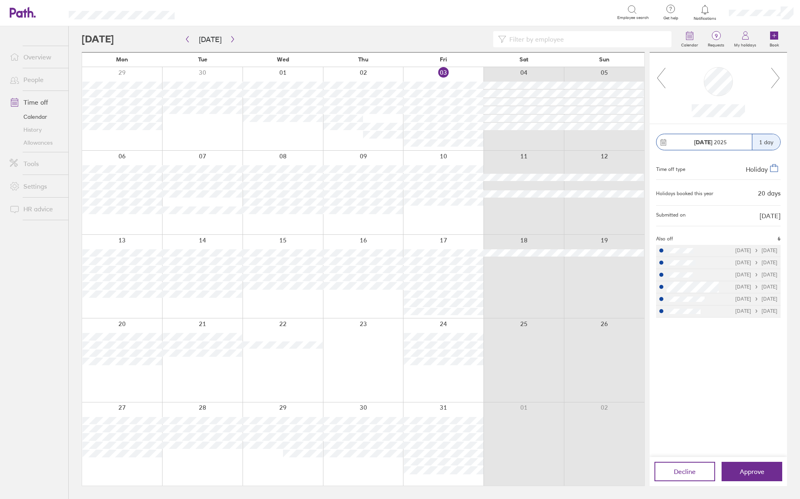
click at [778, 73] on icon at bounding box center [776, 78] width 10 height 22
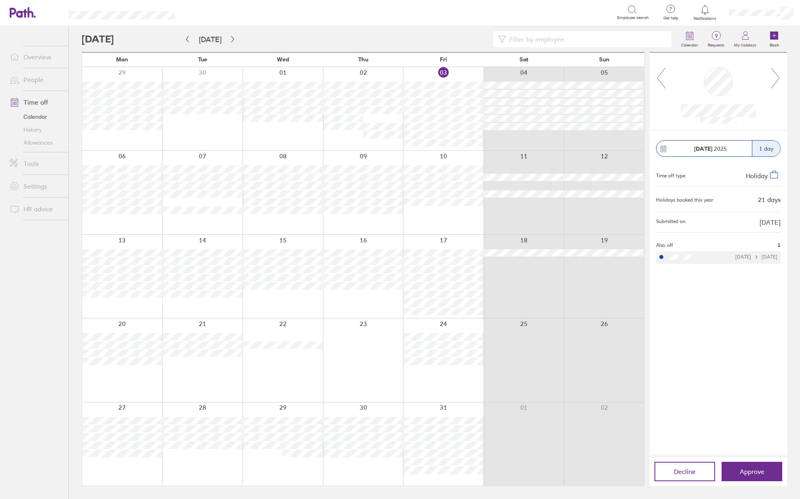
click at [778, 73] on icon at bounding box center [776, 78] width 10 height 22
click at [779, 76] on icon at bounding box center [776, 78] width 10 height 22
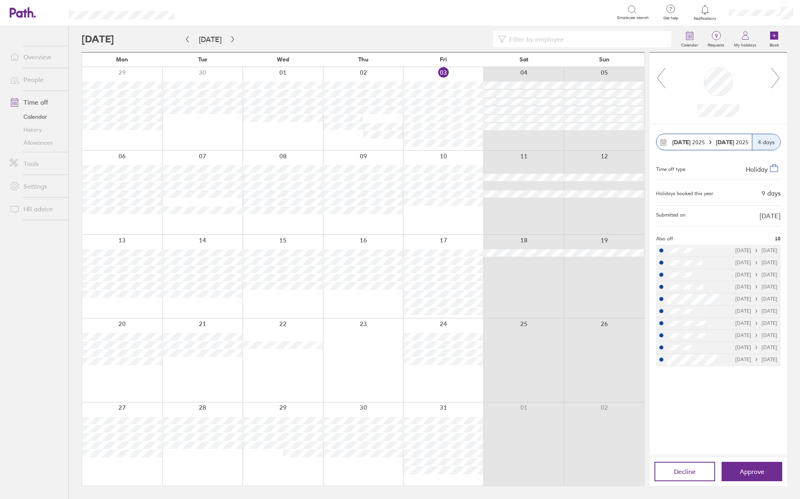
click at [779, 76] on icon at bounding box center [776, 78] width 10 height 22
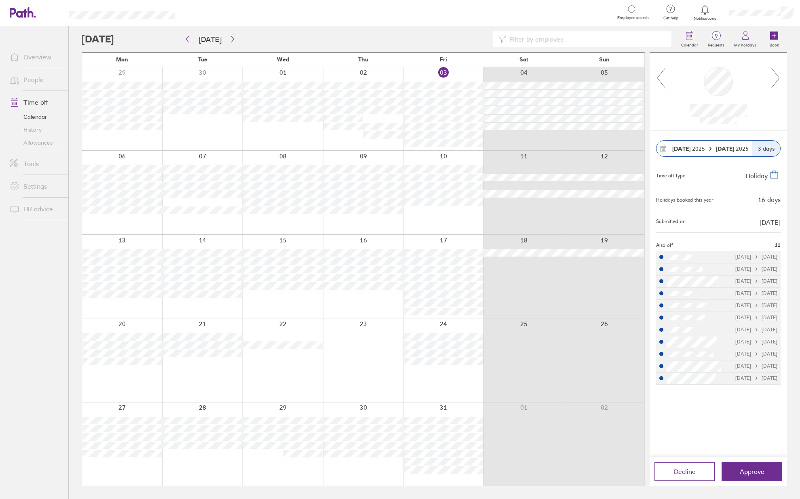
click at [779, 76] on icon at bounding box center [776, 78] width 10 height 22
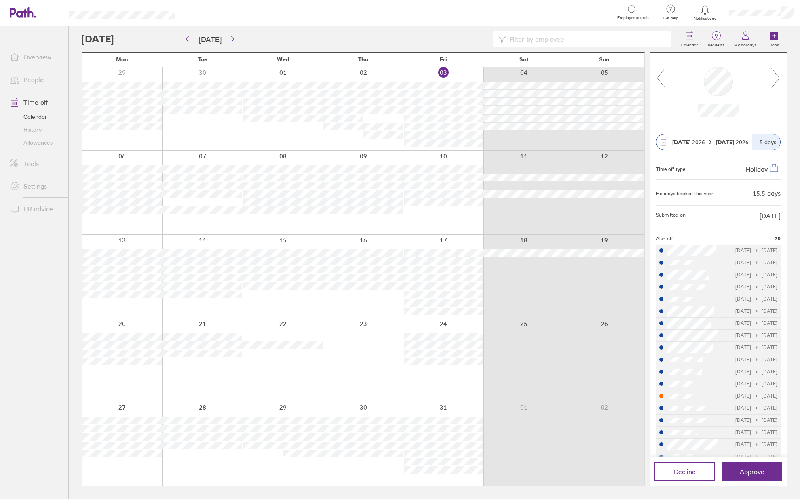
click at [779, 76] on icon at bounding box center [776, 78] width 10 height 22
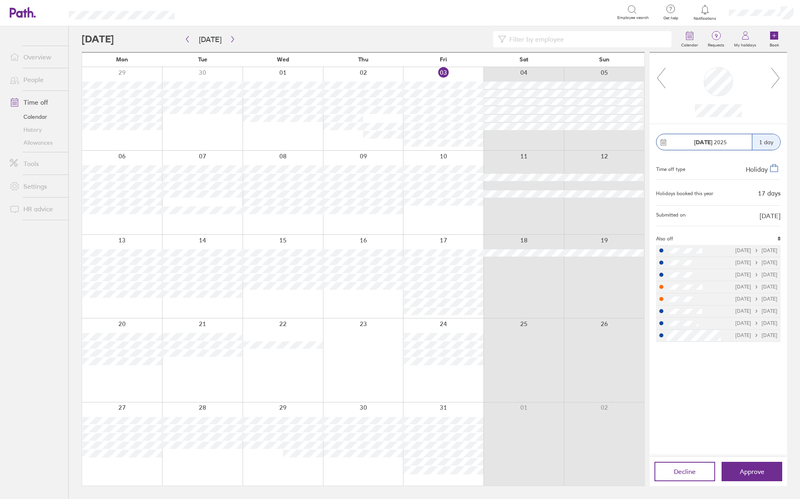
click at [779, 76] on icon at bounding box center [776, 78] width 10 height 22
click at [351, 135] on div at bounding box center [363, 108] width 80 height 83
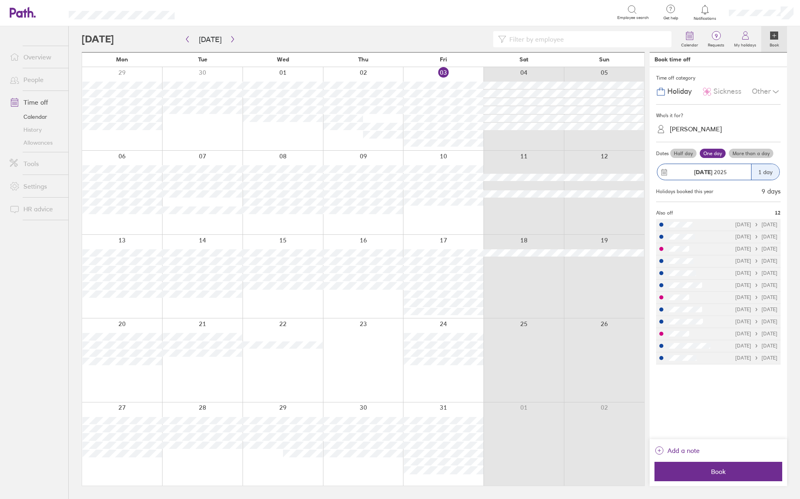
click at [351, 135] on div at bounding box center [363, 108] width 80 height 83
click at [714, 39] on span "9" at bounding box center [716, 36] width 26 height 6
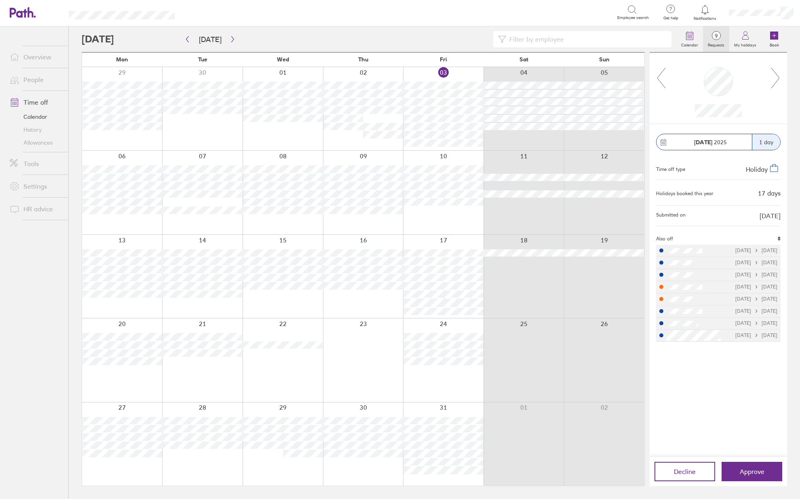
click at [777, 74] on icon at bounding box center [776, 78] width 10 height 22
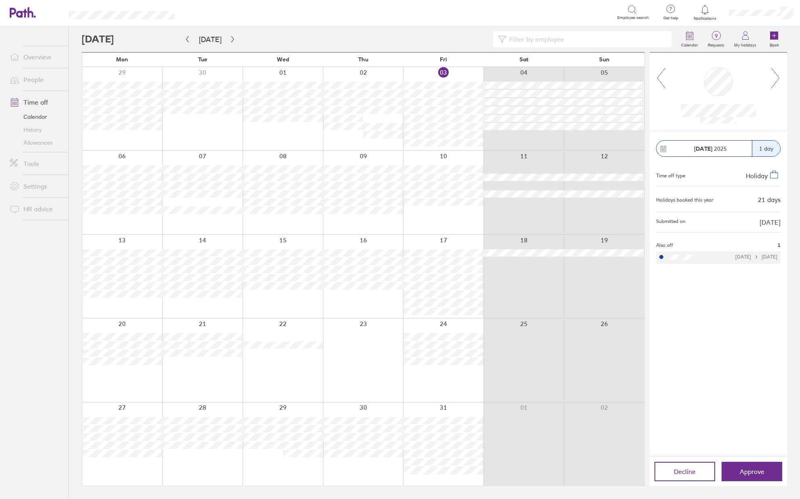
click at [773, 84] on icon at bounding box center [776, 78] width 10 height 22
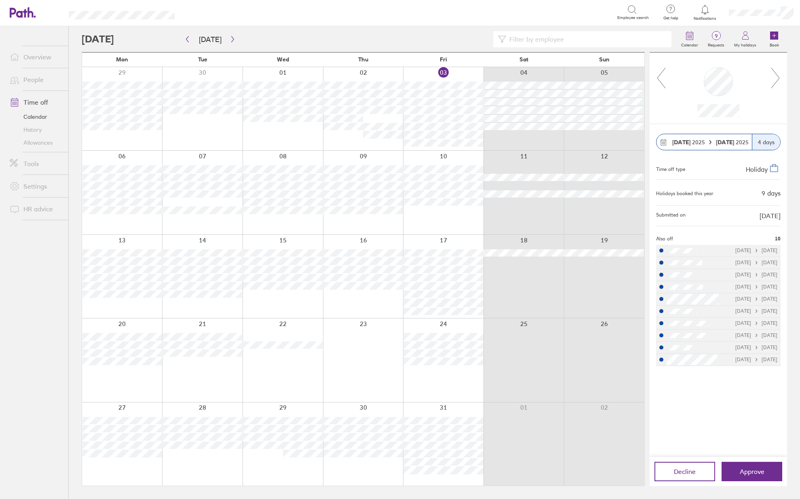
click at [773, 84] on icon at bounding box center [776, 78] width 10 height 22
click at [777, 81] on icon at bounding box center [775, 78] width 8 height 20
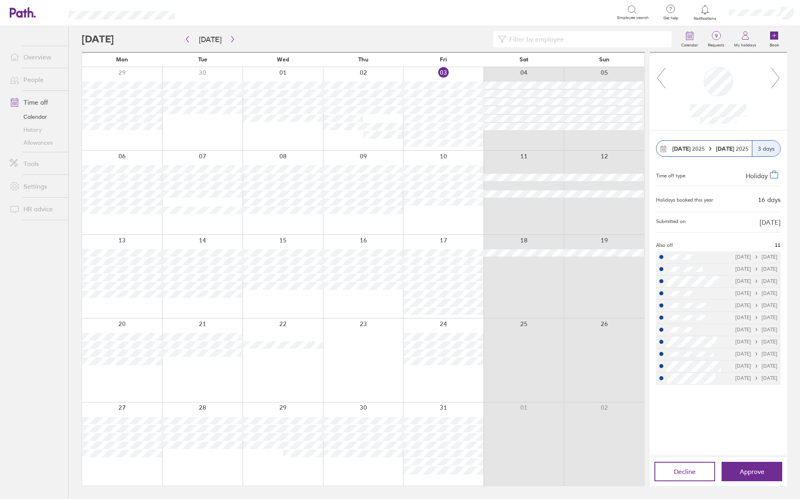
click at [773, 83] on icon at bounding box center [776, 78] width 10 height 22
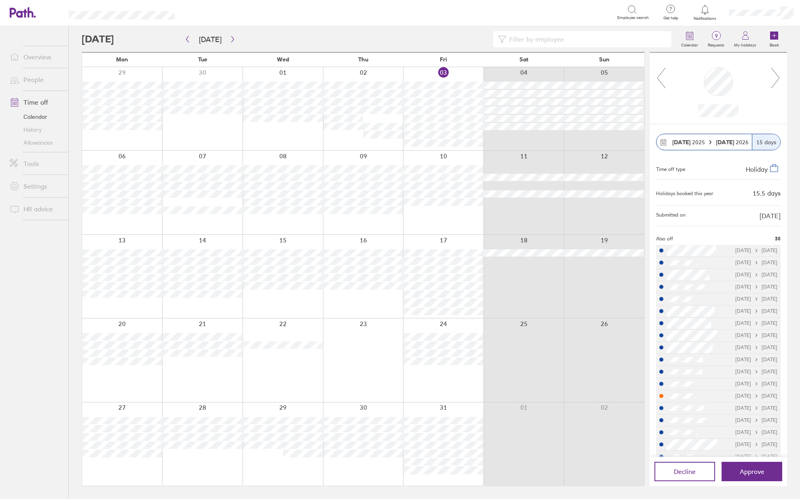
click at [36, 82] on link "People" at bounding box center [35, 80] width 65 height 16
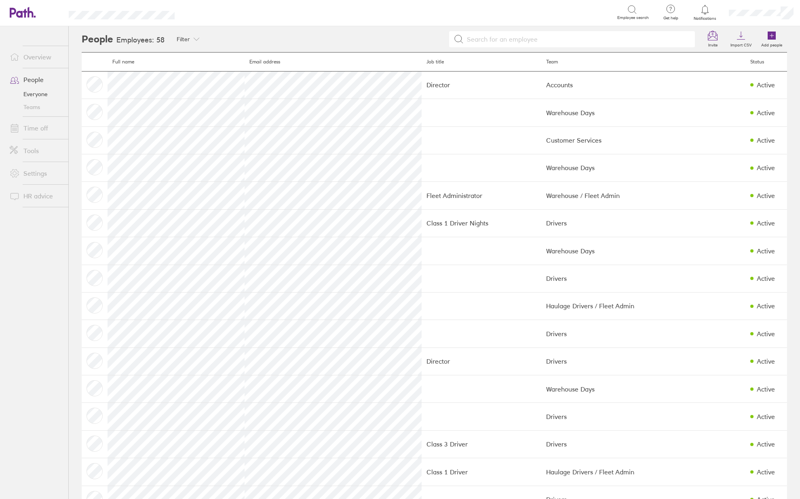
click at [37, 110] on link "Teams" at bounding box center [35, 107] width 65 height 13
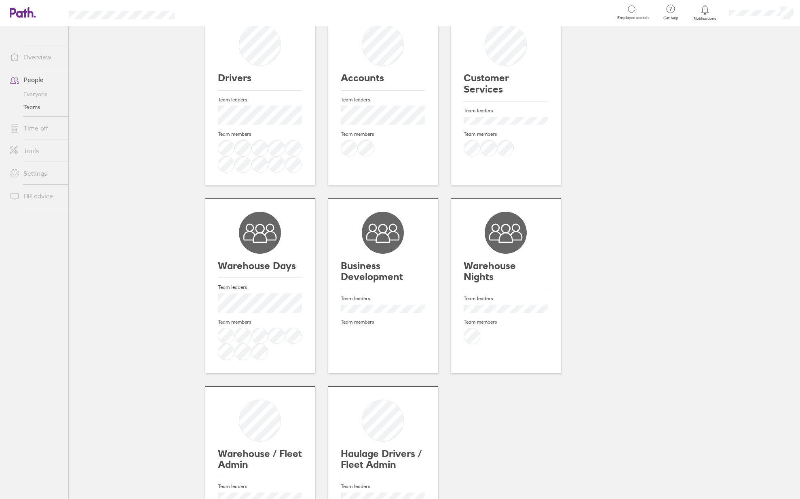
scroll to position [121, 0]
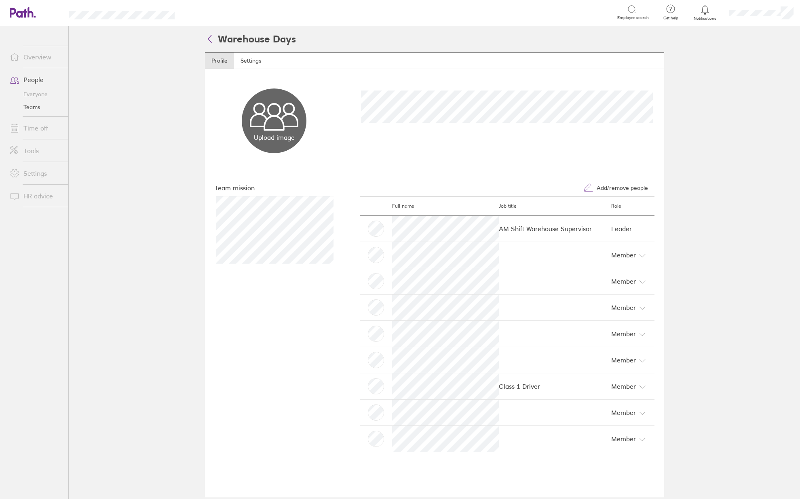
click at [38, 128] on link "Time off" at bounding box center [35, 128] width 65 height 16
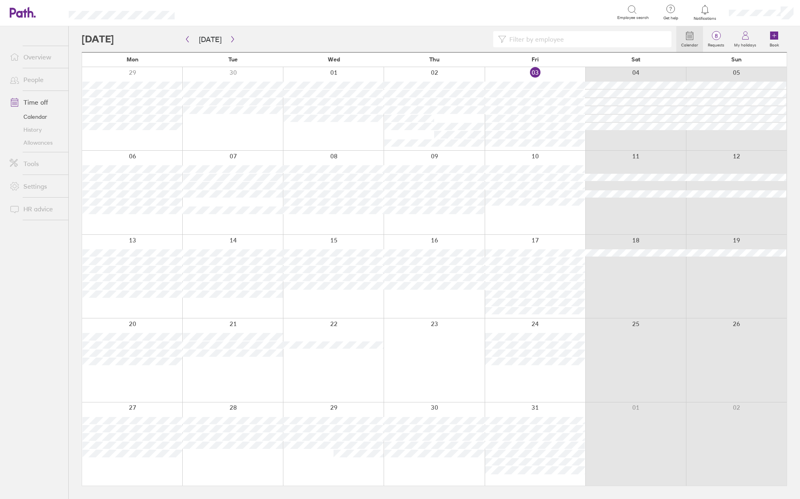
click at [549, 36] on input at bounding box center [586, 39] width 160 height 15
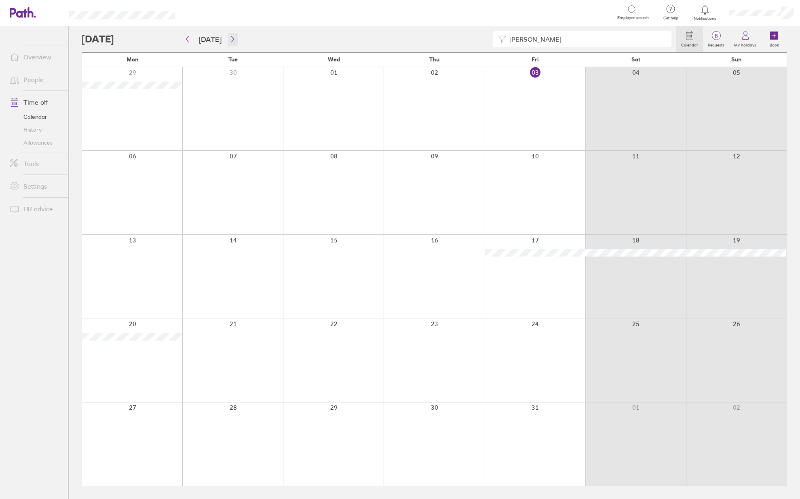
type input "[PERSON_NAME]"
click at [228, 36] on button "button" at bounding box center [233, 39] width 10 height 13
click at [232, 39] on icon "button" at bounding box center [233, 39] width 6 height 6
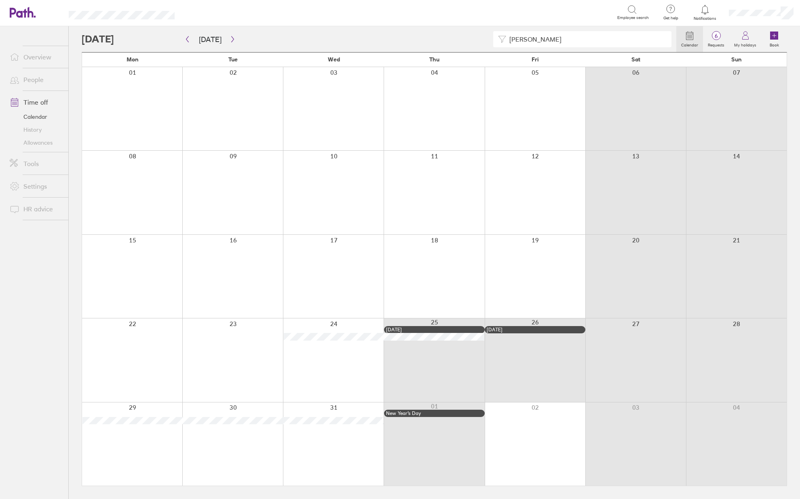
click at [50, 144] on link "Allowances" at bounding box center [35, 142] width 65 height 13
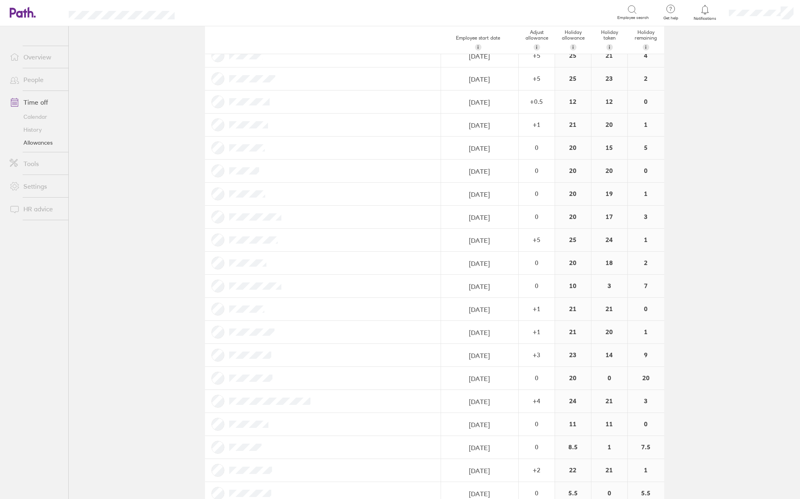
scroll to position [364, 0]
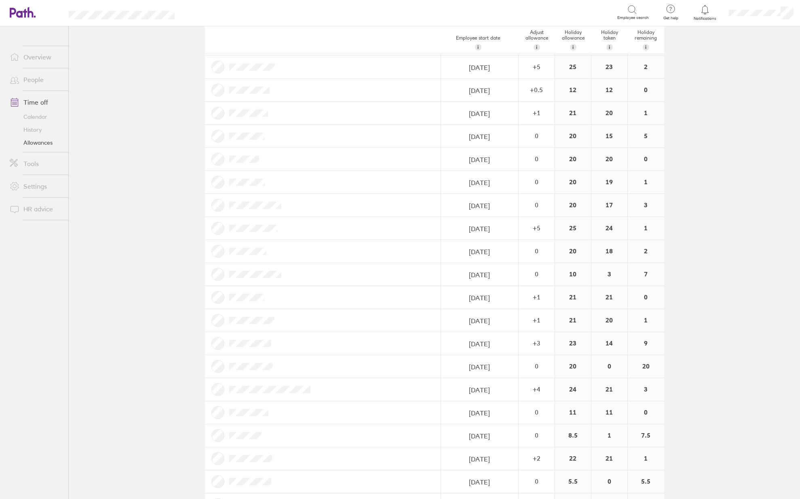
click at [31, 118] on link "Calendar" at bounding box center [35, 116] width 65 height 13
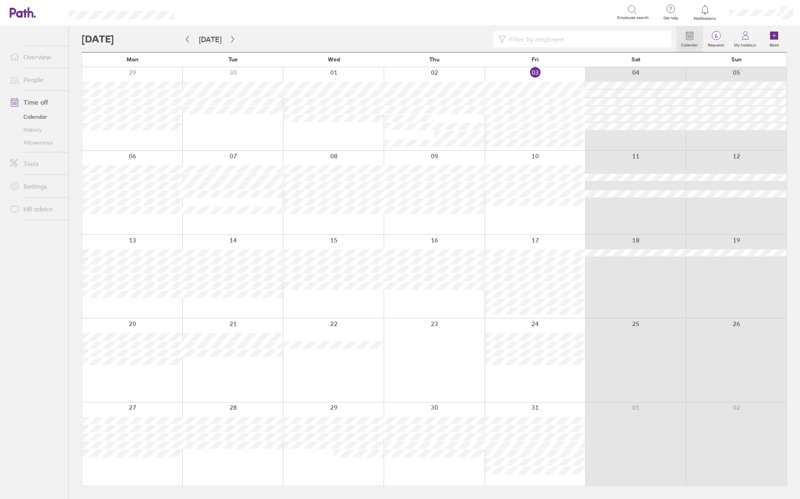
click at [575, 41] on input at bounding box center [586, 39] width 160 height 15
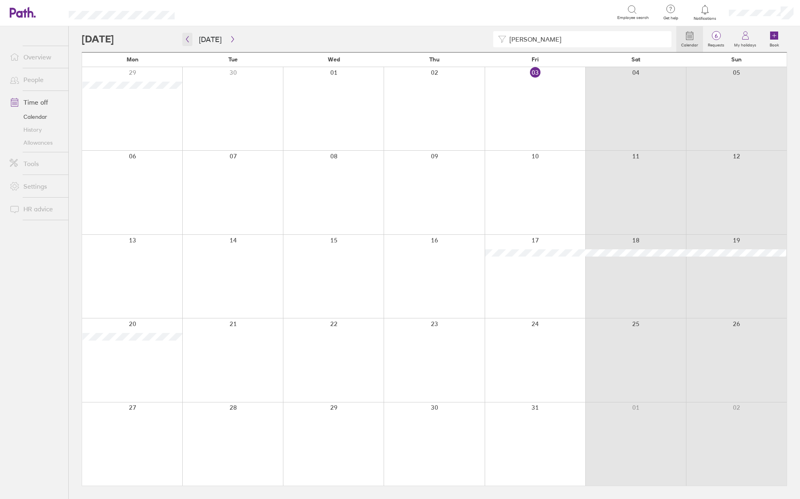
type input "[PERSON_NAME]"
click at [188, 42] on icon "button" at bounding box center [187, 39] width 2 height 6
click at [188, 41] on icon "button" at bounding box center [187, 39] width 2 height 6
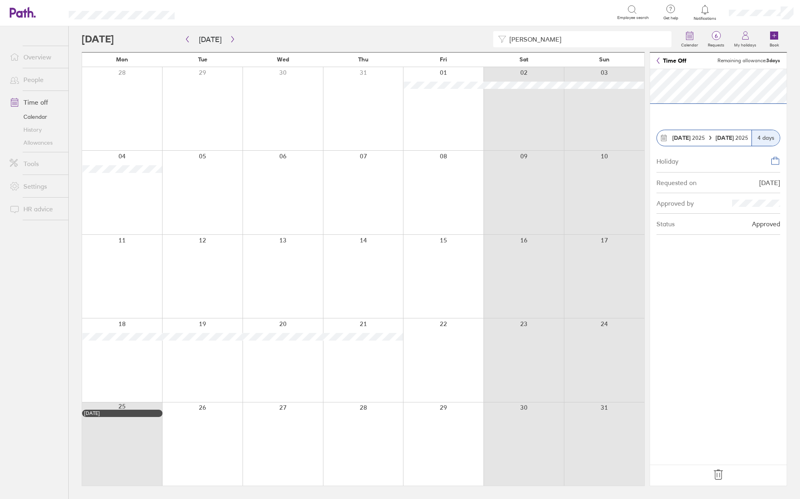
click at [729, 208] on div "Approved by" at bounding box center [719, 203] width 124 height 21
click at [33, 146] on link "Allowances" at bounding box center [35, 142] width 65 height 13
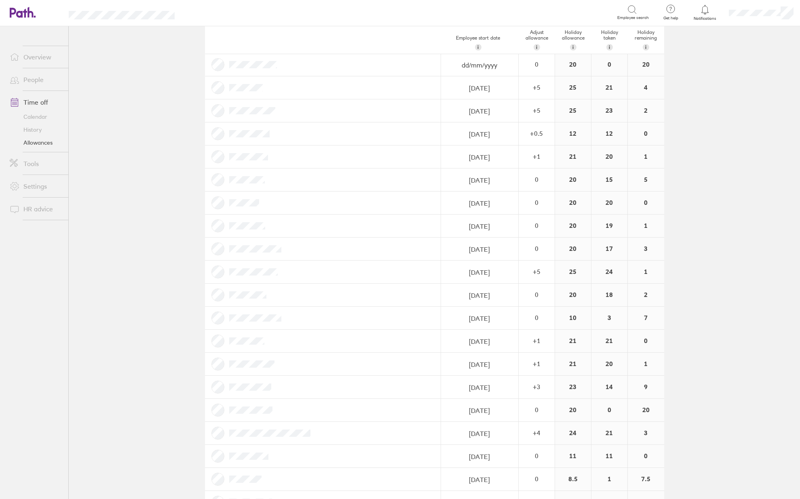
scroll to position [323, 0]
click at [754, 91] on main "Holiday allowances [DATE] - [DATE] Last year Current year Next year Employee st…" at bounding box center [434, 262] width 731 height 473
click at [42, 81] on link "People" at bounding box center [35, 80] width 65 height 16
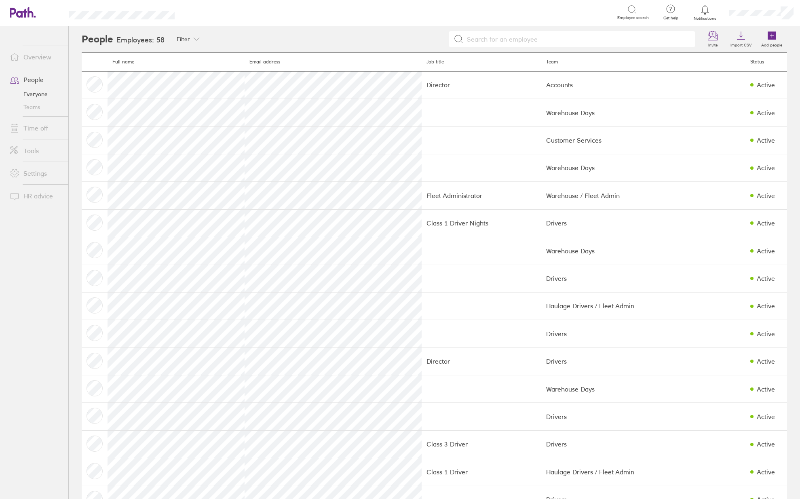
click at [37, 129] on link "Time off" at bounding box center [35, 128] width 65 height 16
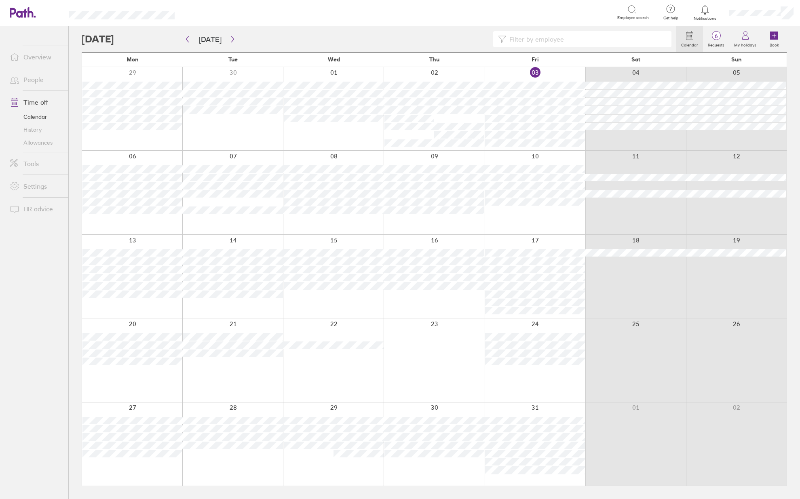
click at [45, 139] on link "Allowances" at bounding box center [35, 142] width 65 height 13
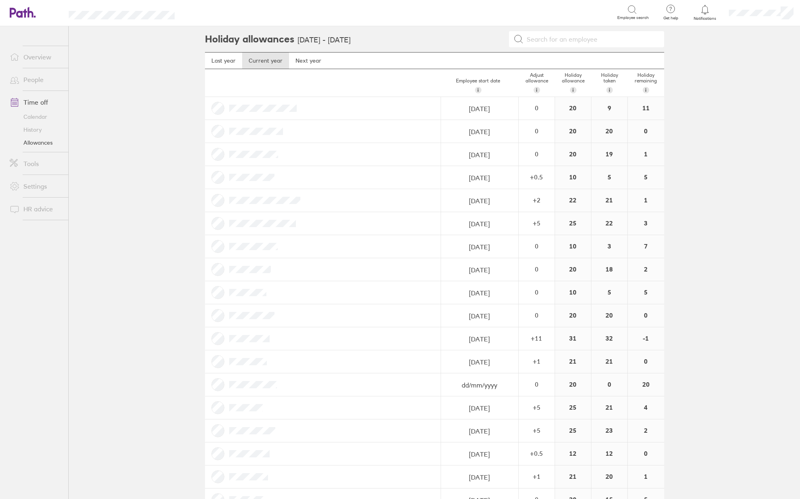
click at [716, 142] on main "Holiday allowances [DATE] - [DATE] Last year Current year Next year Employee st…" at bounding box center [434, 262] width 731 height 473
click at [37, 115] on link "Calendar" at bounding box center [35, 116] width 65 height 13
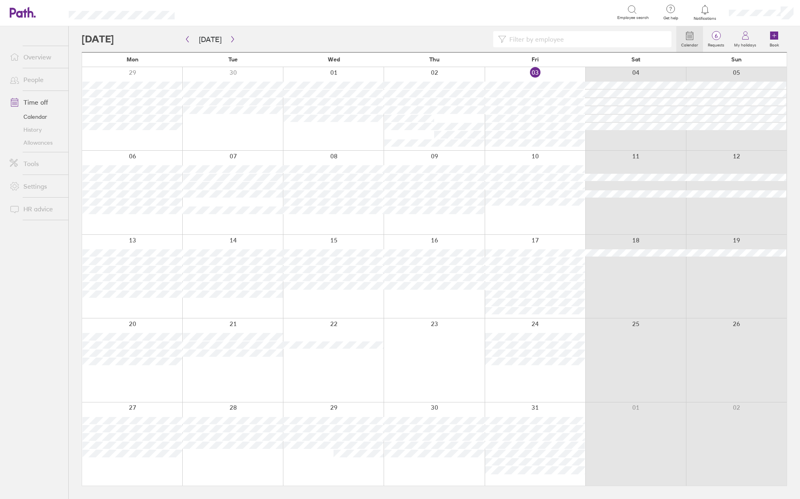
click at [27, 141] on link "Allowances" at bounding box center [35, 142] width 65 height 13
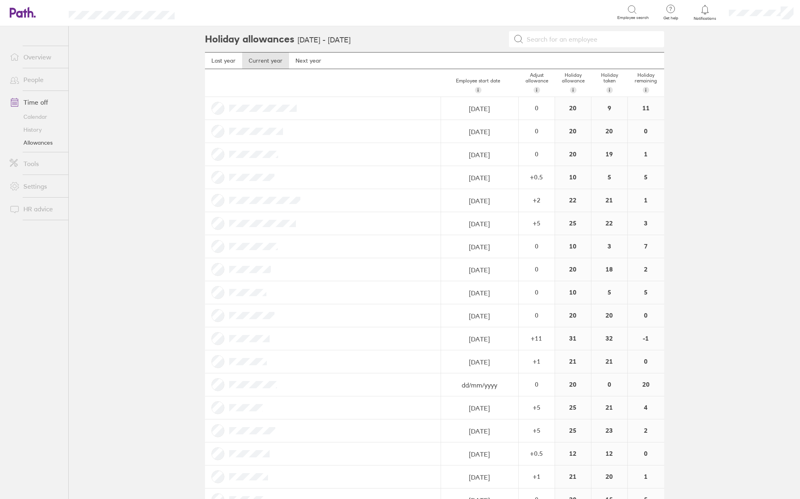
click at [44, 115] on link "Calendar" at bounding box center [35, 116] width 65 height 13
